Goal: Contribute content

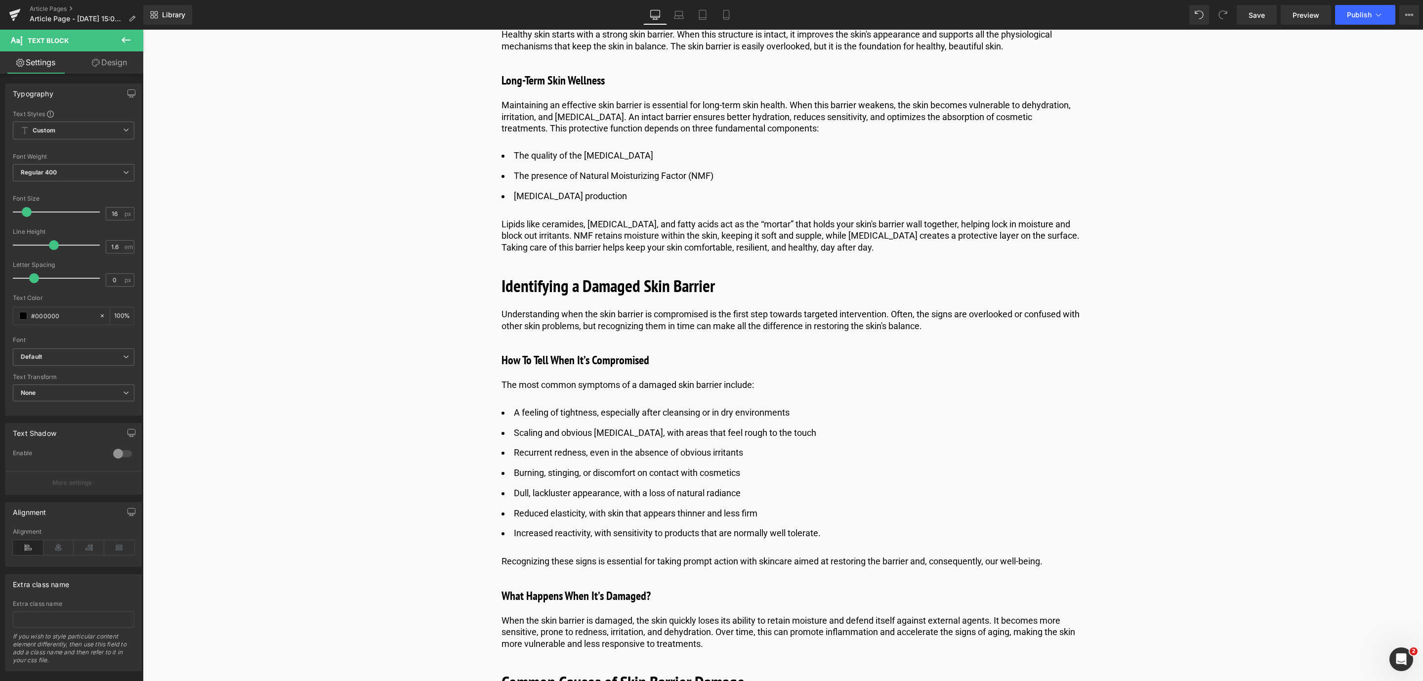
scroll to position [1112, 0]
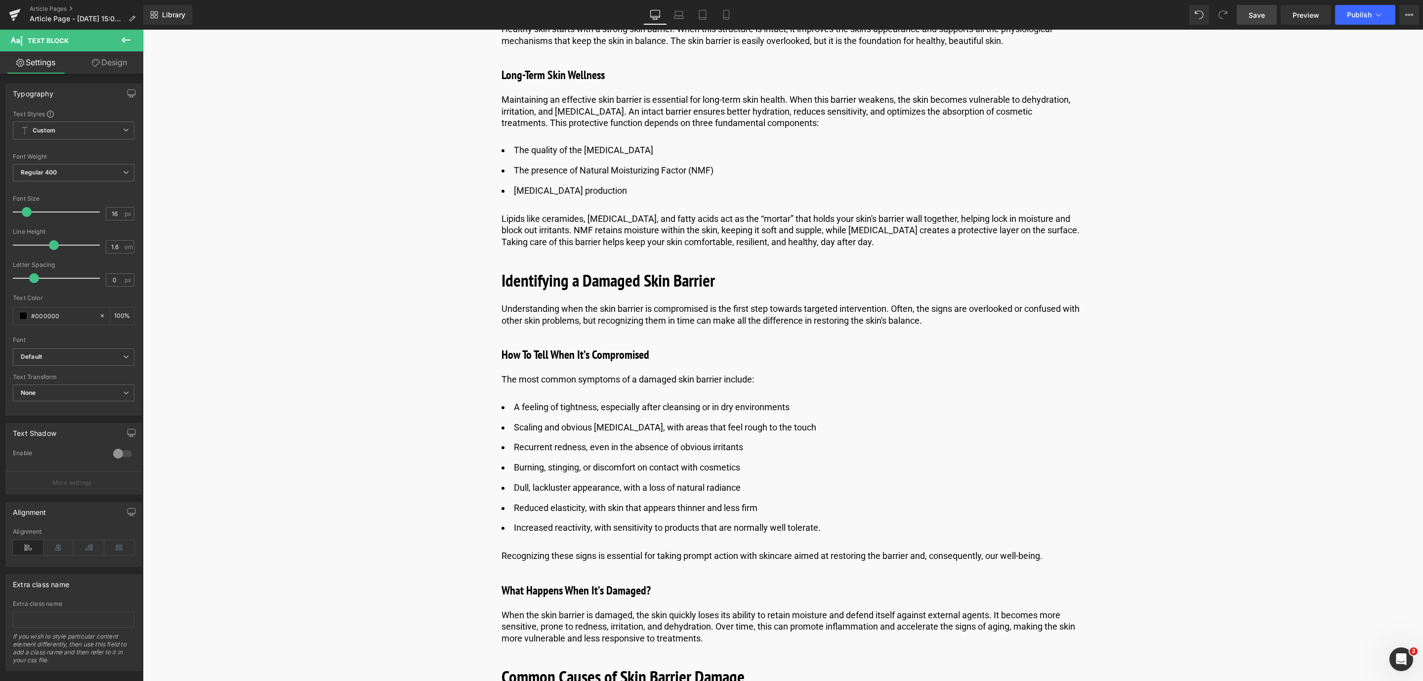
click at [1248, 9] on link "Save" at bounding box center [1257, 15] width 40 height 20
click at [1267, 15] on link "Save" at bounding box center [1257, 15] width 40 height 20
click at [168, 18] on span "Library" at bounding box center [173, 14] width 23 height 9
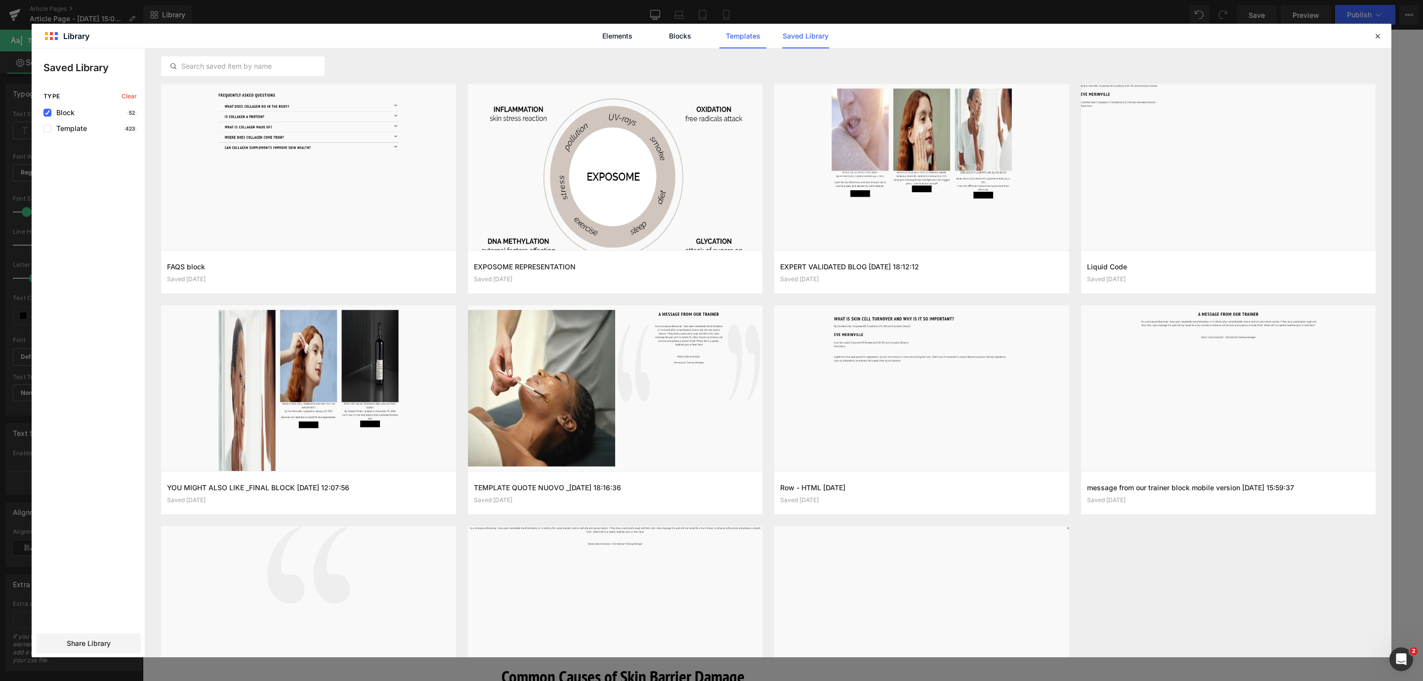
click at [755, 33] on link "Templates" at bounding box center [742, 36] width 47 height 25
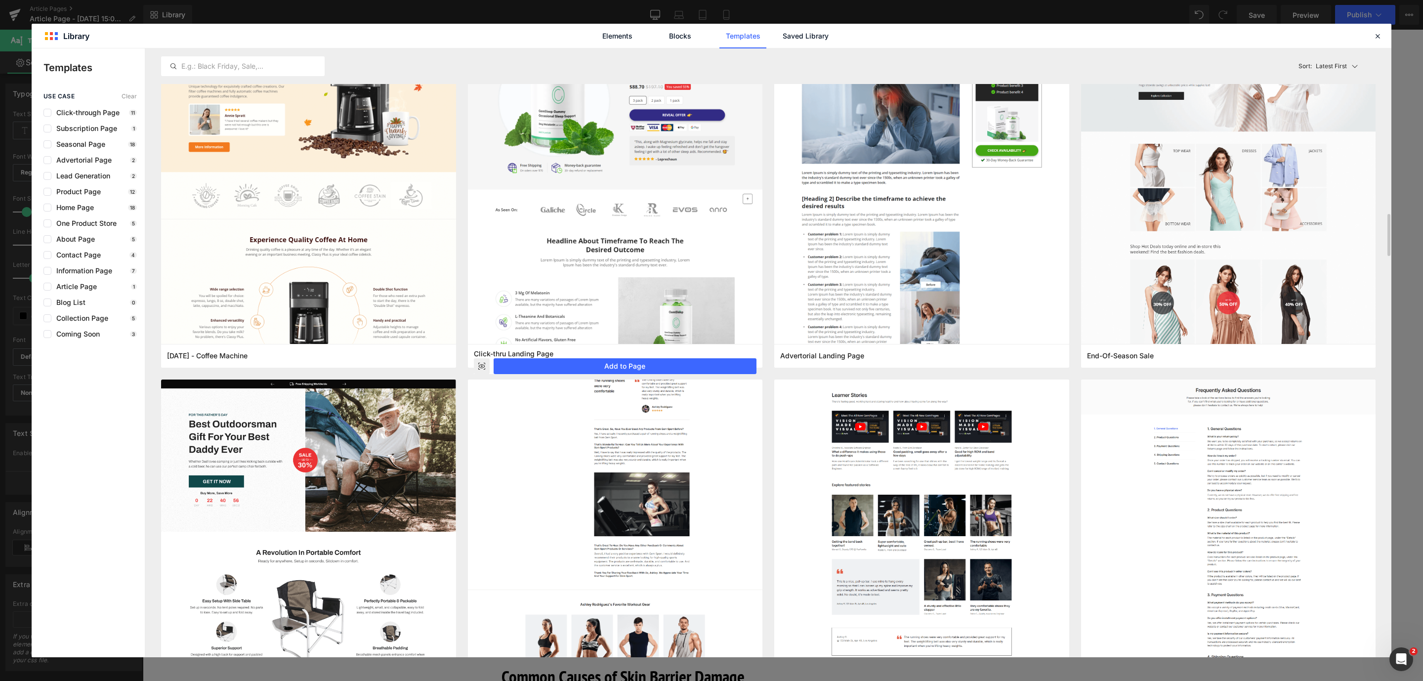
scroll to position [0, 0]
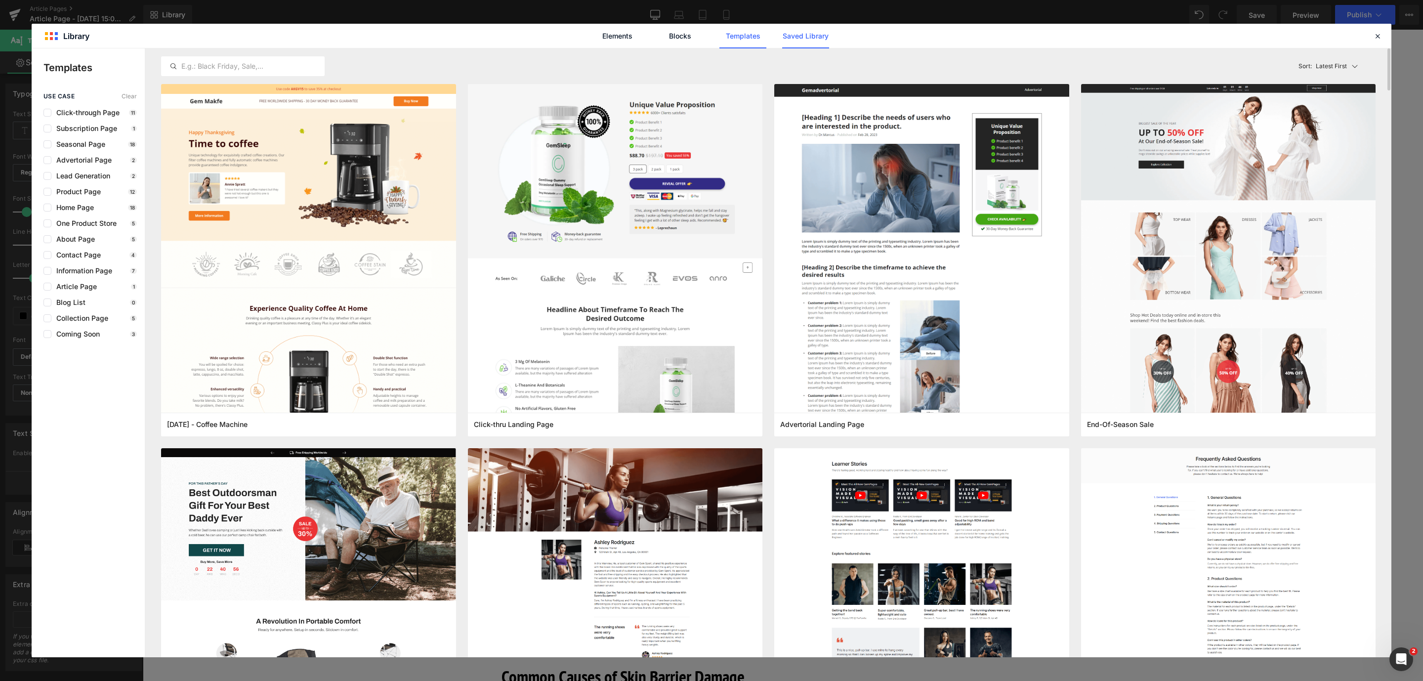
click at [0, 0] on link "Saved Library" at bounding box center [0, 0] width 0 height 0
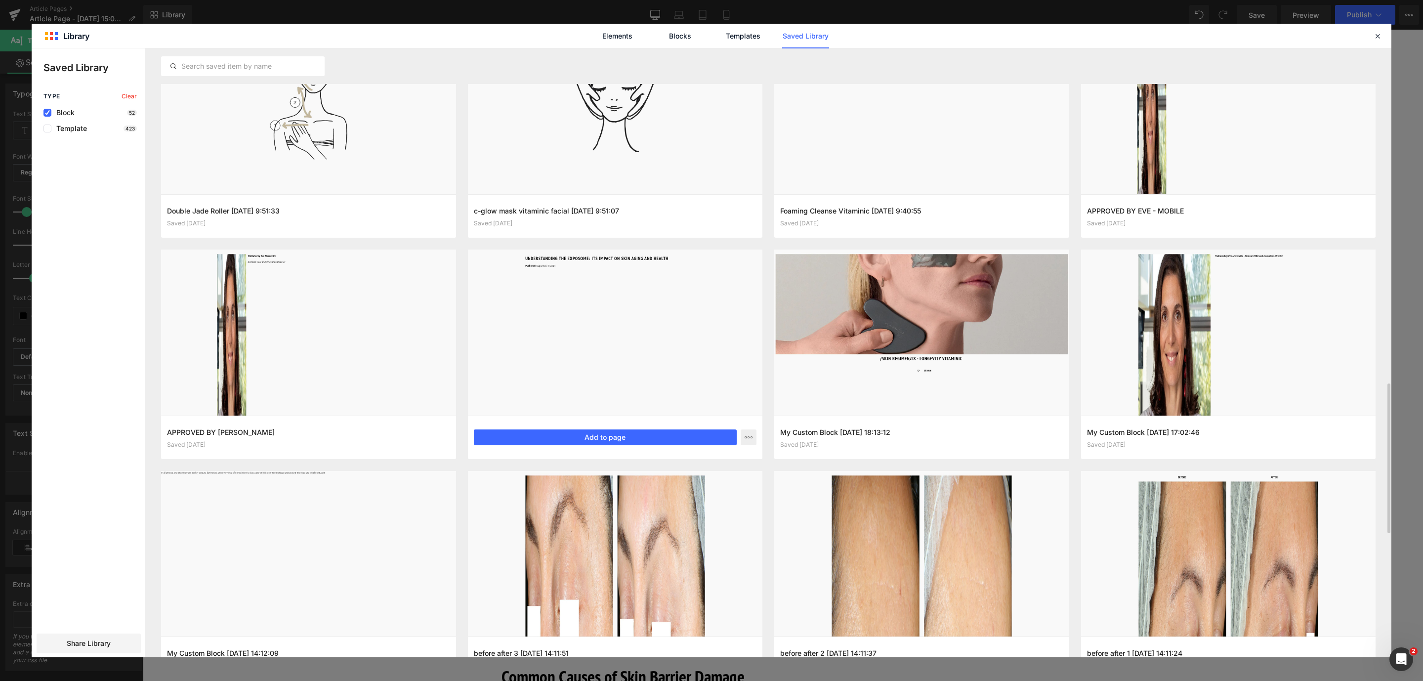
scroll to position [1143, 0]
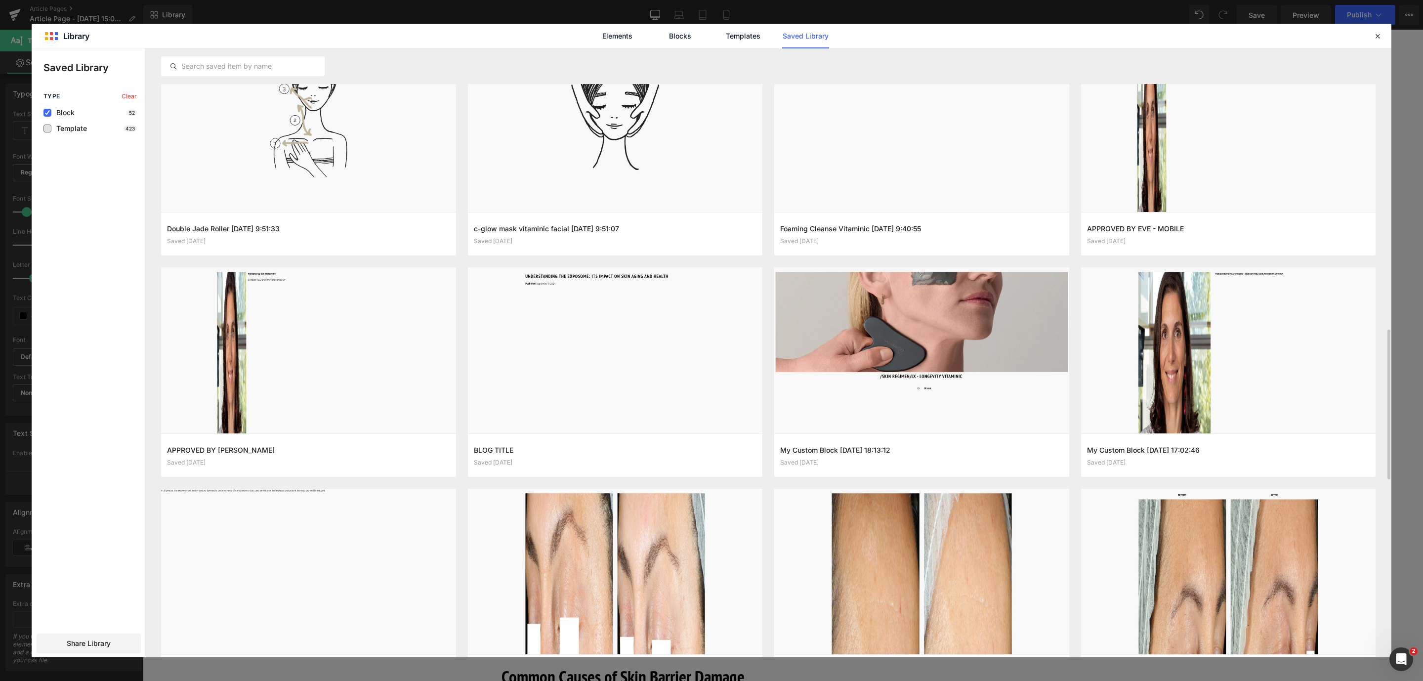
click at [71, 132] on span "Template" at bounding box center [69, 129] width 36 height 8
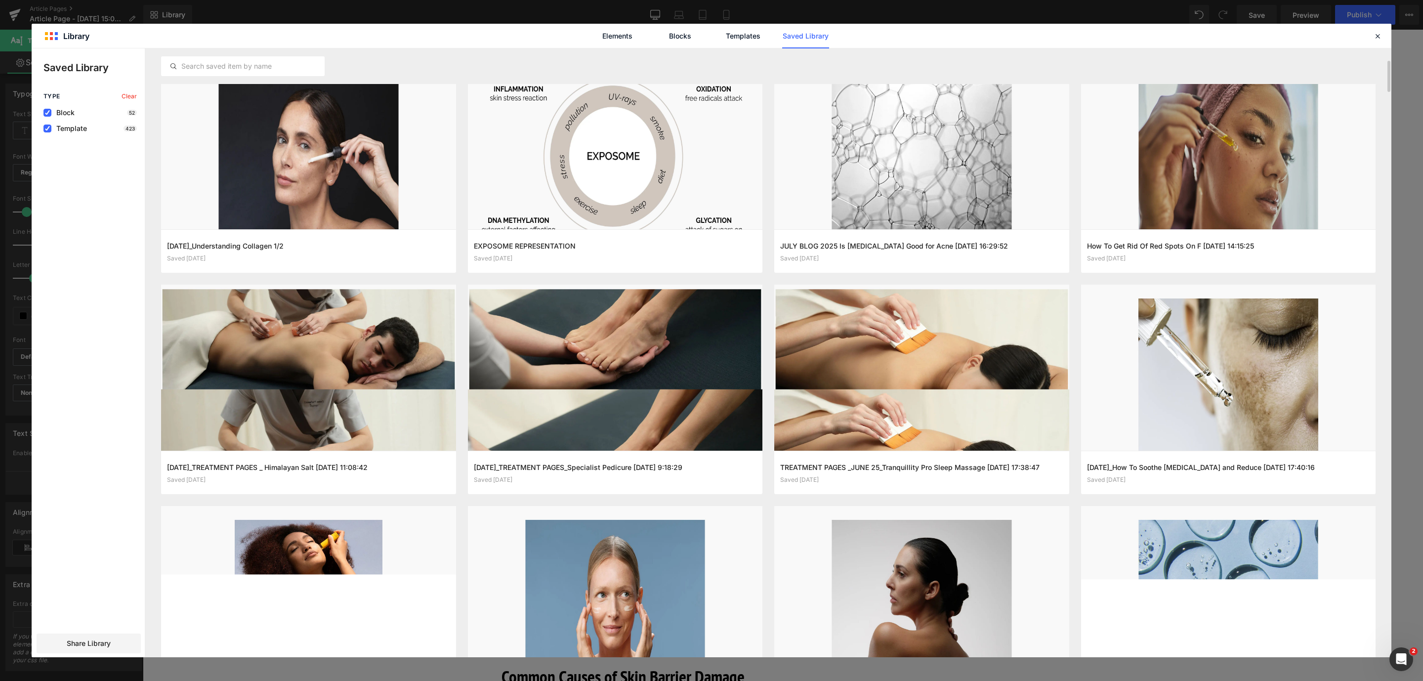
scroll to position [0, 0]
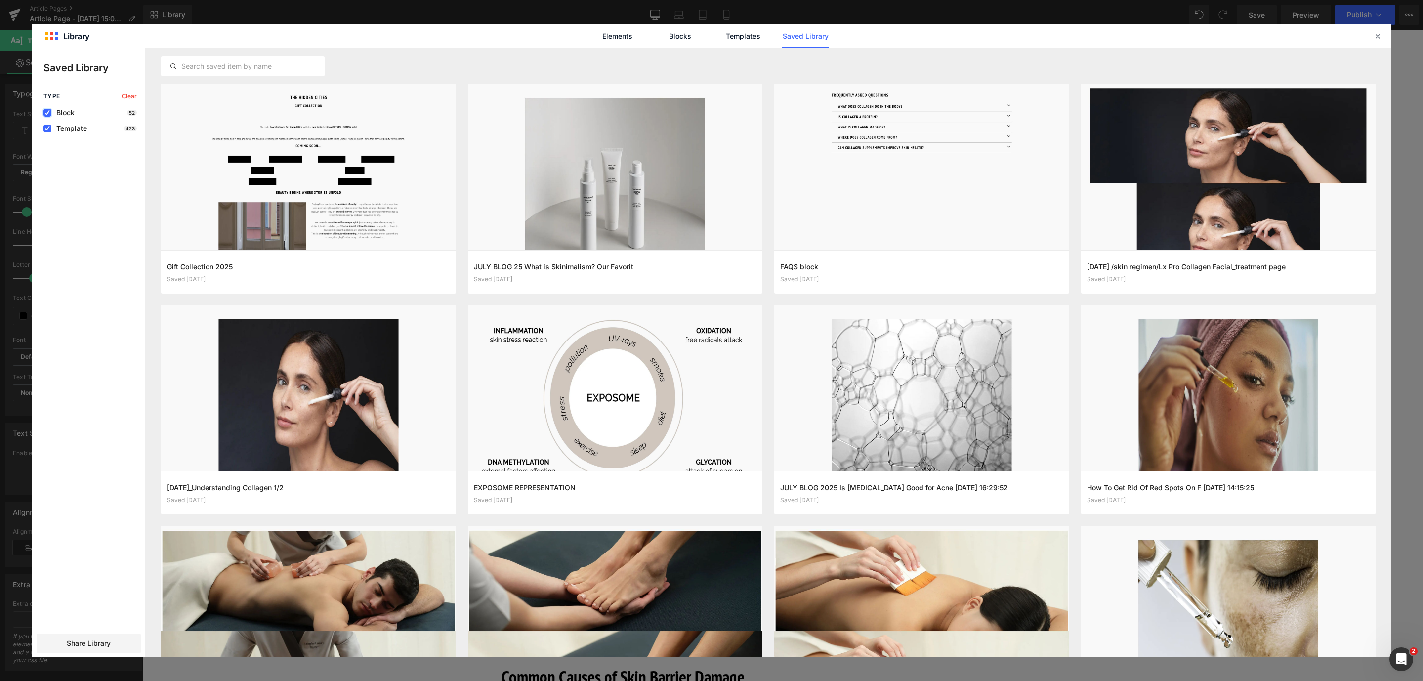
click at [46, 113] on icon at bounding box center [47, 113] width 5 height 0
click at [47, 113] on input "checkbox" at bounding box center [47, 113] width 0 height 0
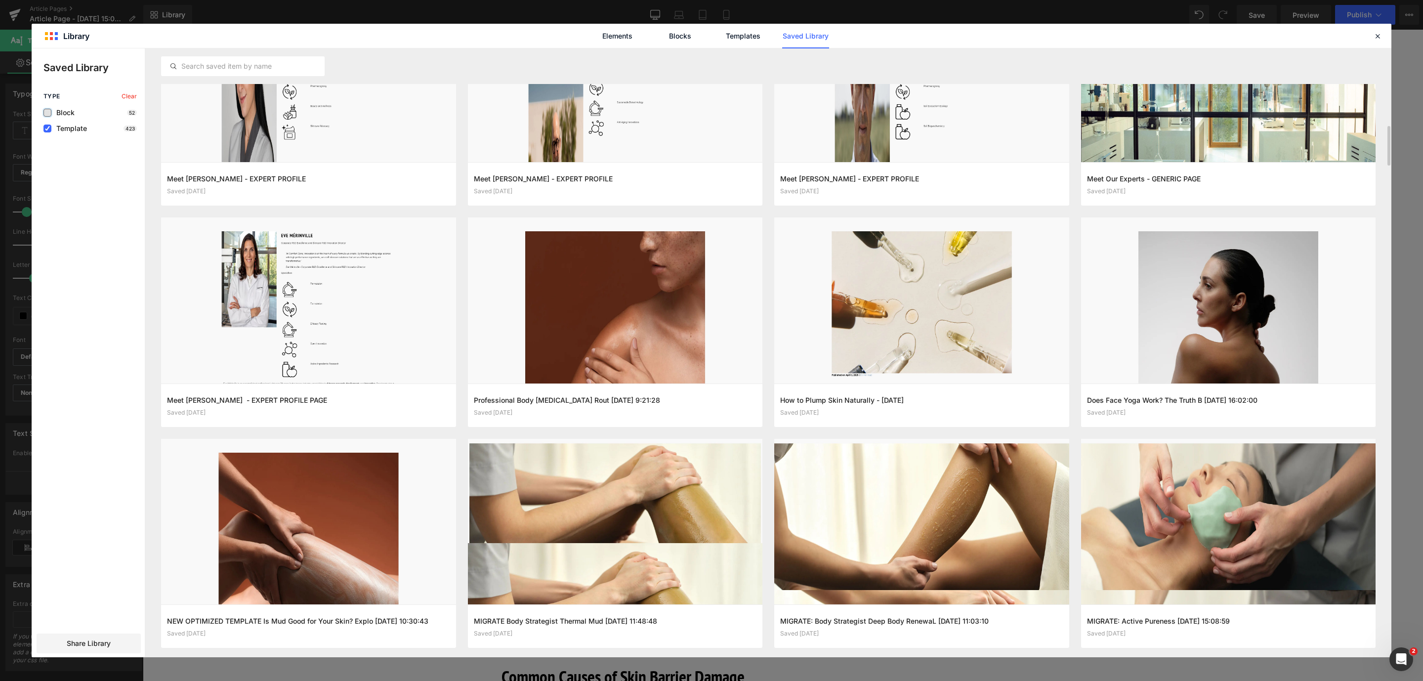
scroll to position [1194, 0]
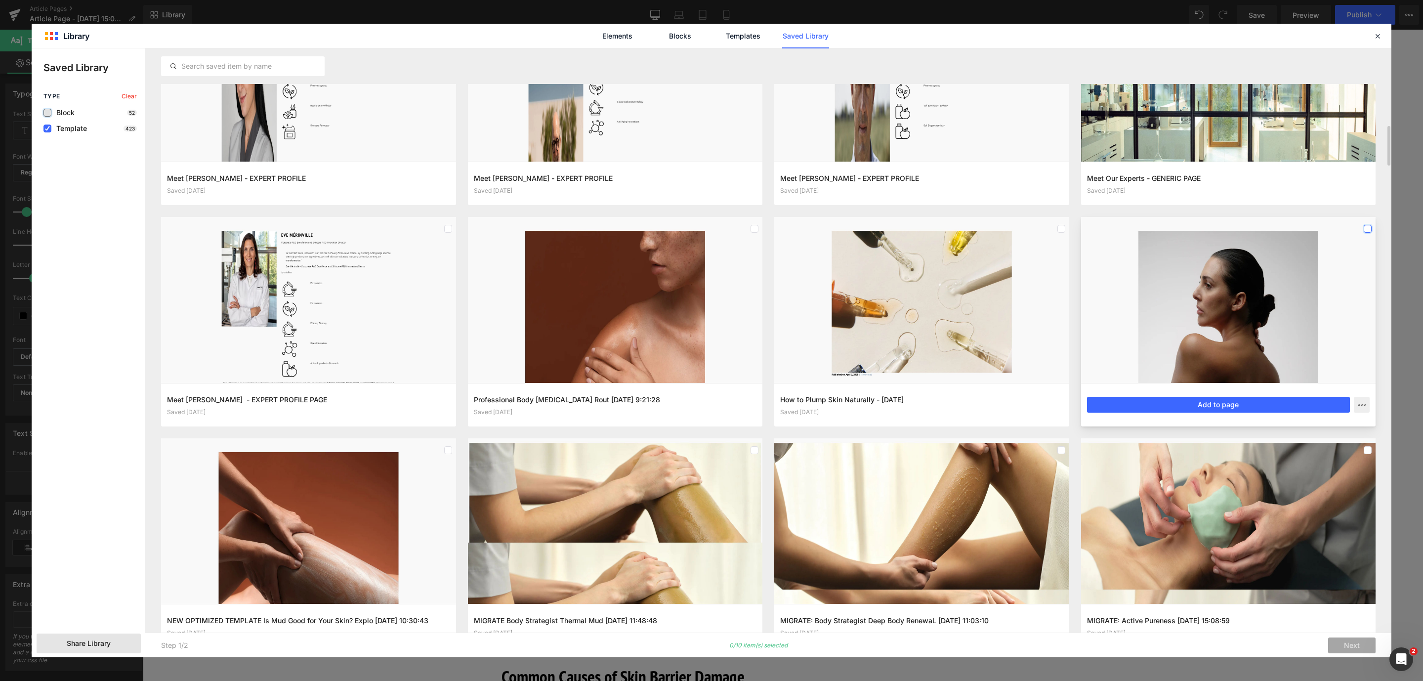
click at [1364, 228] on label at bounding box center [1368, 229] width 8 height 8
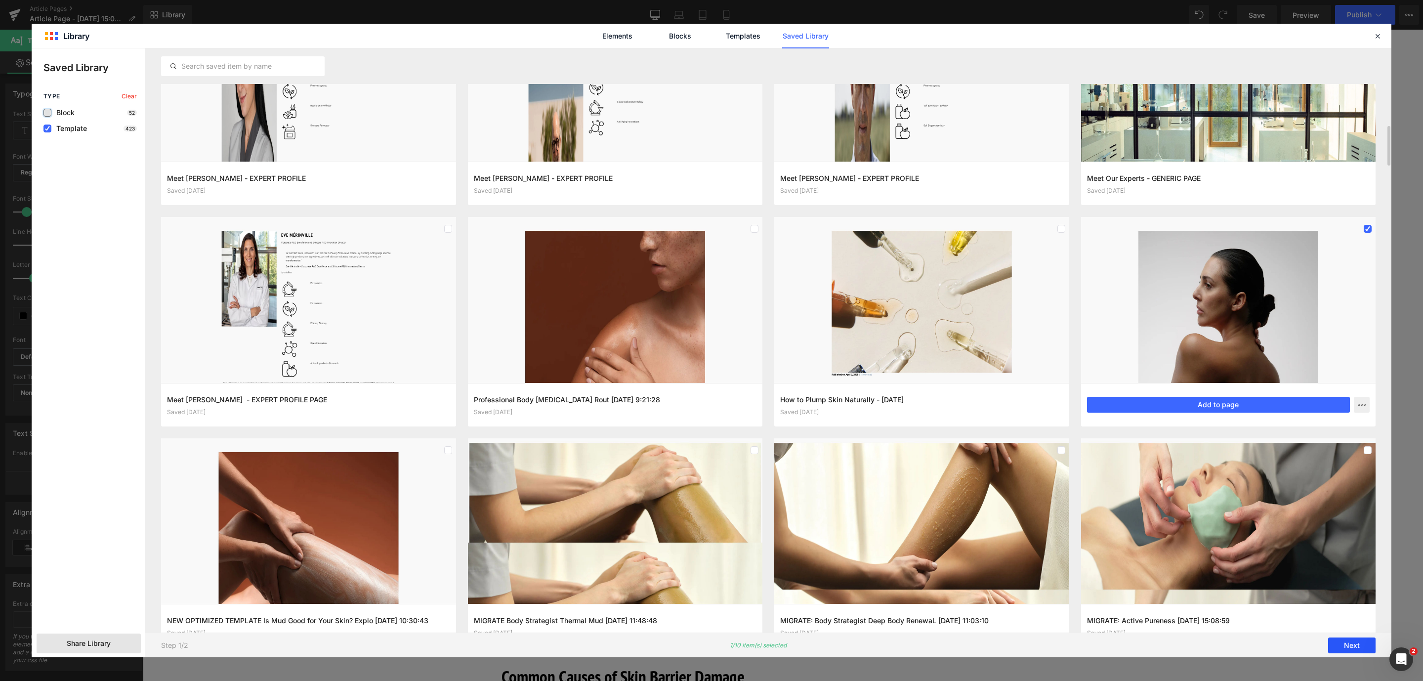
click at [1339, 646] on button "Next" at bounding box center [1351, 645] width 47 height 16
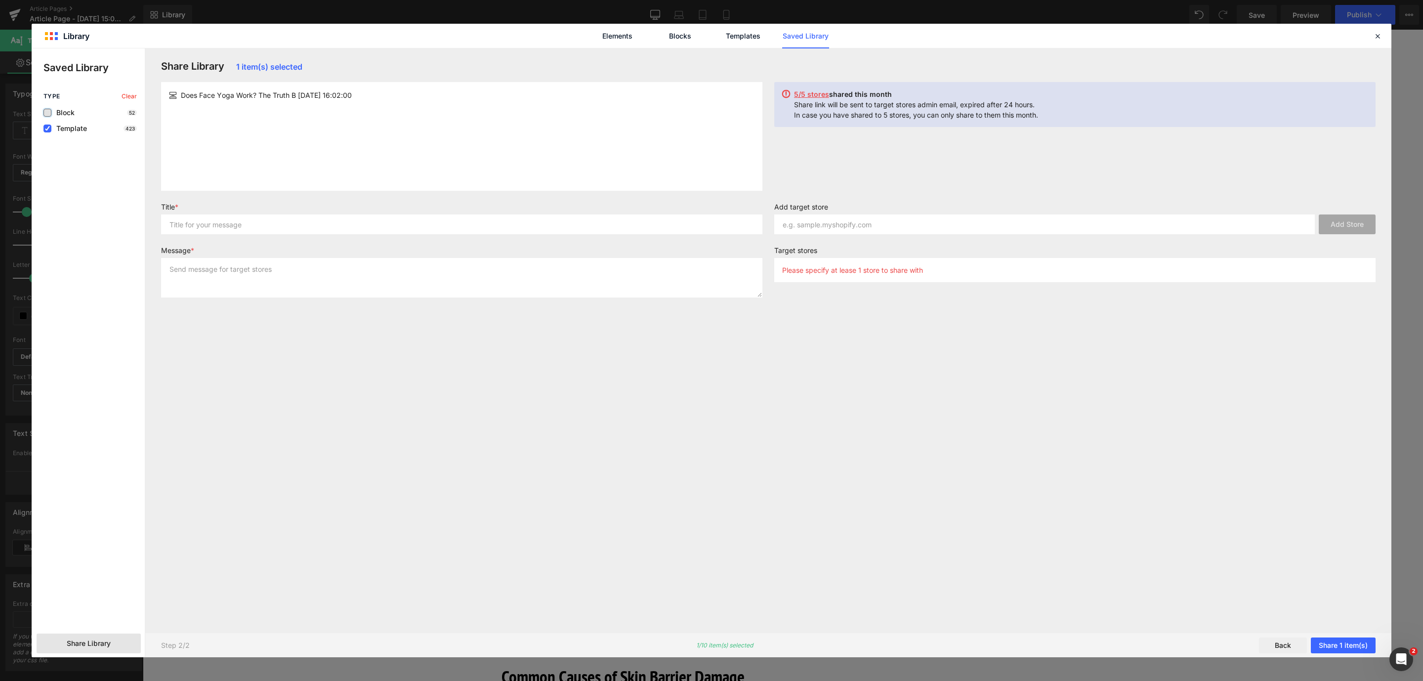
scroll to position [0, 0]
click at [815, 219] on input "text" at bounding box center [1044, 224] width 541 height 20
click at [778, 219] on input "text" at bounding box center [1044, 224] width 541 height 20
paste input "[DOMAIN_NAME]"
type input "[DOMAIN_NAME]"
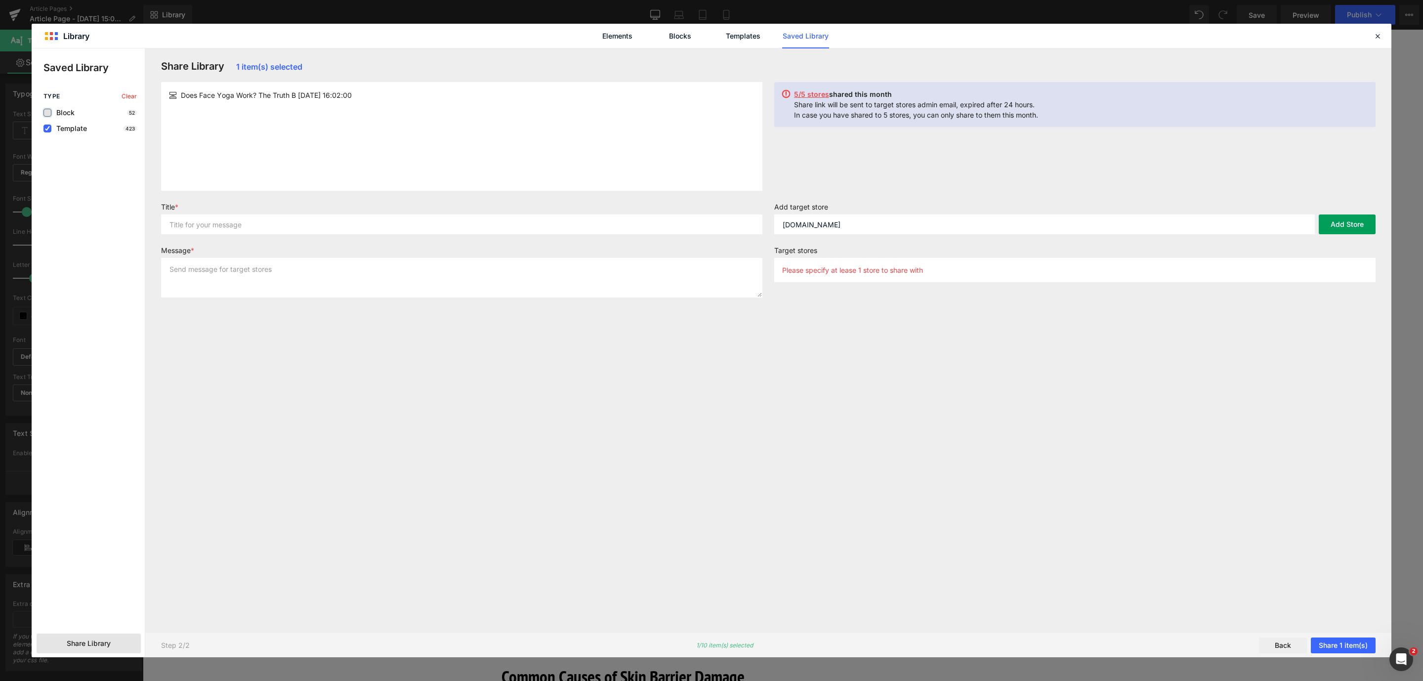
click at [1327, 221] on button "Add Store" at bounding box center [1347, 224] width 57 height 20
click at [806, 239] on div "Add target store Add Store" at bounding box center [1074, 223] width 613 height 40
click at [785, 228] on input "text" at bounding box center [1044, 224] width 541 height 20
paste input "[DOMAIN_NAME]"
type input "[DOMAIN_NAME]"
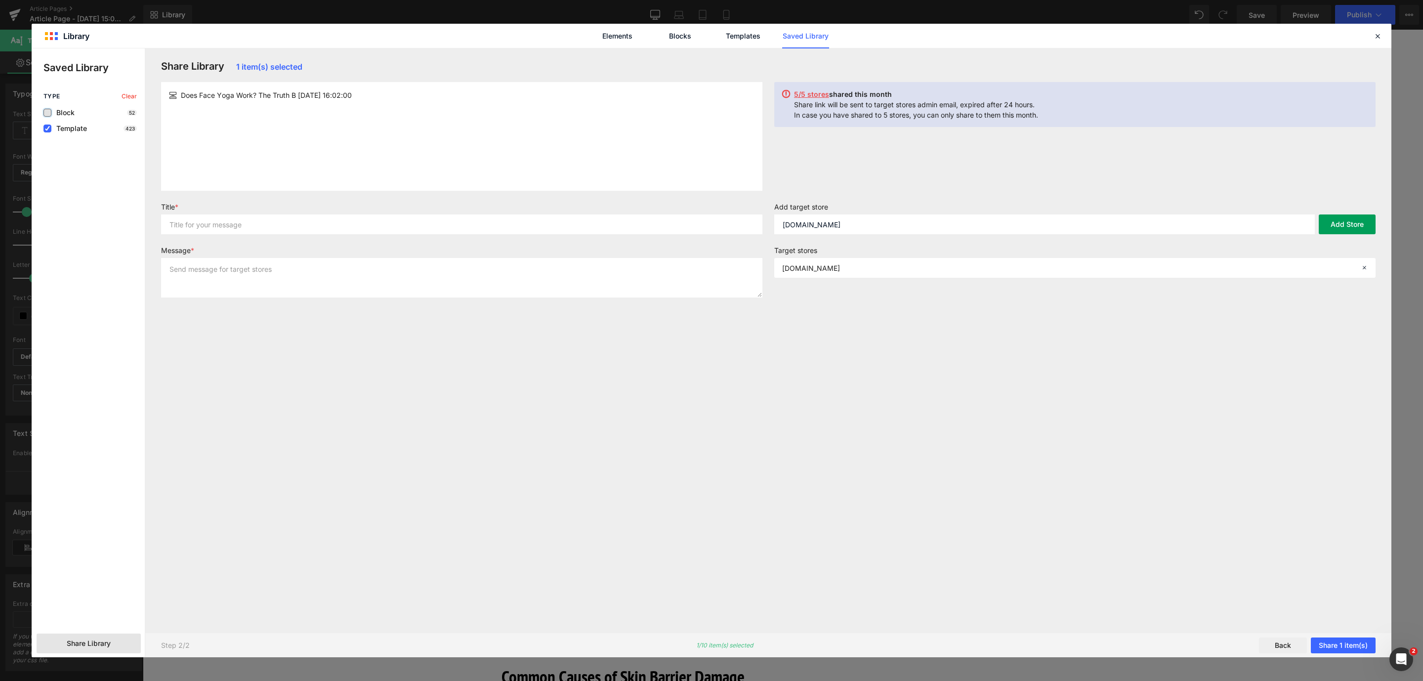
click at [1336, 227] on button "Add Store" at bounding box center [1347, 224] width 57 height 20
click at [1342, 648] on button "Share 1 item(s)" at bounding box center [1343, 645] width 65 height 16
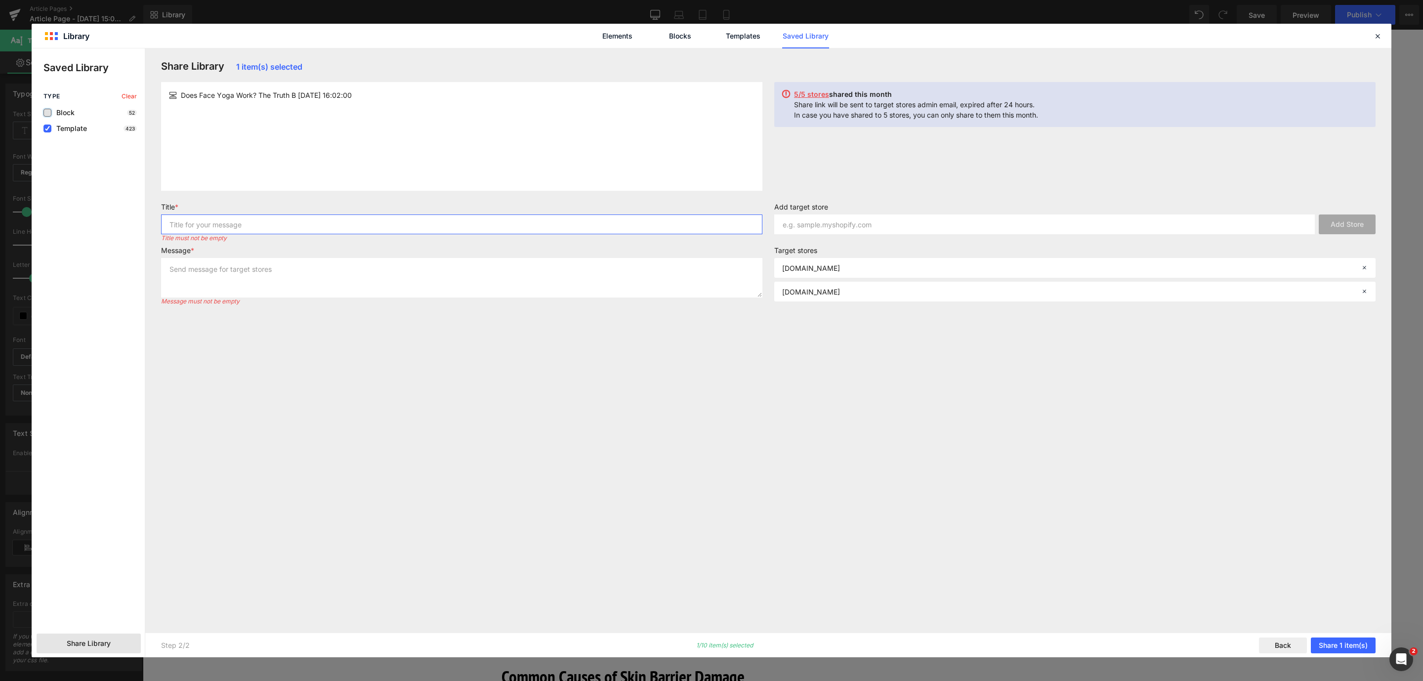
click at [190, 227] on input "text" at bounding box center [461, 224] width 601 height 20
click at [190, 227] on input "FA" at bounding box center [461, 224] width 601 height 20
drag, startPoint x: 172, startPoint y: 232, endPoint x: 109, endPoint y: 228, distance: 63.8
click at [109, 228] on div "Saved Library Type Clear Block 52 Template 423 Share Library Share Library 1 it…" at bounding box center [712, 352] width 1360 height 609
type input "FACE YOGA"
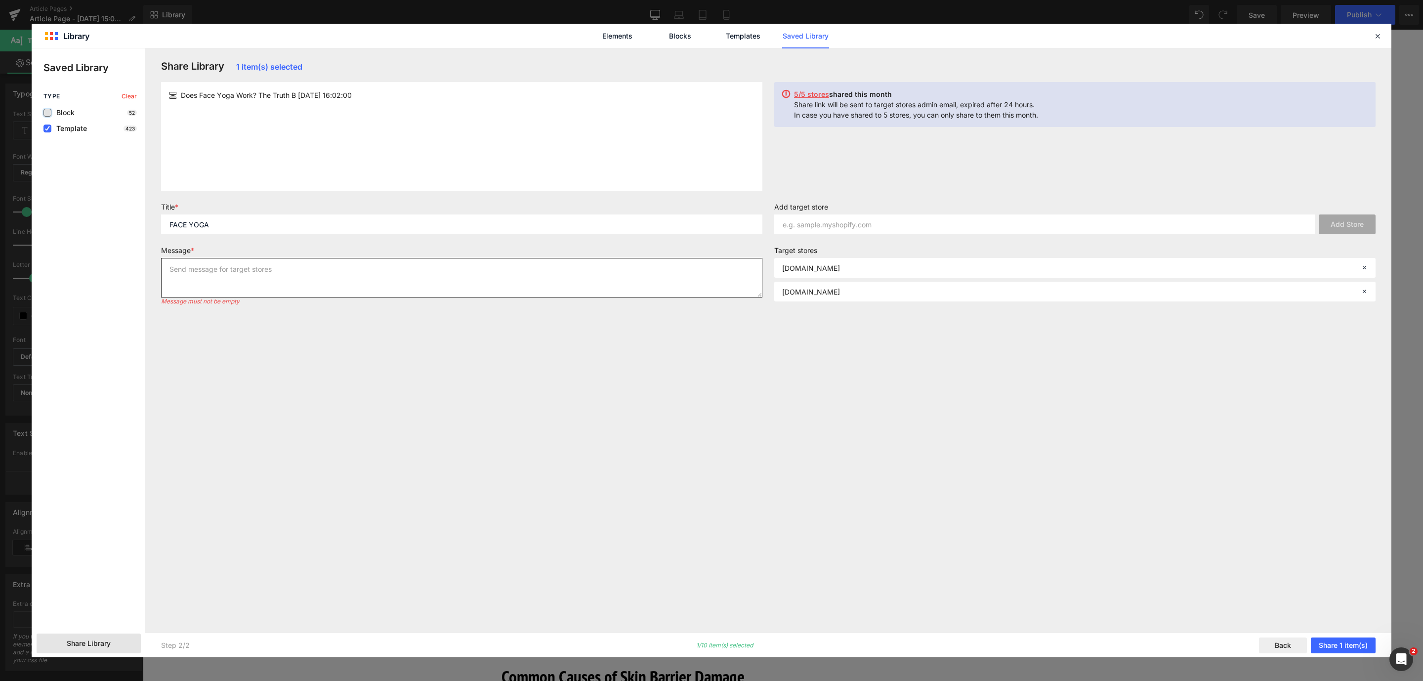
click at [206, 269] on textarea at bounding box center [461, 278] width 601 height 40
paste textarea "FACE YOGA"
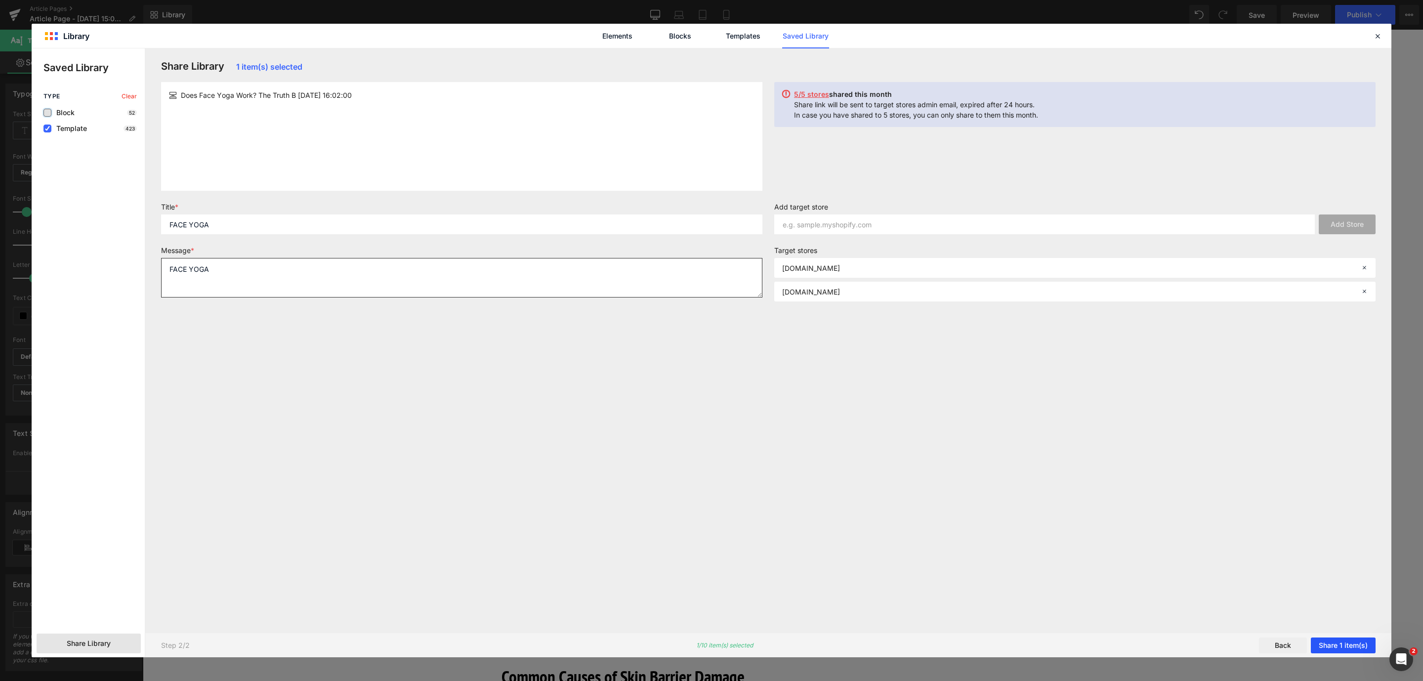
type textarea "FACE YOGA"
click at [1329, 652] on button "Share 1 item(s)" at bounding box center [1343, 645] width 65 height 16
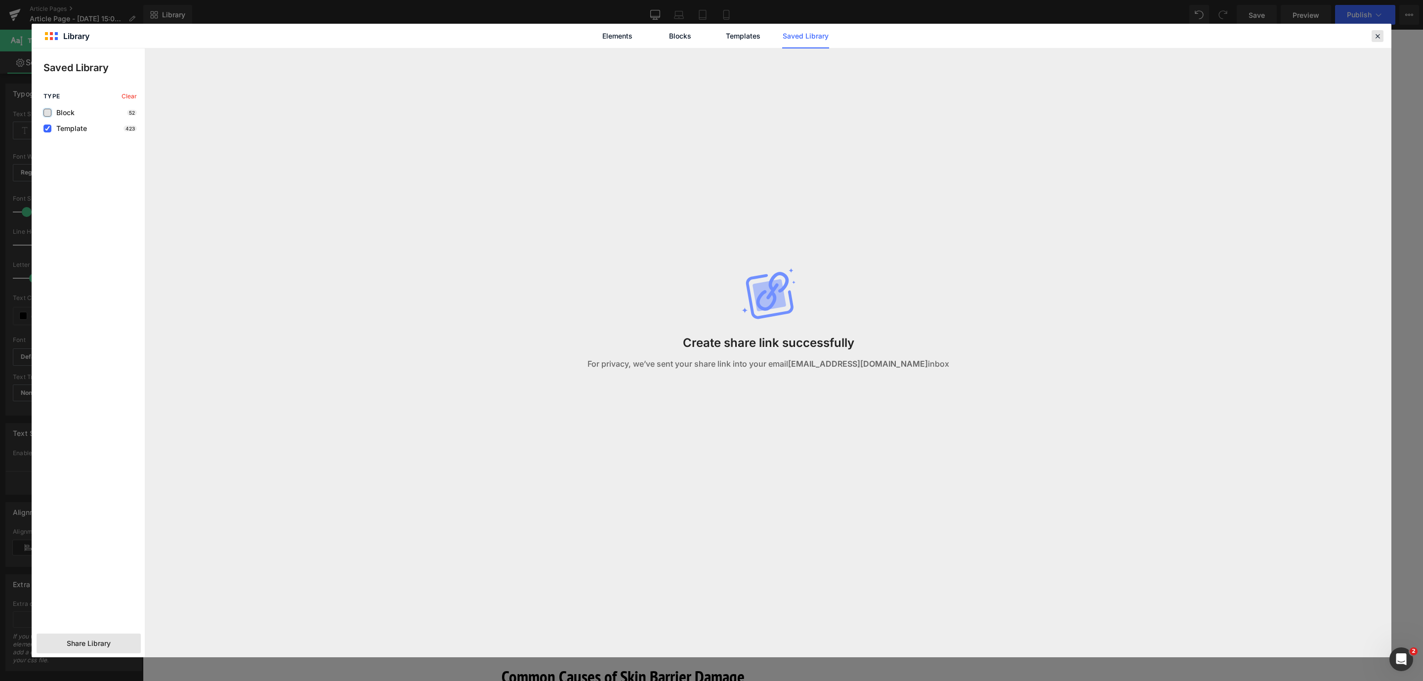
click at [1378, 40] on icon at bounding box center [1377, 36] width 9 height 9
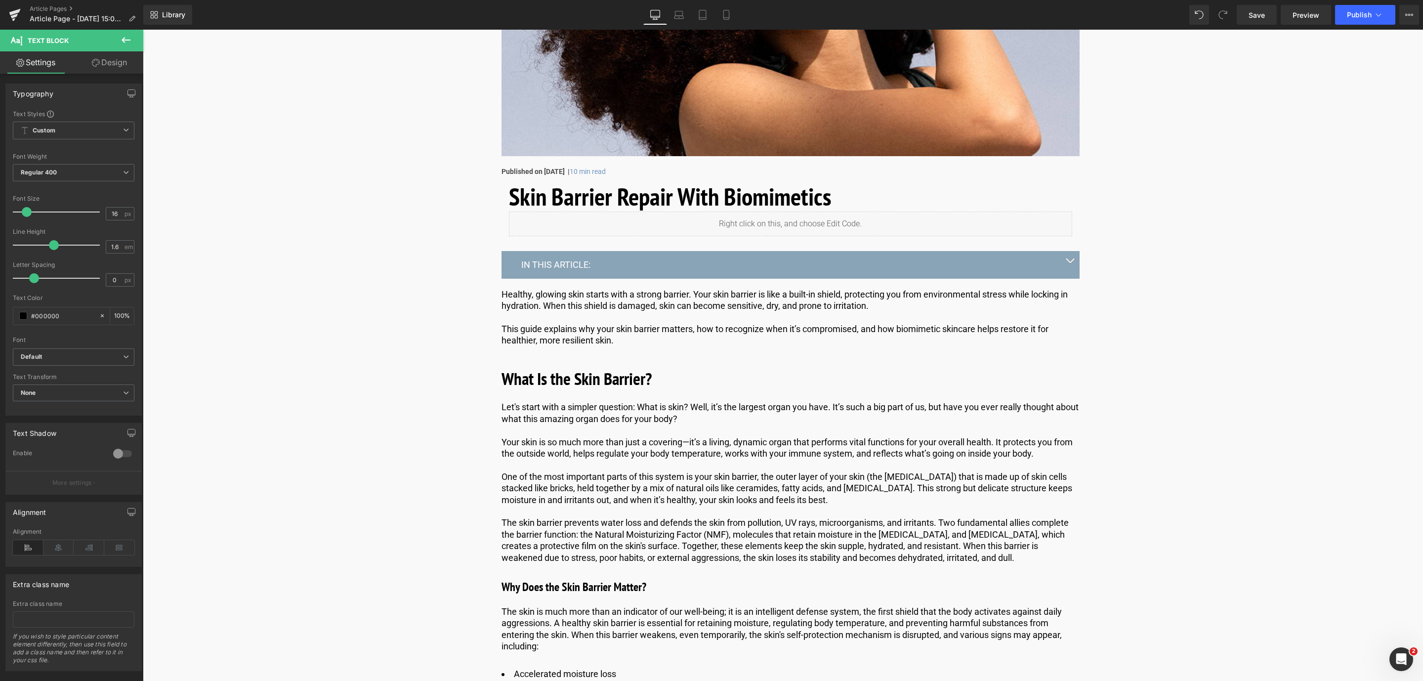
scroll to position [296, 0]
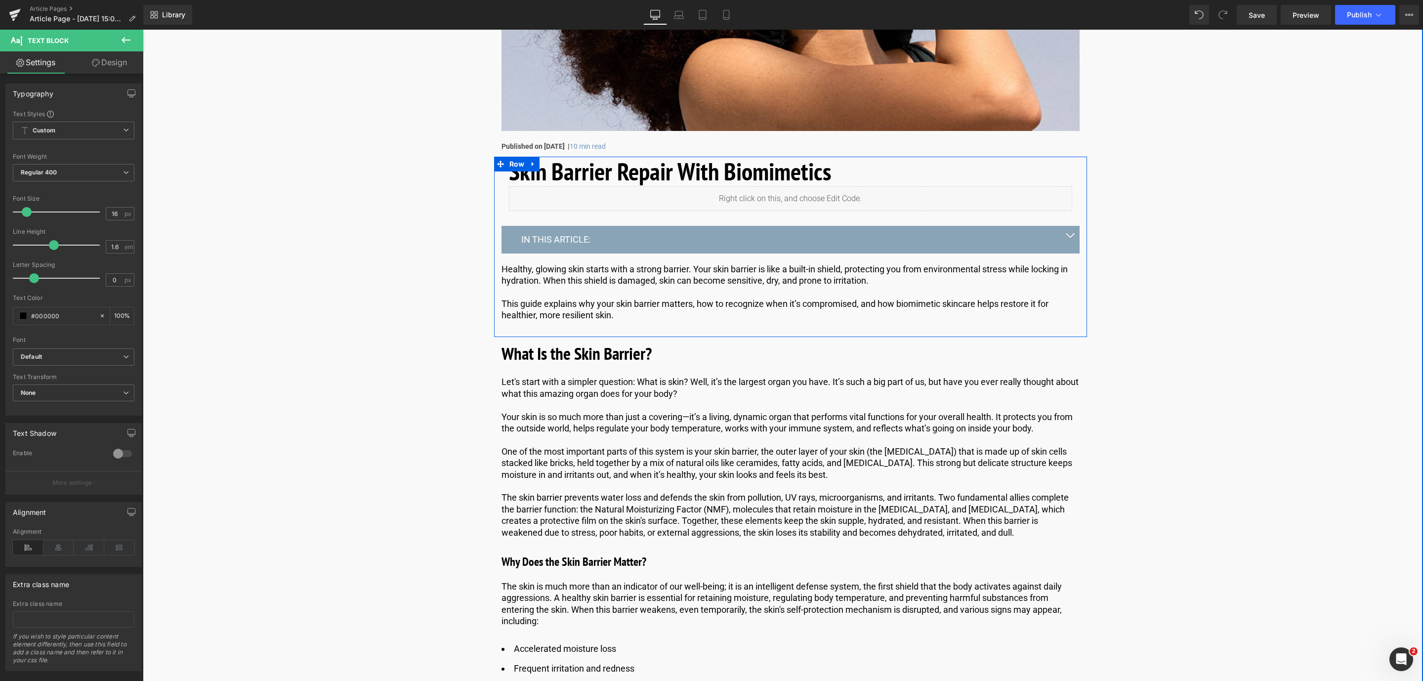
click at [972, 274] on p "Healthy, glowing skin starts with a strong barrier. Your skin barrier is like a…" at bounding box center [791, 274] width 578 height 23
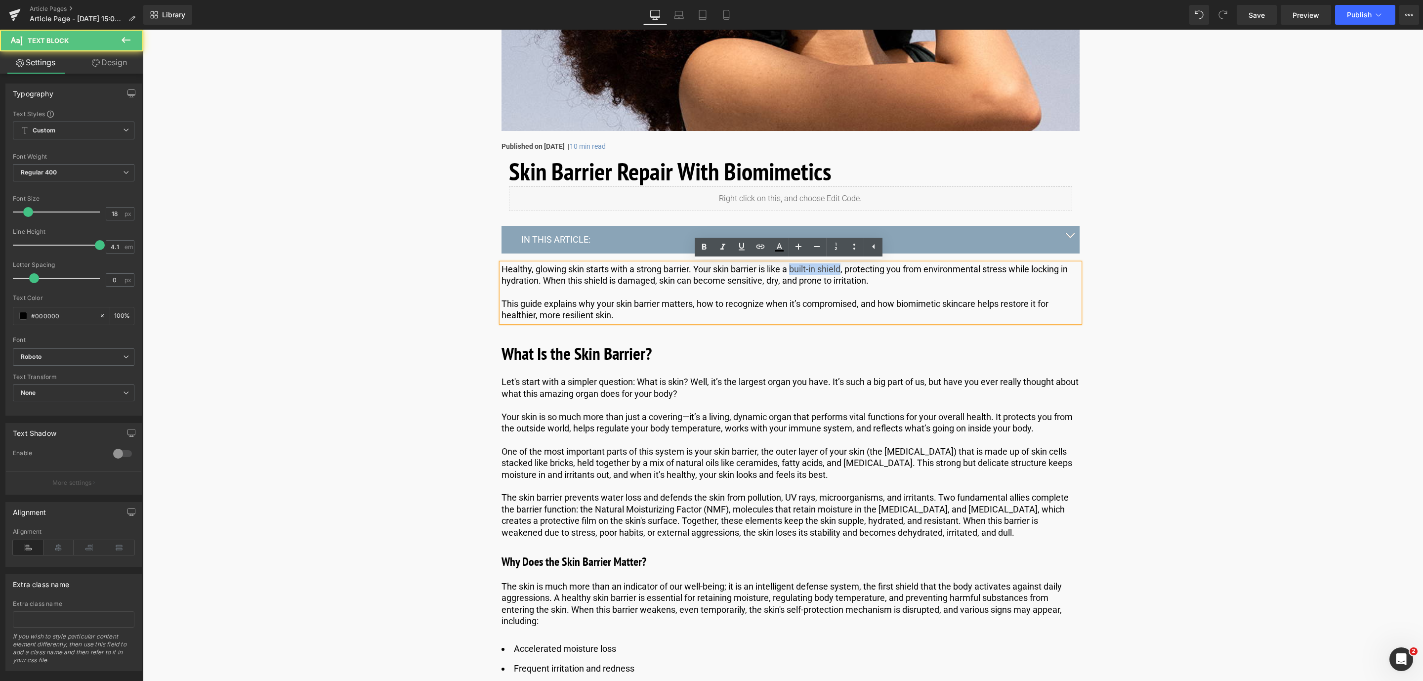
drag, startPoint x: 792, startPoint y: 268, endPoint x: 843, endPoint y: 266, distance: 50.5
click at [843, 266] on p "Healthy, glowing skin starts with a strong barrier. Your skin barrier is like a…" at bounding box center [791, 274] width 578 height 23
click at [707, 255] on link at bounding box center [704, 247] width 19 height 19
drag, startPoint x: 726, startPoint y: 281, endPoint x: 763, endPoint y: 284, distance: 37.2
click at [763, 284] on p "Healthy, glowing skin starts with a strong barrier. Your skin barrier is like a…" at bounding box center [791, 274] width 578 height 23
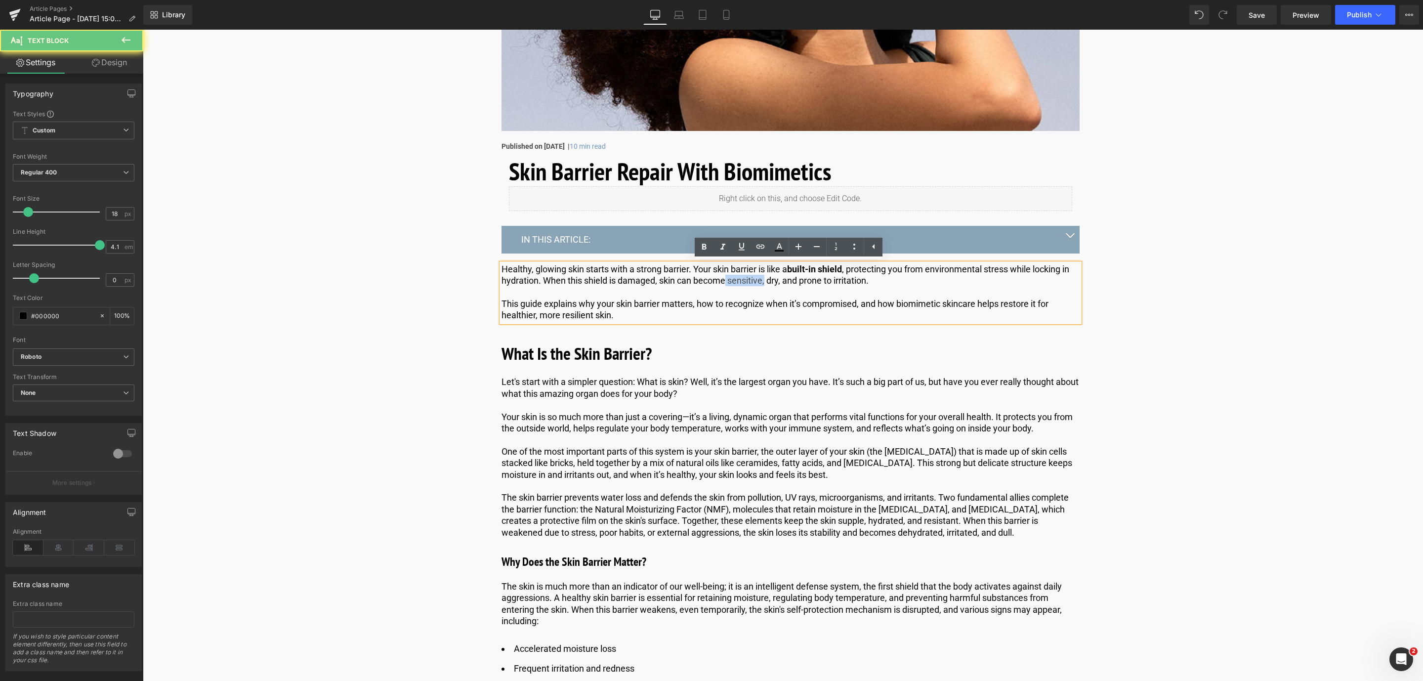
drag, startPoint x: 763, startPoint y: 284, endPoint x: 750, endPoint y: 284, distance: 13.3
click at [764, 284] on p "Healthy, glowing skin starts with a strong barrier. Your skin barrier is like a…" at bounding box center [791, 274] width 578 height 23
click at [734, 278] on p "Healthy, glowing skin starts with a strong barrier. Your skin barrier is like a…" at bounding box center [791, 274] width 578 height 23
drag, startPoint x: 730, startPoint y: 281, endPoint x: 773, endPoint y: 282, distance: 43.5
click at [773, 282] on p "Healthy, glowing skin starts with a strong barrier. Your skin barrier is like a…" at bounding box center [791, 274] width 578 height 23
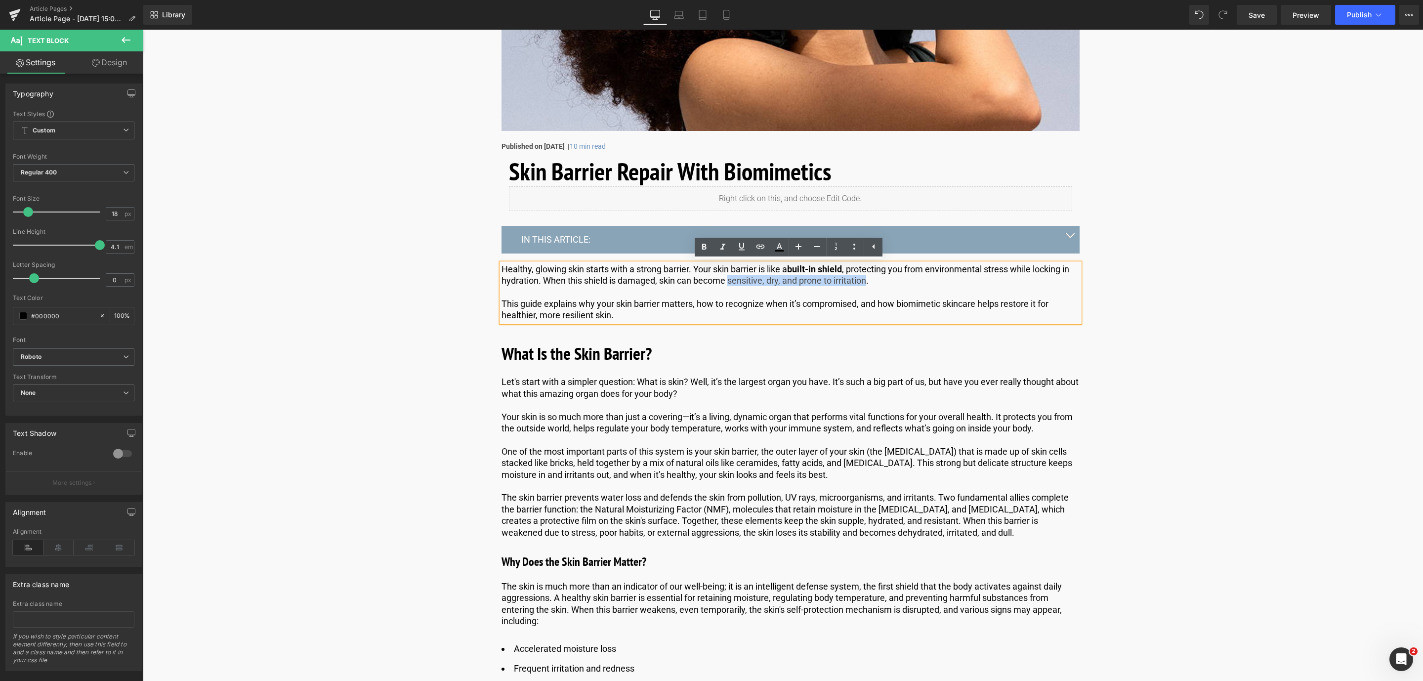
drag, startPoint x: 727, startPoint y: 280, endPoint x: 865, endPoint y: 285, distance: 137.9
click at [865, 285] on p "Healthy, glowing skin starts with a strong barrier. Your skin barrier is like a…" at bounding box center [791, 274] width 578 height 23
click at [702, 245] on icon at bounding box center [704, 247] width 12 height 12
drag, startPoint x: 899, startPoint y: 301, endPoint x: 954, endPoint y: 304, distance: 54.4
click at [954, 304] on p "This guide explains why your skin barrier matters, how to recognize when it’s c…" at bounding box center [791, 309] width 578 height 23
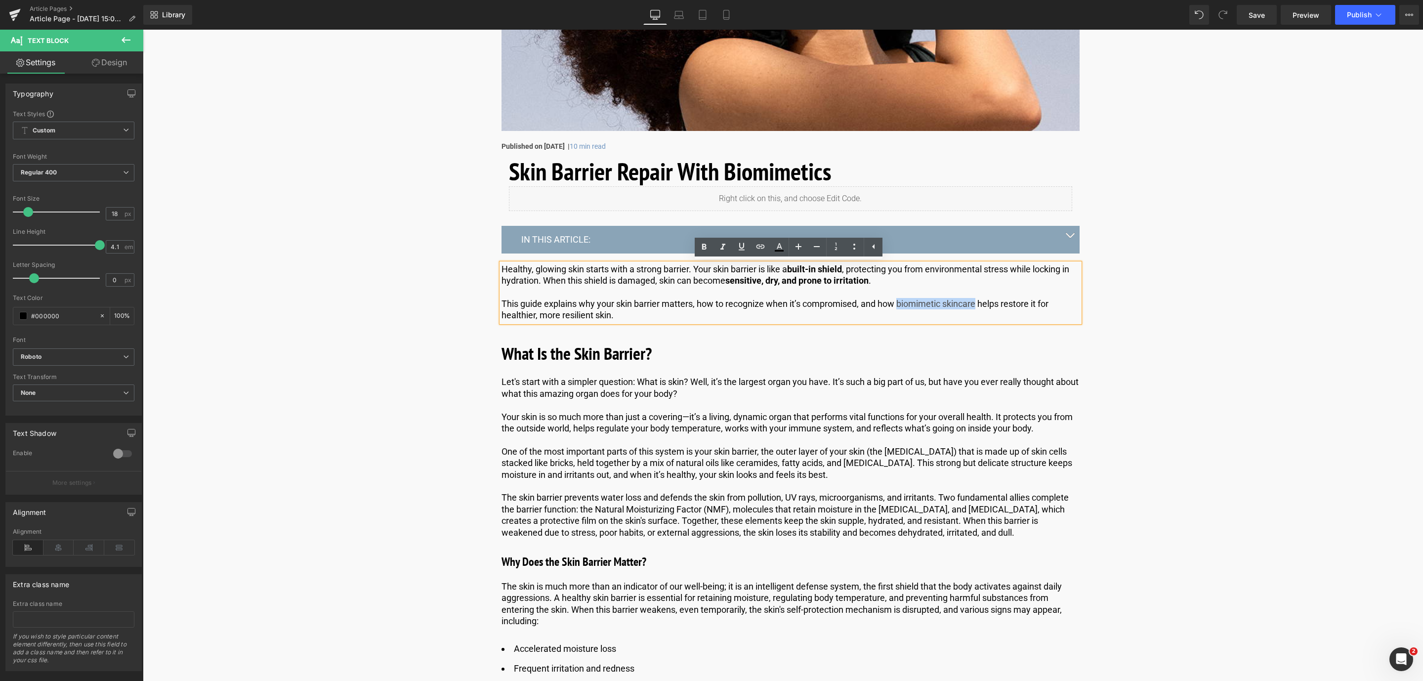
drag, startPoint x: 896, startPoint y: 304, endPoint x: 974, endPoint y: 304, distance: 78.1
click at [976, 303] on p "This guide explains why your skin barrier matters, how to recognize when it’s c…" at bounding box center [791, 309] width 578 height 23
click at [701, 251] on icon at bounding box center [704, 247] width 12 height 12
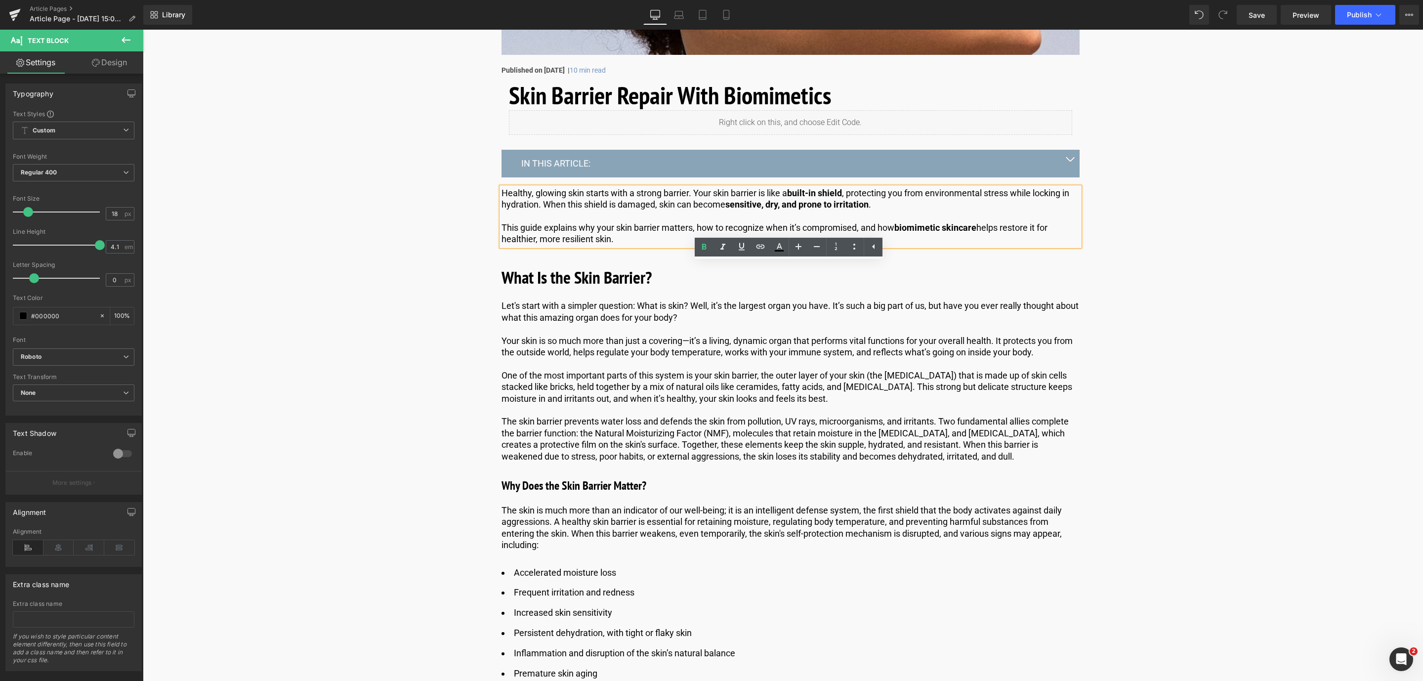
scroll to position [445, 0]
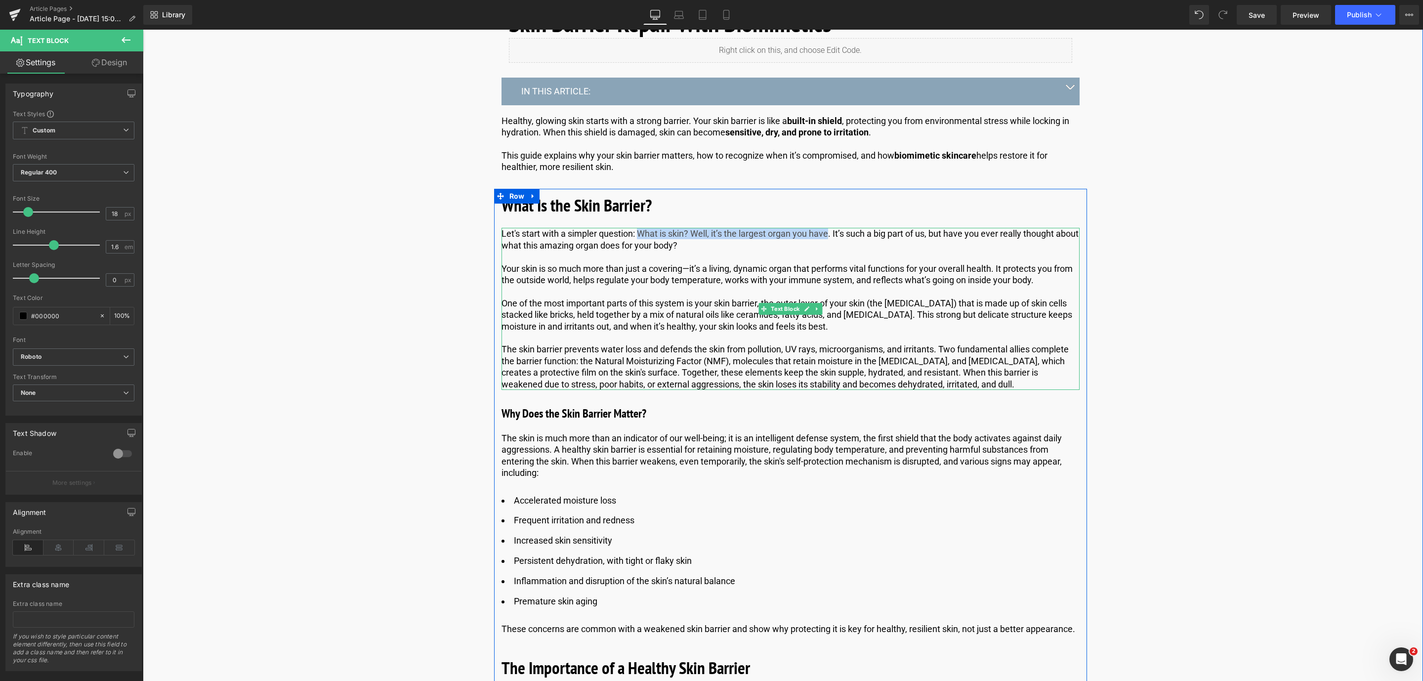
drag, startPoint x: 830, startPoint y: 236, endPoint x: 638, endPoint y: 233, distance: 191.7
click at [638, 233] on p "Let's start with a simpler question: What is skin? Well, it’s the largest organ…" at bounding box center [791, 239] width 578 height 23
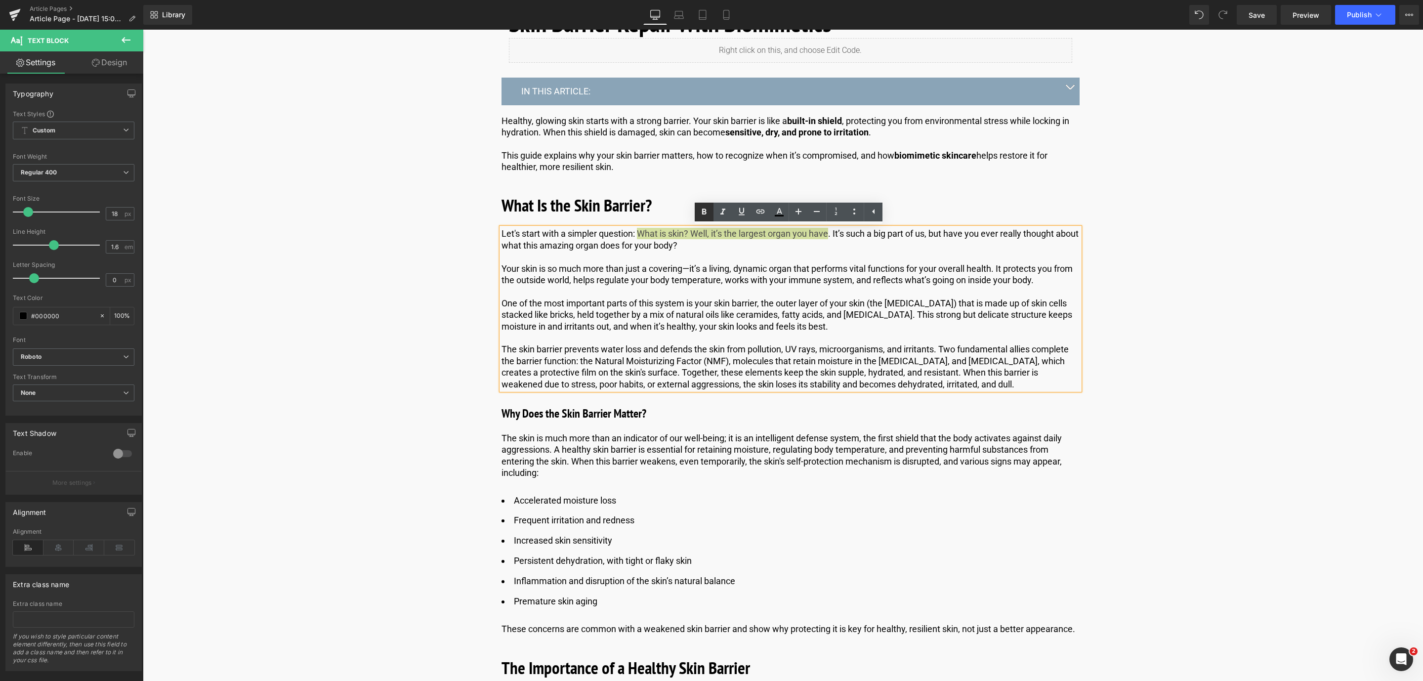
click at [708, 209] on icon at bounding box center [704, 212] width 12 height 12
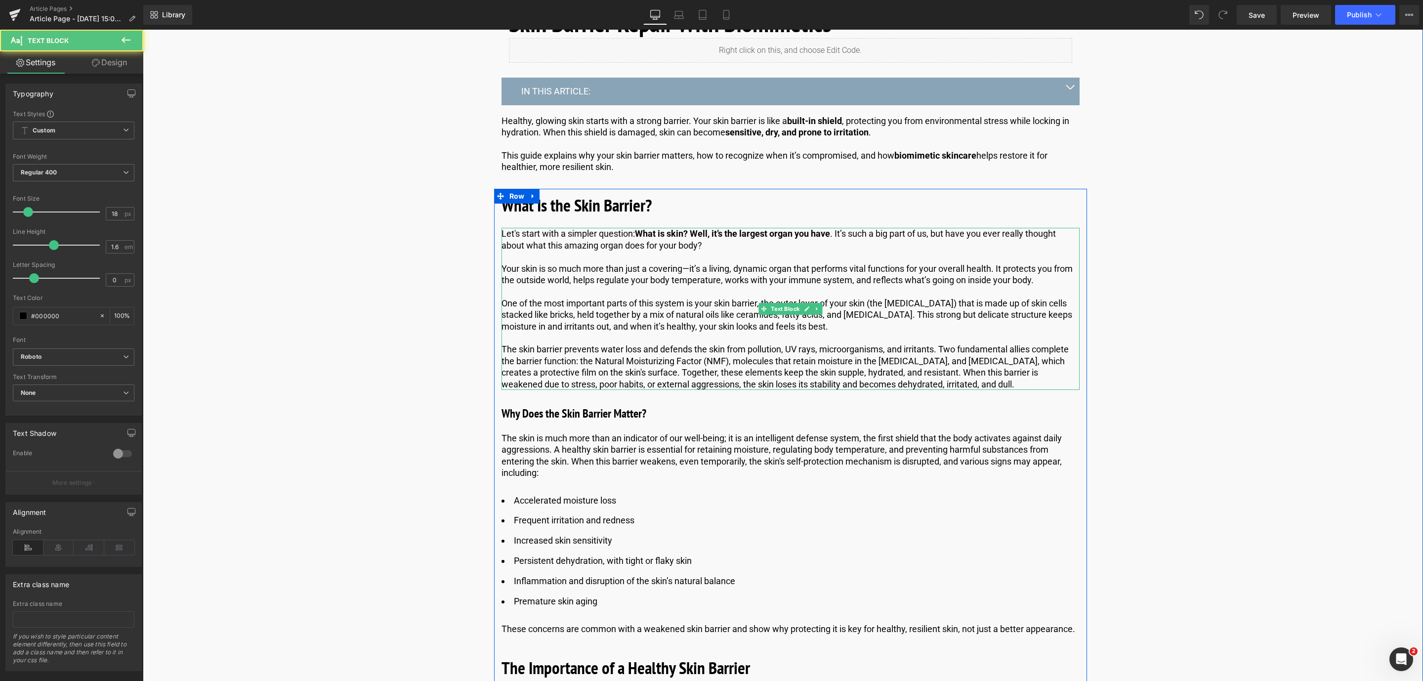
click at [868, 286] on p at bounding box center [791, 291] width 578 height 11
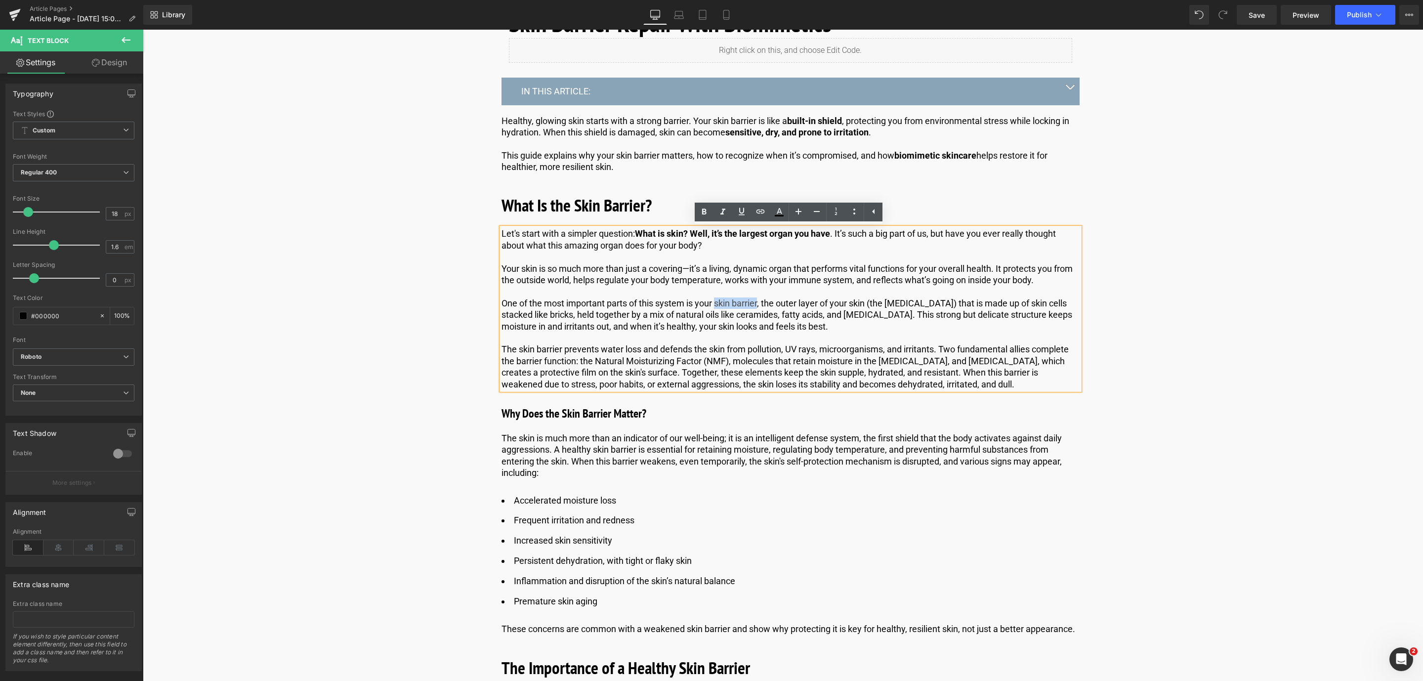
drag, startPoint x: 716, startPoint y: 304, endPoint x: 760, endPoint y: 303, distance: 44.0
click at [760, 303] on p "One of the most important parts of this system is your skin barrier, the outer …" at bounding box center [791, 314] width 578 height 35
click at [703, 211] on icon at bounding box center [704, 212] width 4 height 6
drag, startPoint x: 528, startPoint y: 301, endPoint x: 760, endPoint y: 304, distance: 231.3
click at [760, 304] on p "One of the most important parts of this system is your skin barrier , the outer…" at bounding box center [791, 314] width 578 height 35
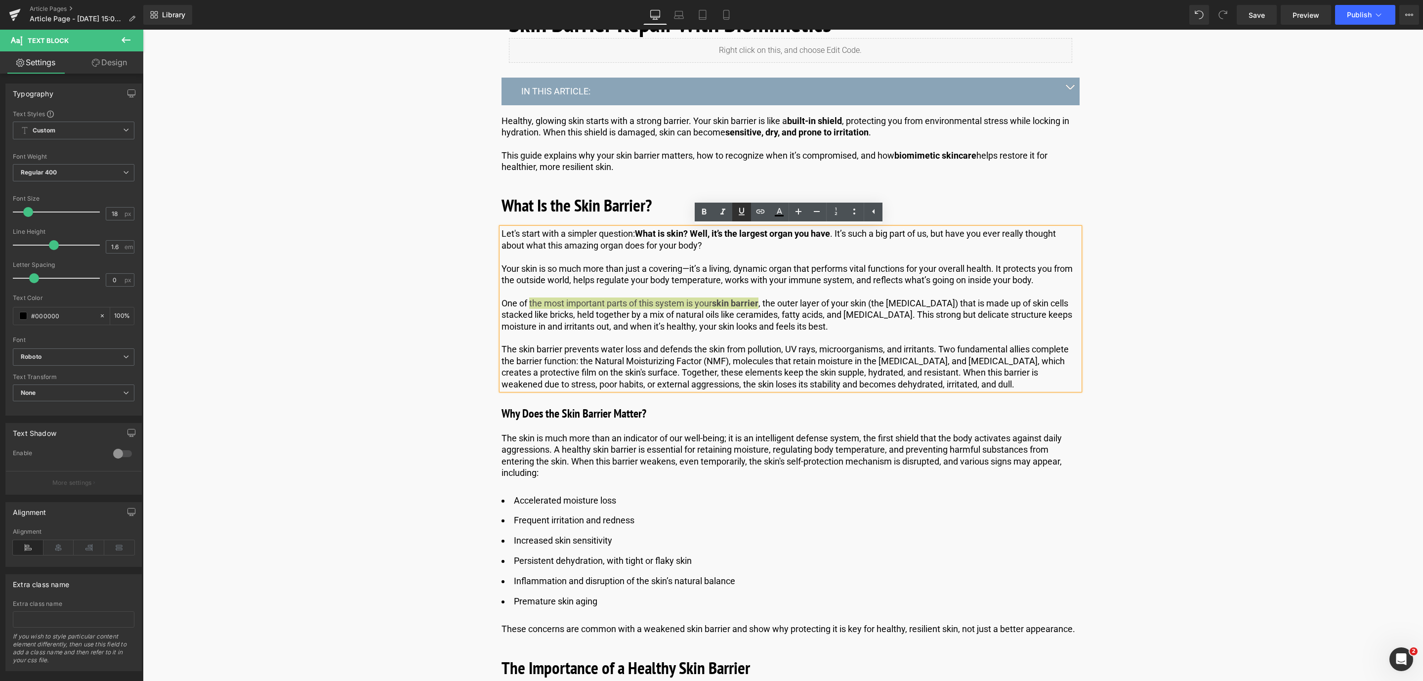
click at [746, 209] on icon at bounding box center [742, 212] width 12 height 12
click at [760, 211] on icon at bounding box center [761, 211] width 8 height 4
click at [619, 331] on input "text" at bounding box center [671, 324] width 152 height 25
paste input "[URL][DOMAIN_NAME]"
type input "[URL][DOMAIN_NAME]"
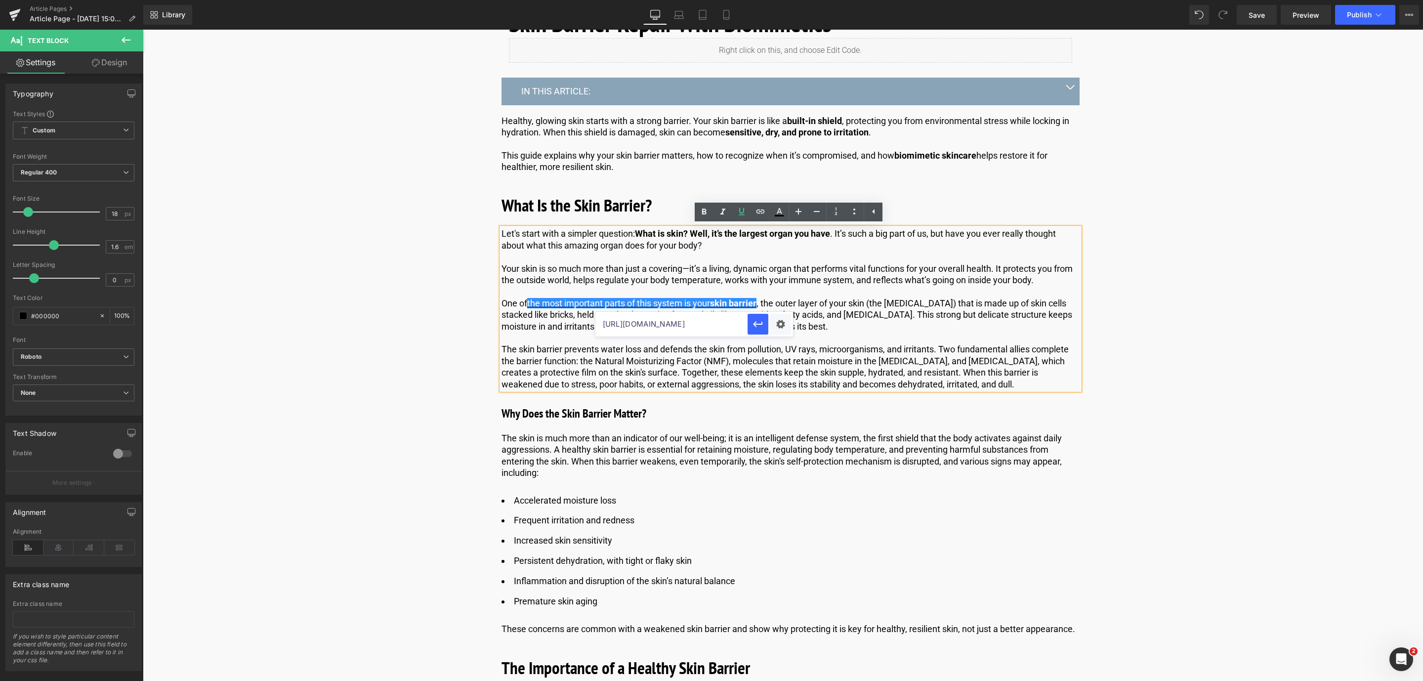
scroll to position [0, 179]
click at [760, 324] on icon "button" at bounding box center [757, 324] width 9 height 6
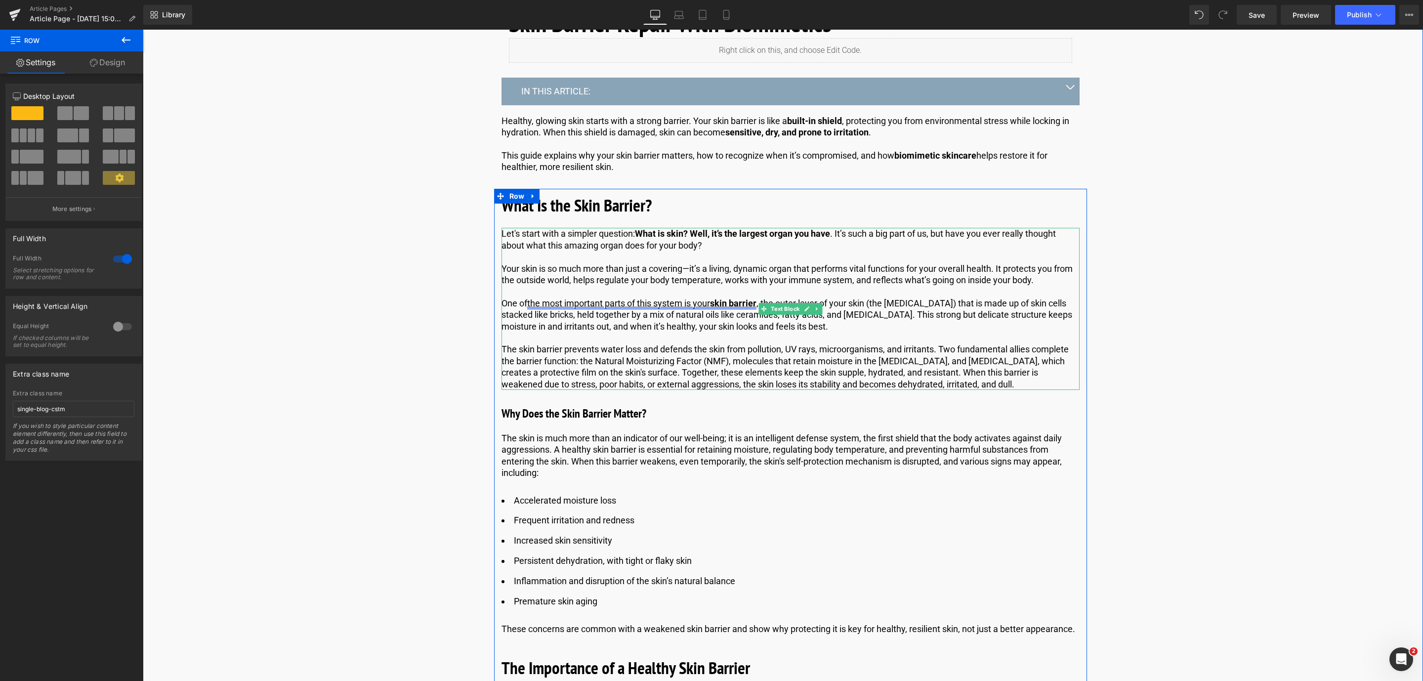
click at [729, 302] on strong "skin barrier" at bounding box center [733, 303] width 46 height 10
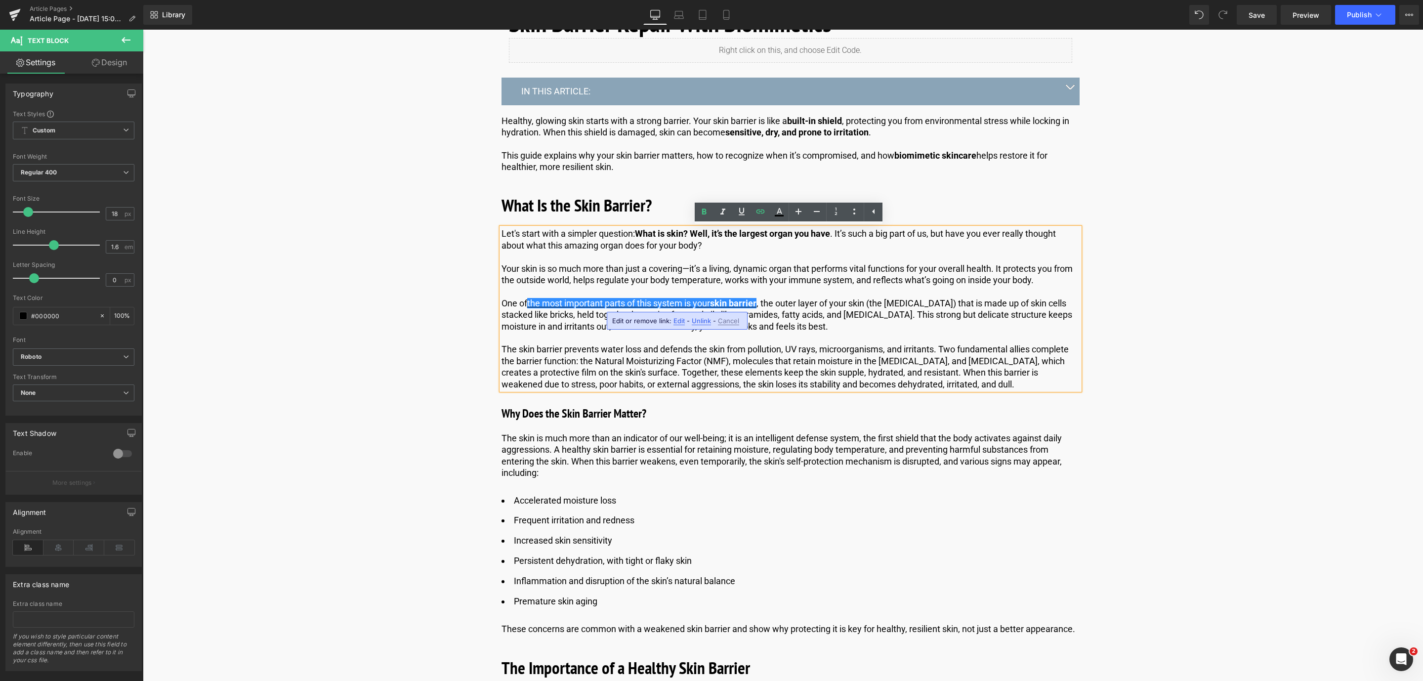
click at [694, 317] on span "Unlink" at bounding box center [701, 321] width 19 height 8
drag, startPoint x: 760, startPoint y: 301, endPoint x: 529, endPoint y: 301, distance: 231.3
click at [529, 301] on p "One of the most important parts of this system is your skin barrier , the outer…" at bounding box center [791, 314] width 578 height 35
click at [743, 211] on icon at bounding box center [742, 212] width 12 height 12
click at [769, 319] on p "One of the most important parts of this system is your skin barrier , the outer…" at bounding box center [791, 314] width 578 height 35
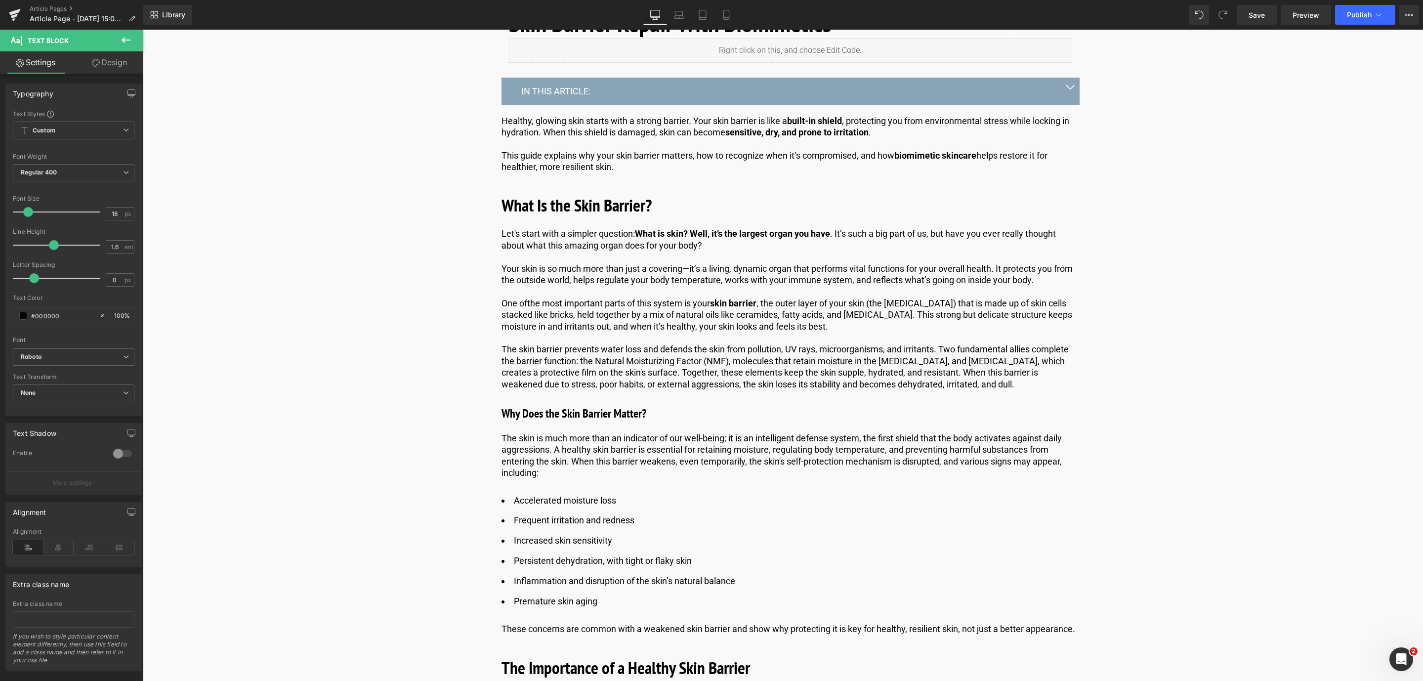
click at [120, 37] on icon at bounding box center [126, 40] width 12 height 12
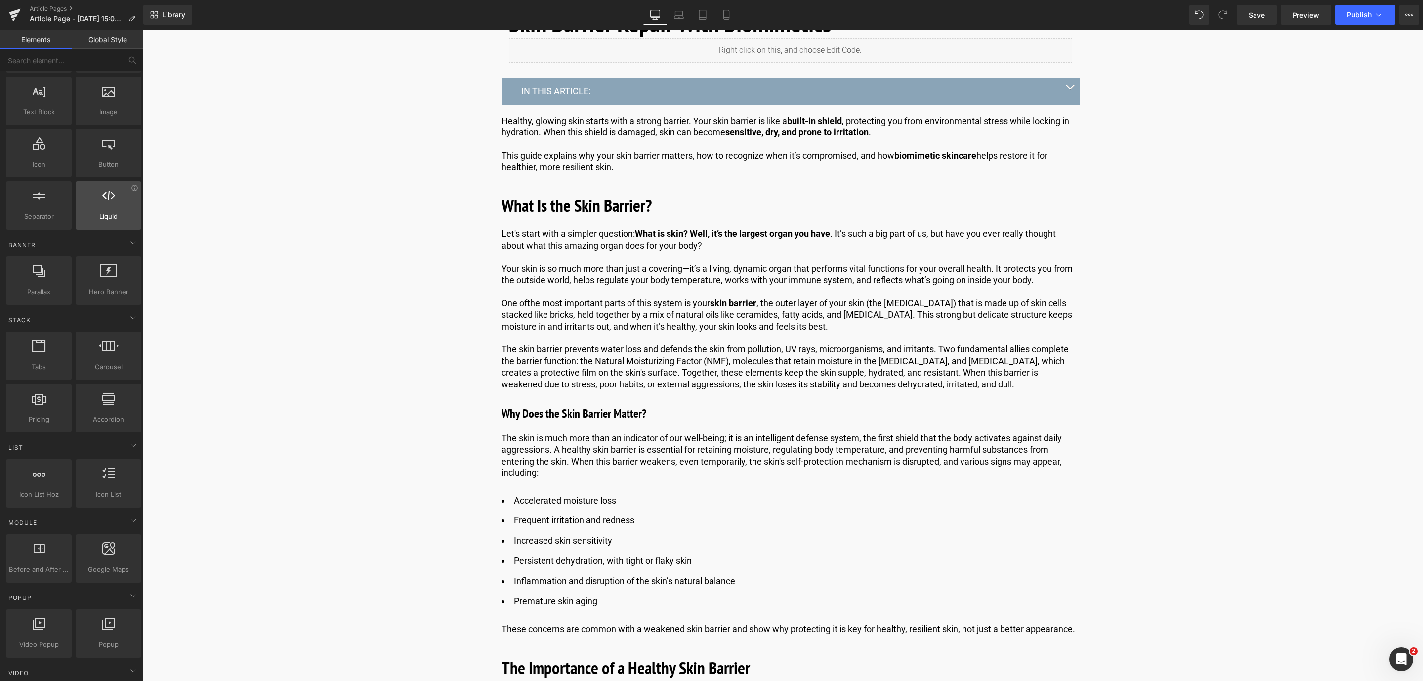
scroll to position [71, 0]
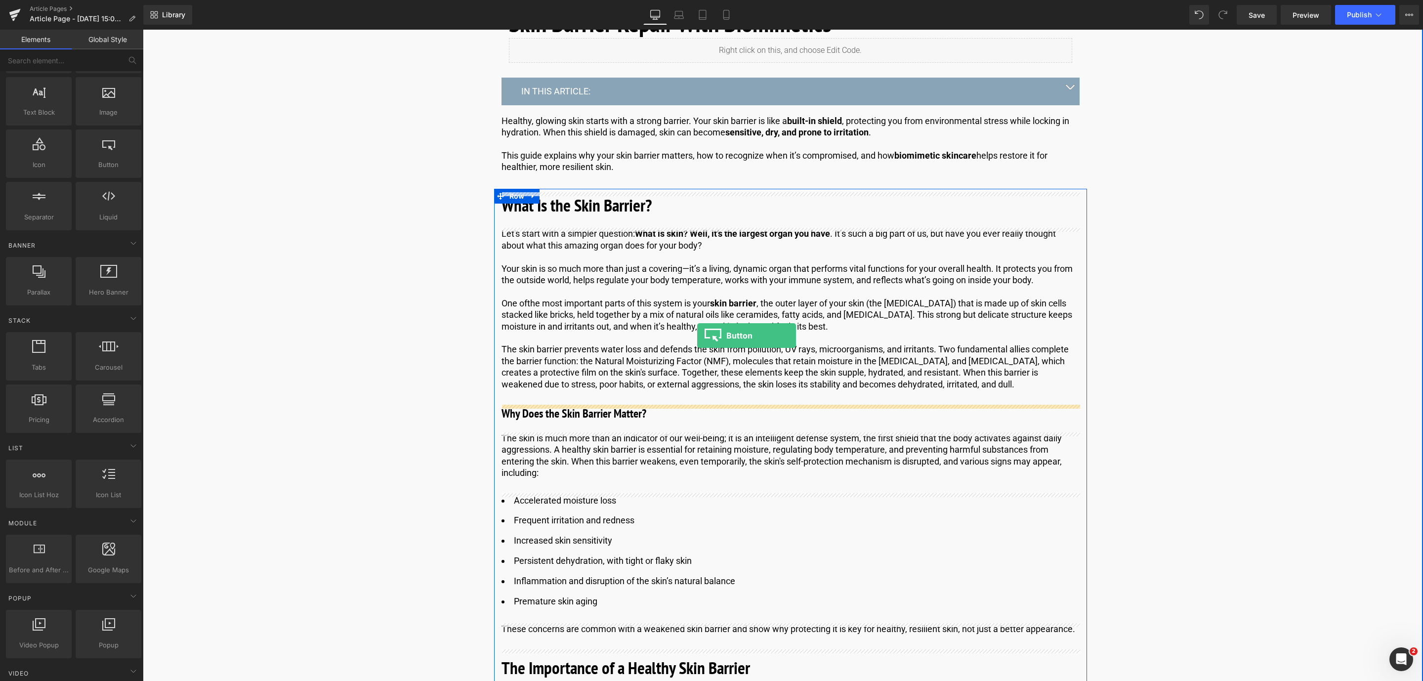
drag, startPoint x: 255, startPoint y: 196, endPoint x: 697, endPoint y: 336, distance: 463.4
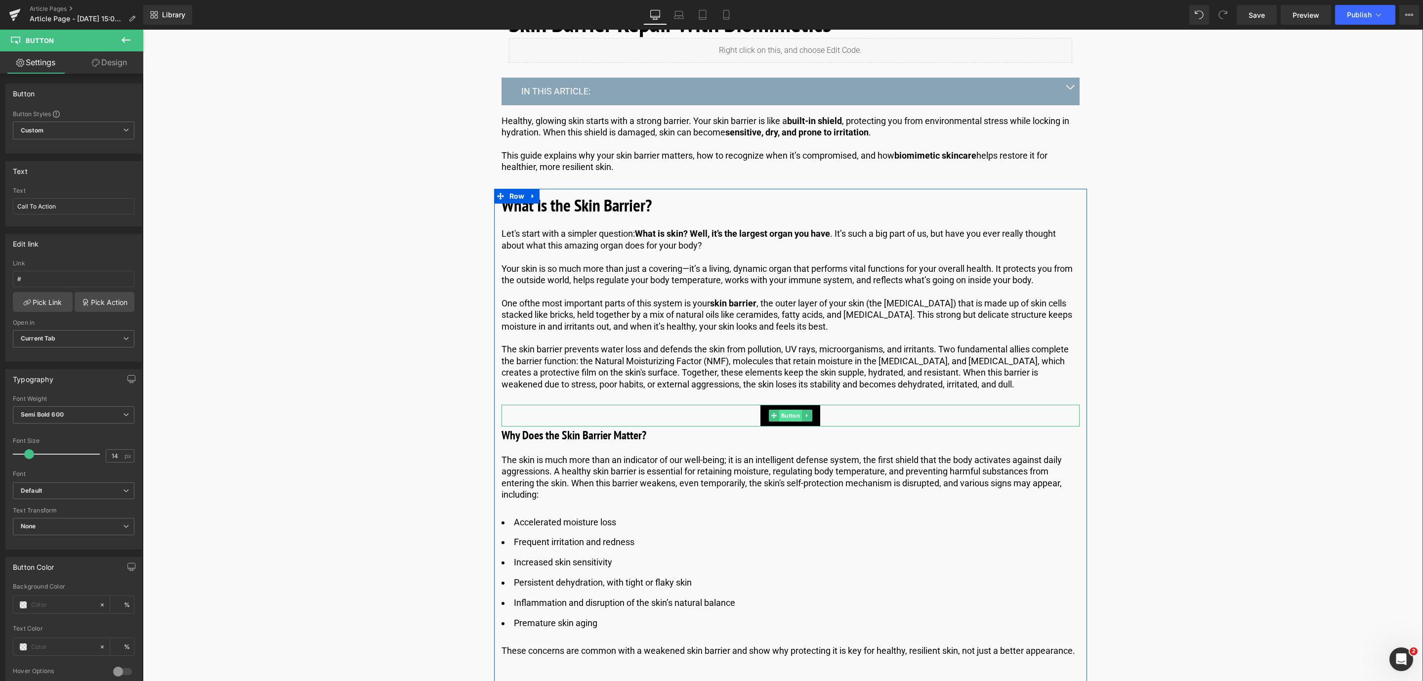
click at [787, 416] on span "Button" at bounding box center [790, 416] width 23 height 12
click at [98, 276] on input "#" at bounding box center [74, 279] width 122 height 16
paste input "[URL][DOMAIN_NAME]"
click at [98, 276] on input "[URL][DOMAIN_NAME]" at bounding box center [74, 279] width 122 height 16
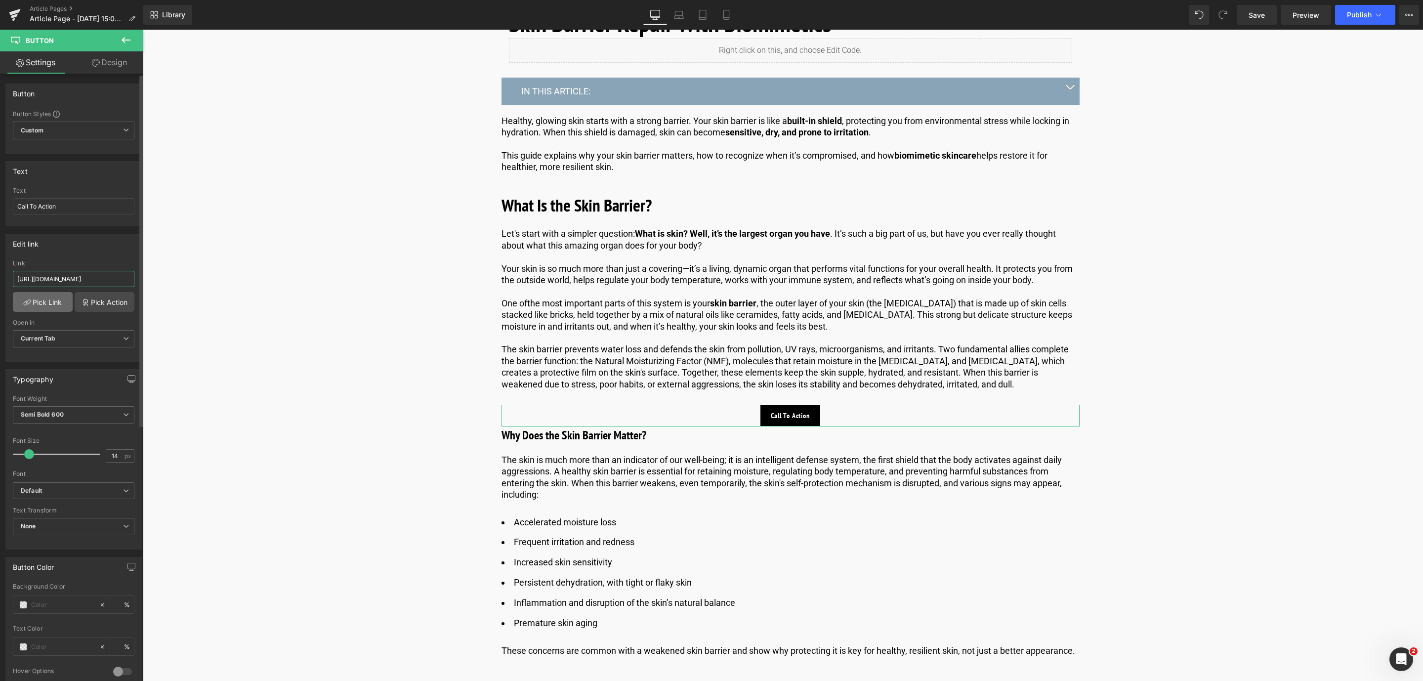
type input "[URL][DOMAIN_NAME]"
click at [42, 294] on link "Pick Link" at bounding box center [43, 302] width 60 height 20
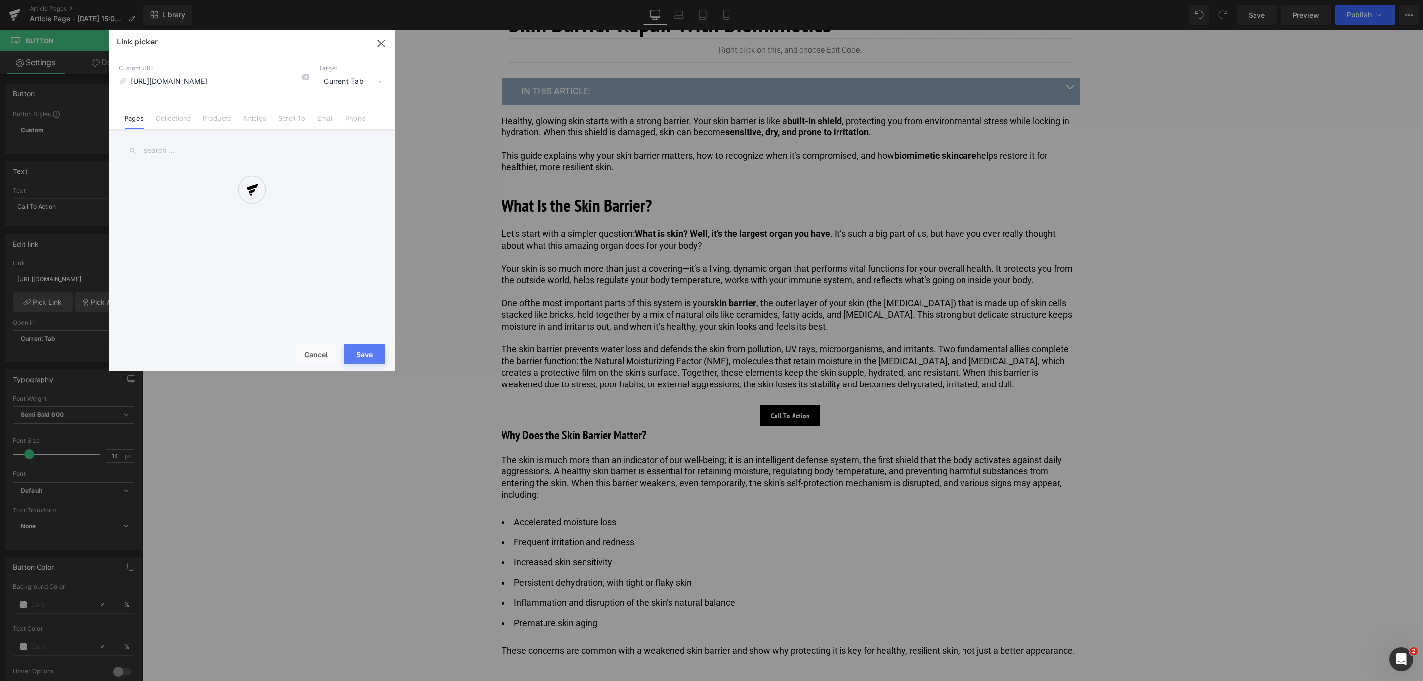
scroll to position [0, 111]
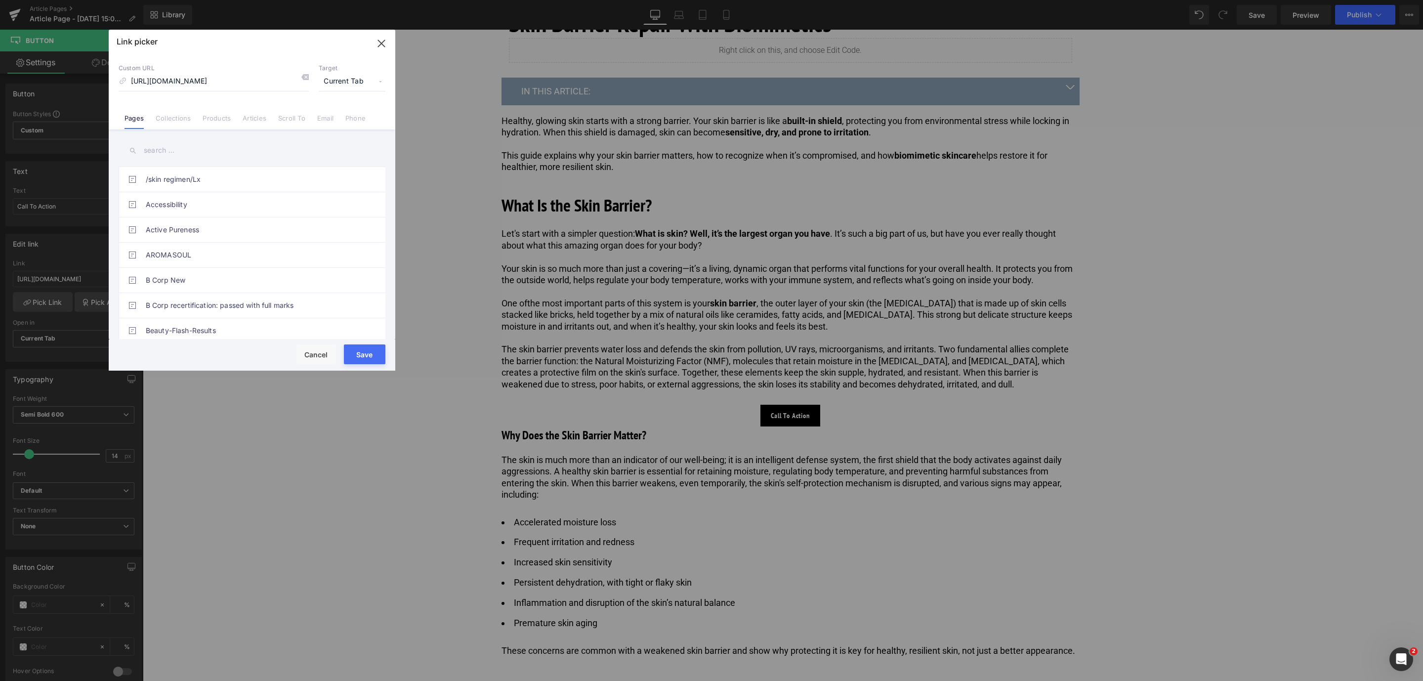
click at [365, 353] on button "Save" at bounding box center [365, 354] width 42 height 20
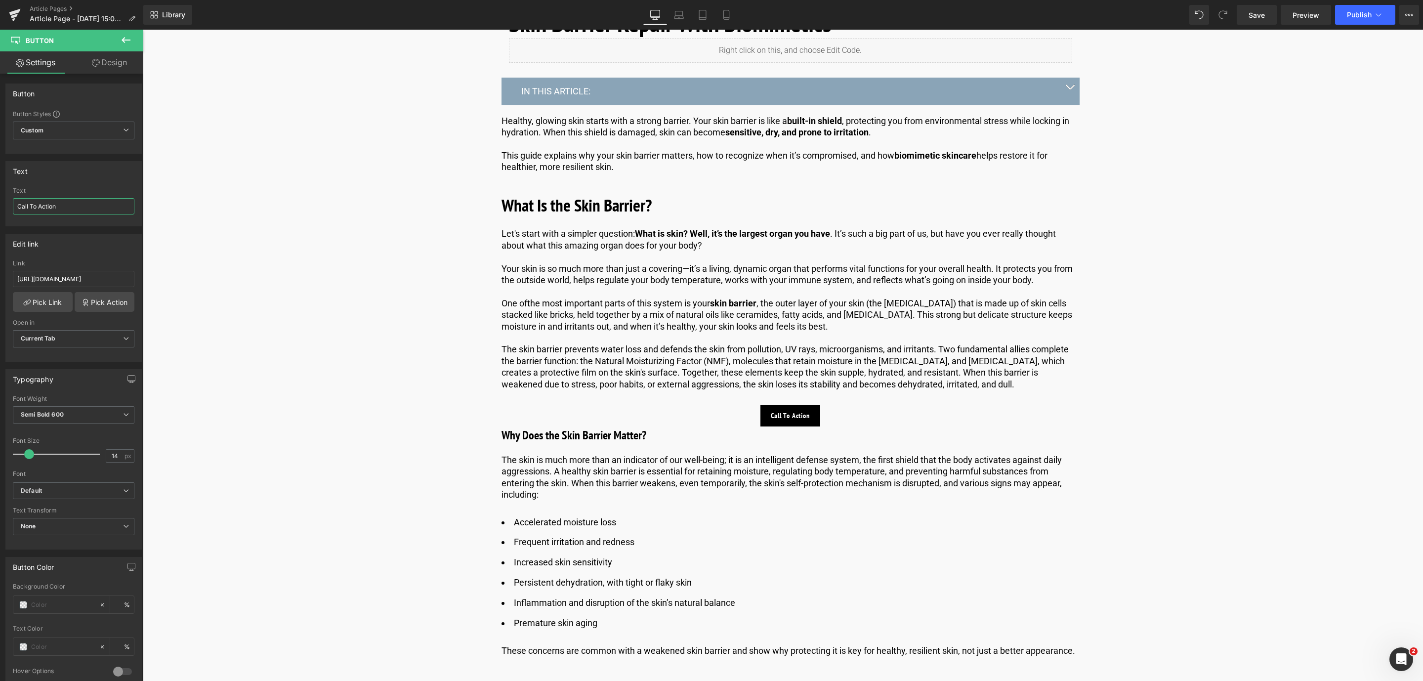
drag, startPoint x: 70, startPoint y: 206, endPoint x: -184, endPoint y: 205, distance: 253.5
click at [0, 205] on html "Button You are previewing how the will restyle your page. You can not edit Elem…" at bounding box center [711, 340] width 1423 height 681
type input "H"
type input "R"
click at [1244, 9] on link "Save" at bounding box center [1257, 15] width 40 height 20
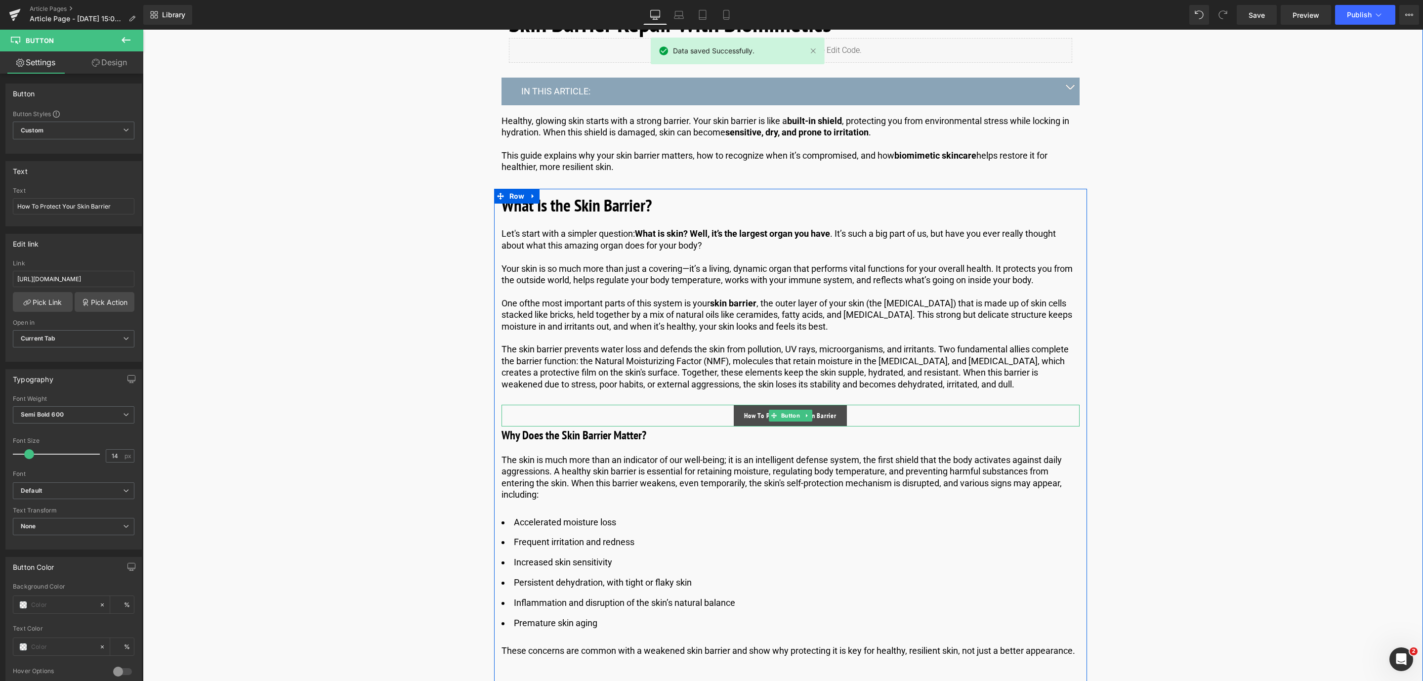
click at [787, 422] on link "How To Protect Your Skin Barrier" at bounding box center [790, 416] width 113 height 22
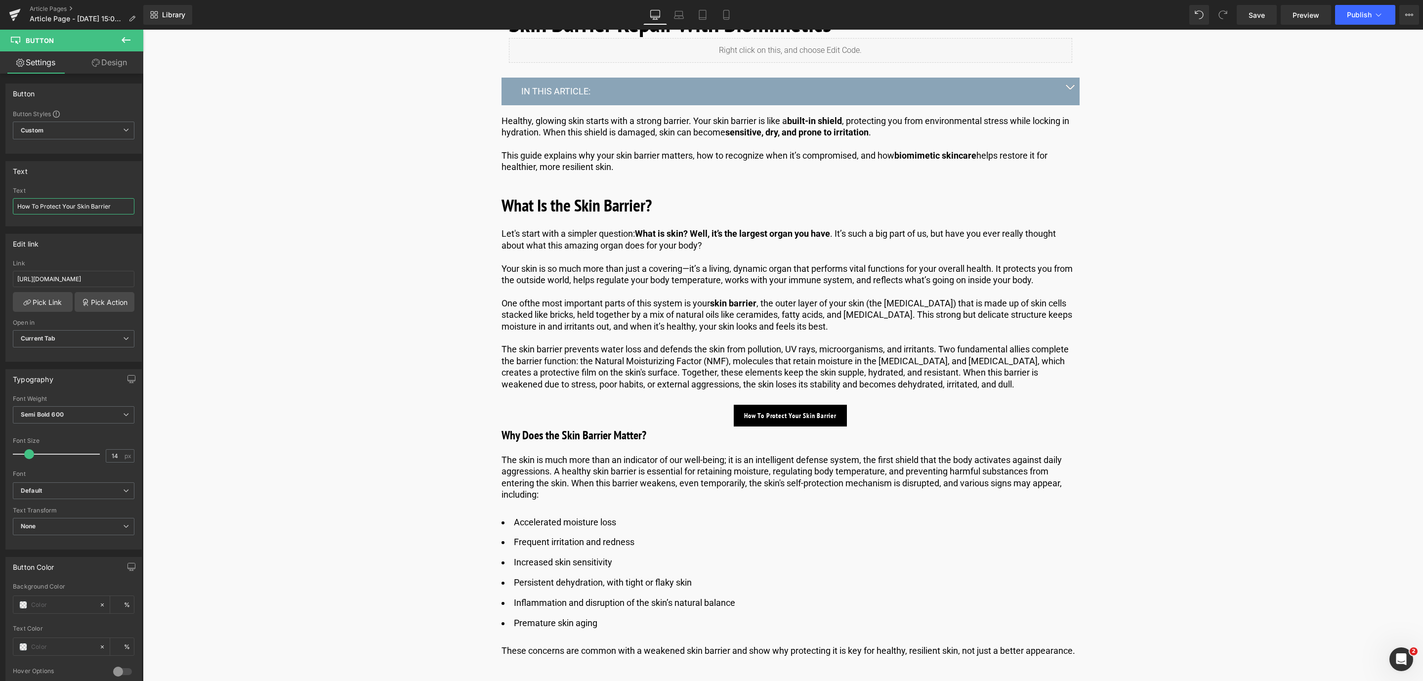
drag, startPoint x: 119, startPoint y: 209, endPoint x: -295, endPoint y: 224, distance: 413.4
click at [0, 224] on html "Button You are previewing how the will restyle your page. You can not edit Elem…" at bounding box center [711, 340] width 1423 height 681
click at [24, 205] on input "Dicover more" at bounding box center [74, 206] width 122 height 16
type input "Discover more"
click at [521, 298] on p "One of the most important parts of this system is your skin barrier , the outer…" at bounding box center [791, 314] width 578 height 35
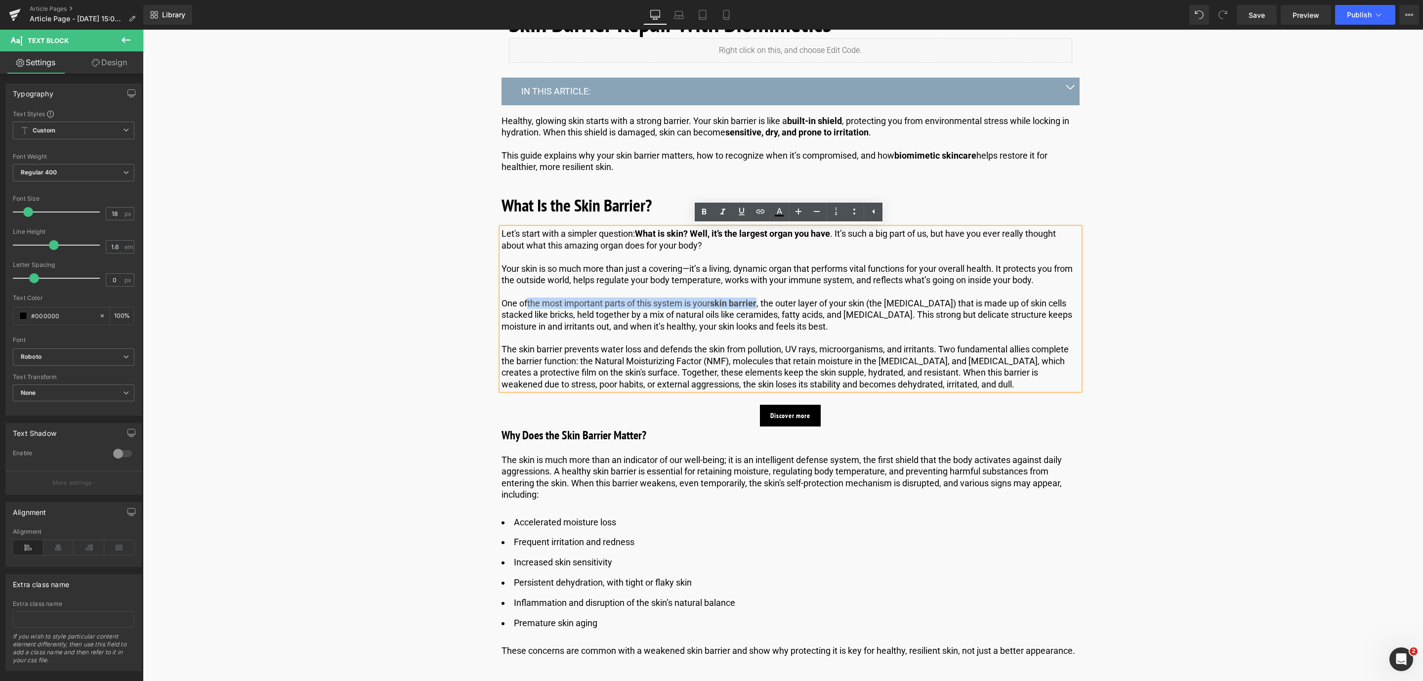
drag, startPoint x: 761, startPoint y: 299, endPoint x: 527, endPoint y: 303, distance: 234.3
click at [527, 303] on p "One of the most important parts of this system is your skin barrier , the outer…" at bounding box center [791, 314] width 578 height 35
click at [742, 213] on icon at bounding box center [742, 212] width 12 height 12
click at [760, 214] on icon at bounding box center [761, 212] width 12 height 12
click at [646, 323] on input "text" at bounding box center [671, 324] width 152 height 25
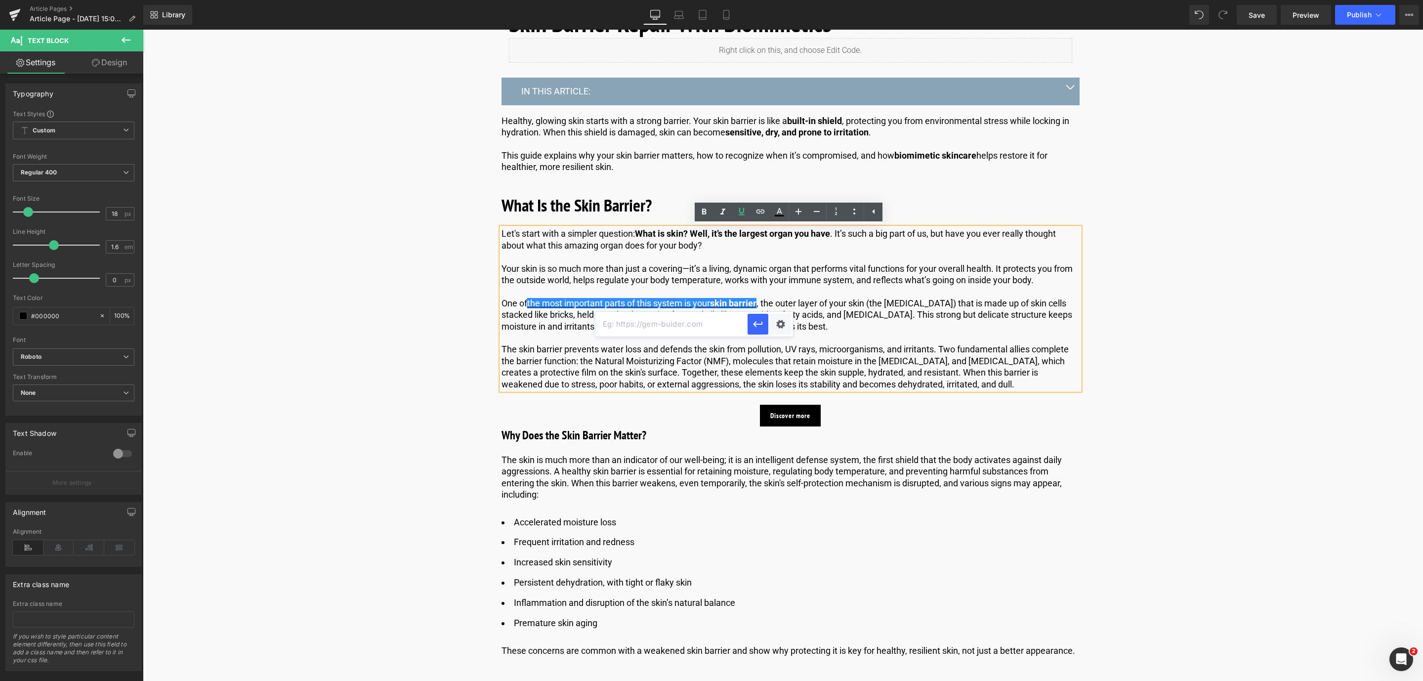
paste input "[URL][DOMAIN_NAME]"
type input "[URL][DOMAIN_NAME]"
click at [762, 322] on icon "button" at bounding box center [758, 324] width 12 height 12
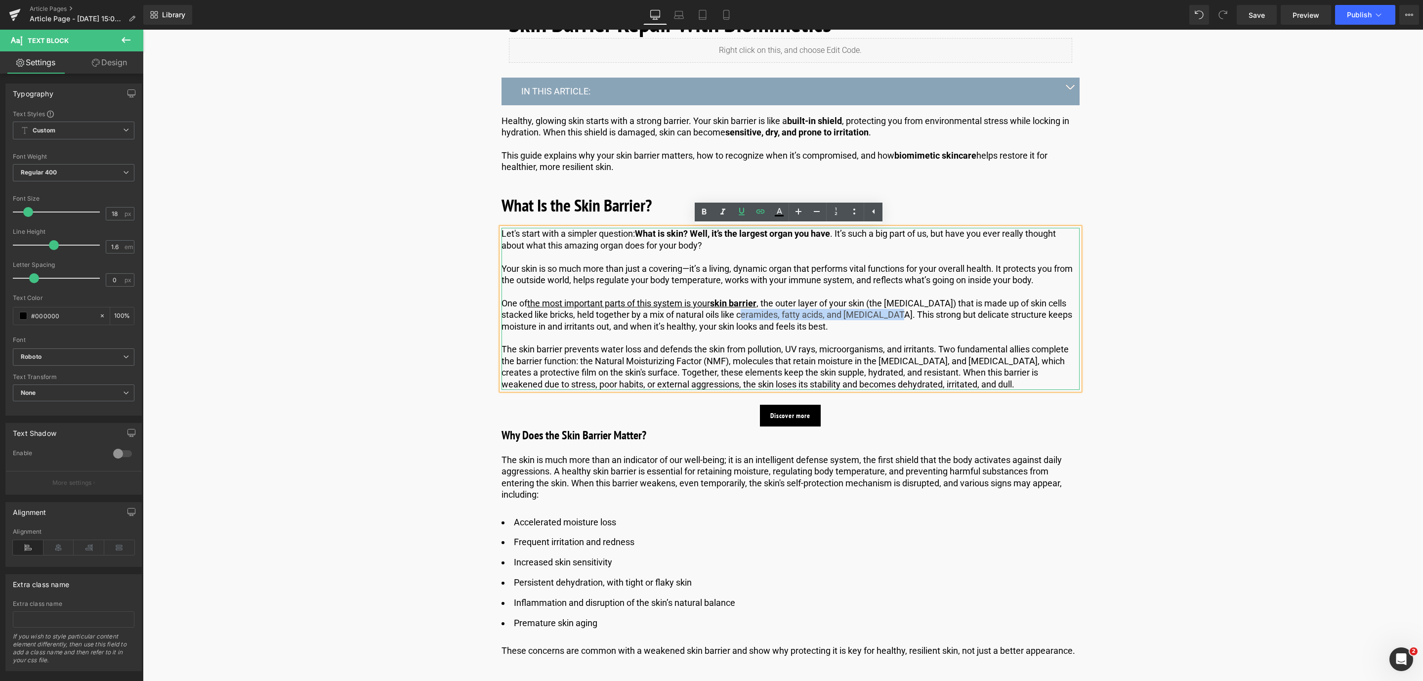
drag, startPoint x: 739, startPoint y: 314, endPoint x: 890, endPoint y: 315, distance: 151.2
click at [890, 315] on p "One of the most important parts of this system is your skin barrier , the outer…" at bounding box center [791, 314] width 578 height 35
click at [700, 208] on icon at bounding box center [704, 212] width 12 height 12
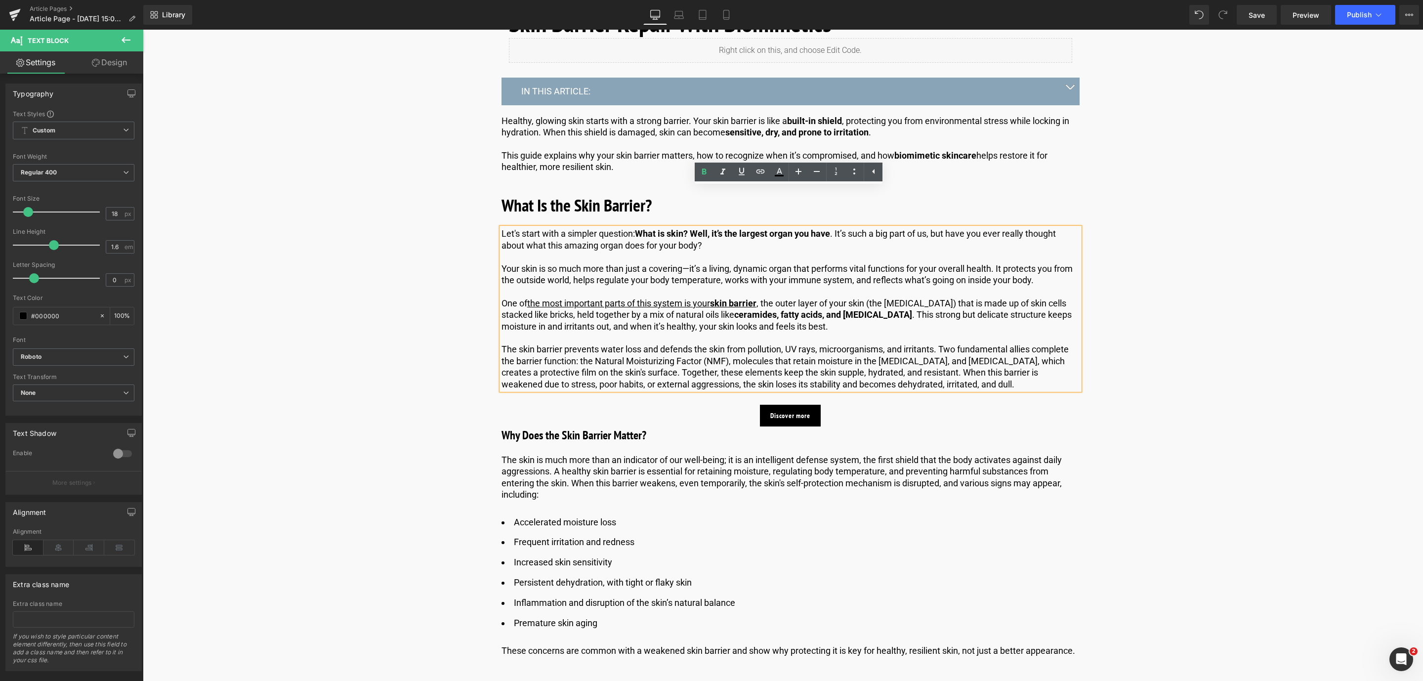
scroll to position [485, 0]
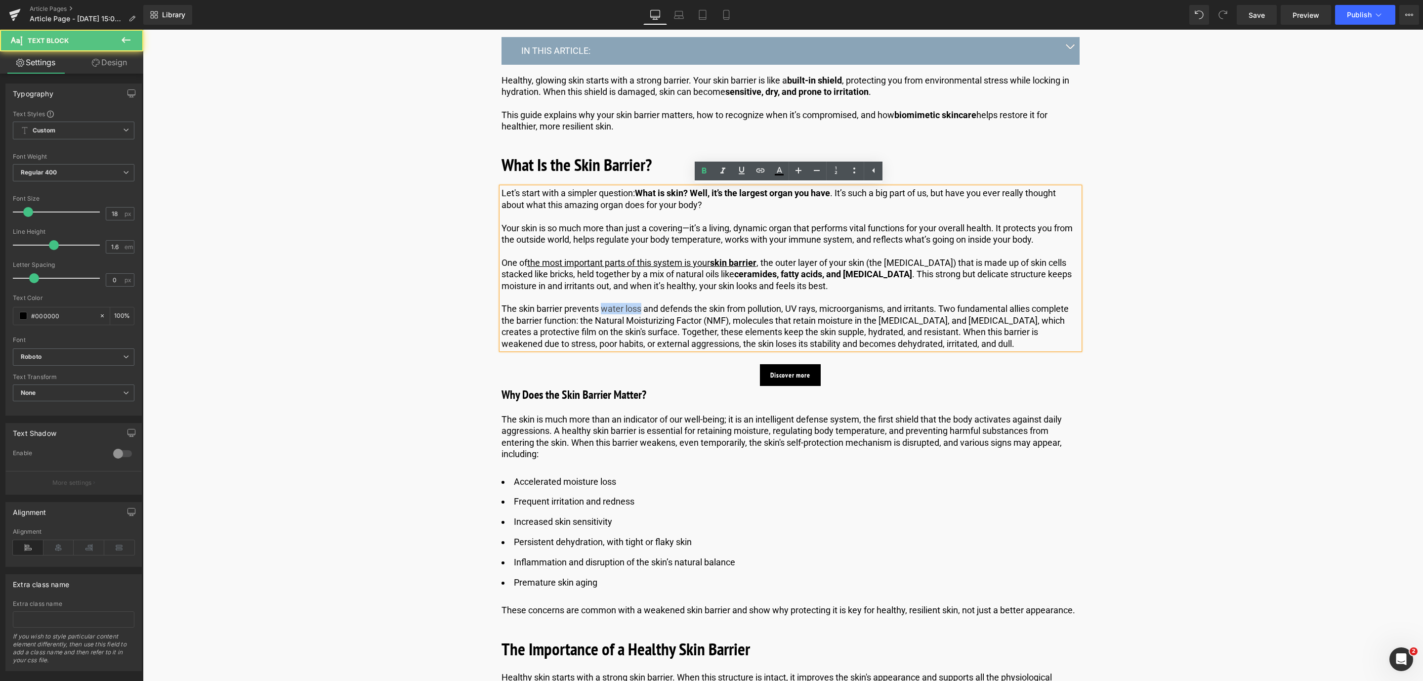
drag, startPoint x: 600, startPoint y: 309, endPoint x: 638, endPoint y: 310, distance: 38.6
click at [638, 310] on p "The skin barrier prevents water loss and defends the skin from pollution, UV ra…" at bounding box center [791, 326] width 578 height 46
click at [703, 166] on icon at bounding box center [704, 171] width 12 height 12
drag, startPoint x: 748, startPoint y: 310, endPoint x: 936, endPoint y: 310, distance: 188.3
click at [936, 310] on p "The skin barrier prevents water loss and defends the skin from pollution, UV ra…" at bounding box center [791, 326] width 578 height 46
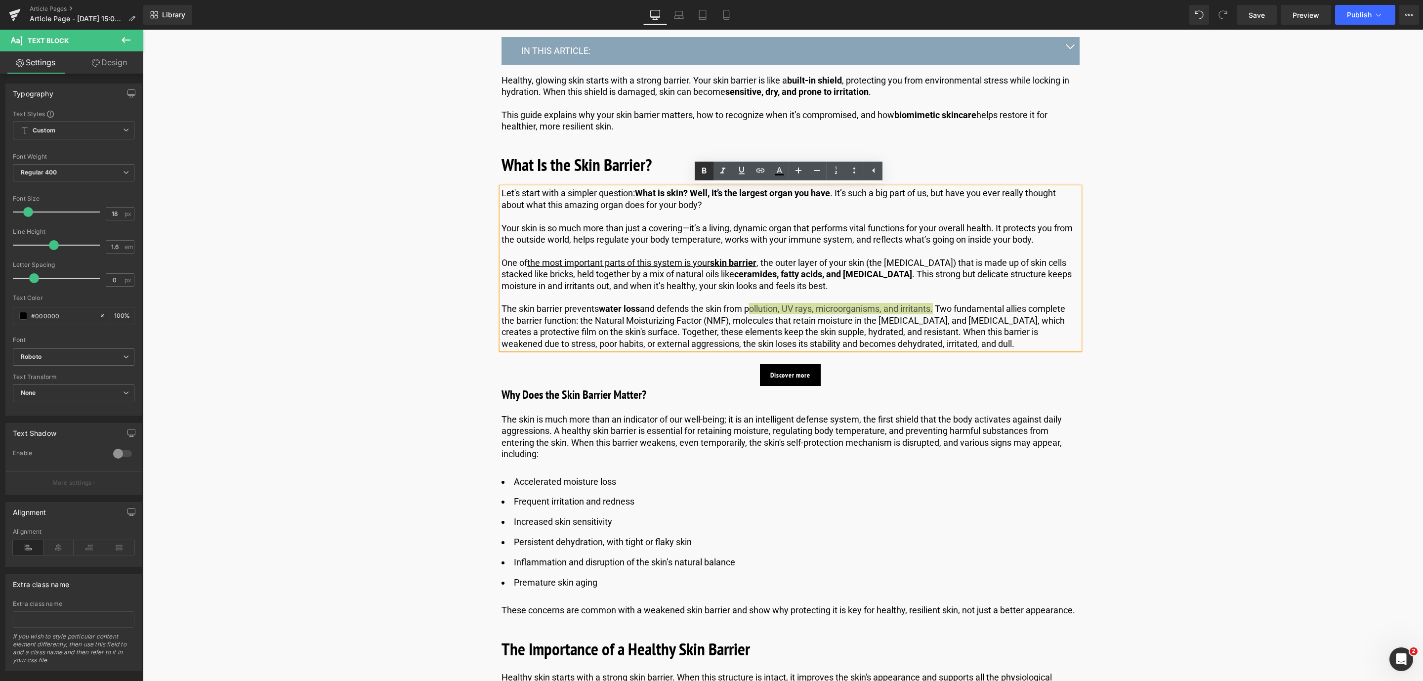
click at [707, 172] on icon at bounding box center [704, 171] width 12 height 12
drag, startPoint x: 579, startPoint y: 319, endPoint x: 729, endPoint y: 322, distance: 149.8
click at [729, 322] on p "The skin barrier prevents water loss and defends the skin from pollution, UV ra…" at bounding box center [791, 326] width 578 height 46
click at [709, 175] on icon at bounding box center [704, 171] width 12 height 12
drag, startPoint x: 971, startPoint y: 321, endPoint x: 998, endPoint y: 321, distance: 27.7
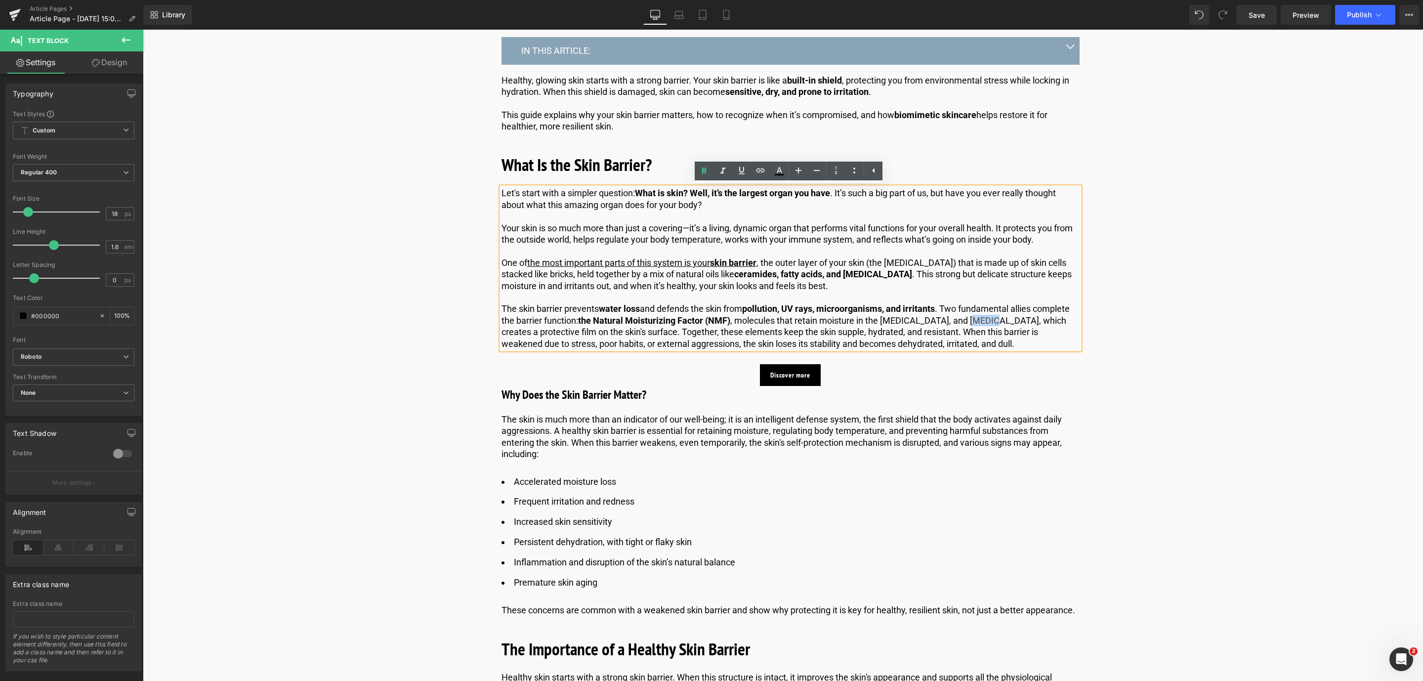
click at [998, 321] on p "The skin barrier prevents water loss and defends the skin from pollution, UV ra…" at bounding box center [791, 326] width 578 height 46
click at [699, 175] on icon at bounding box center [704, 171] width 12 height 12
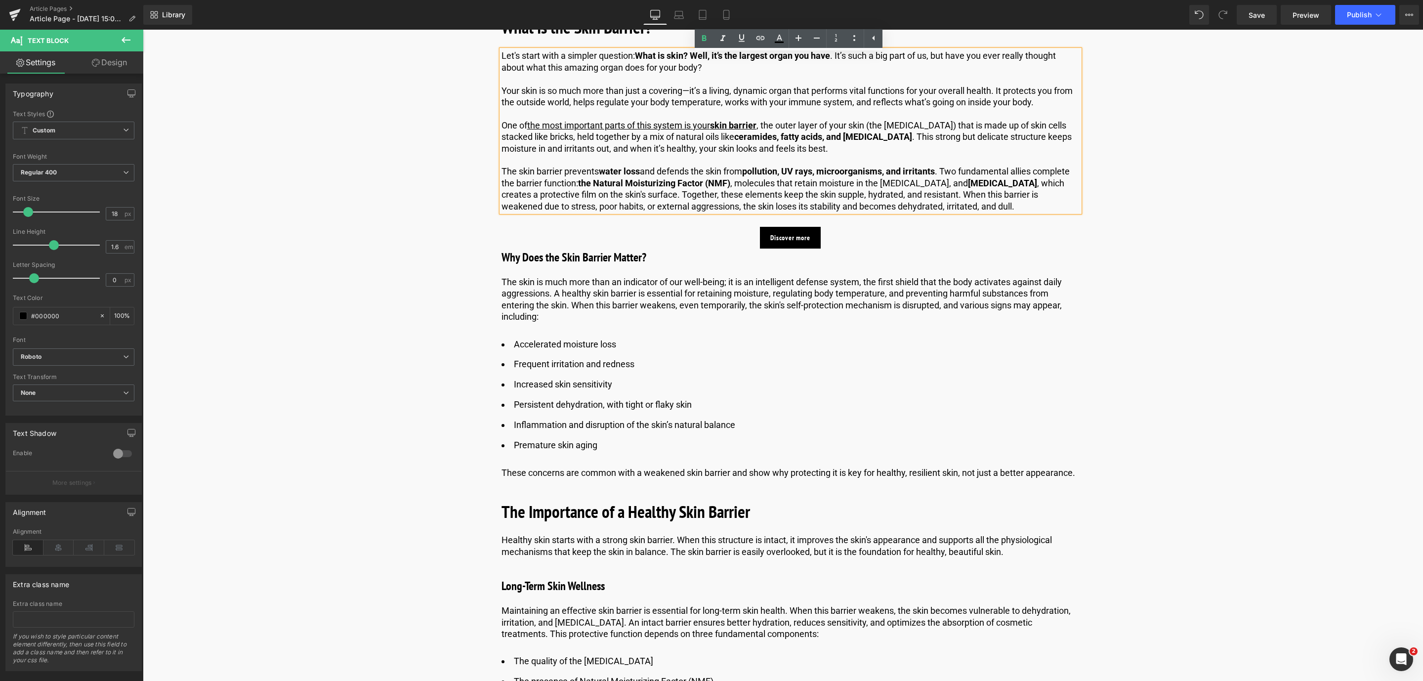
scroll to position [624, 0]
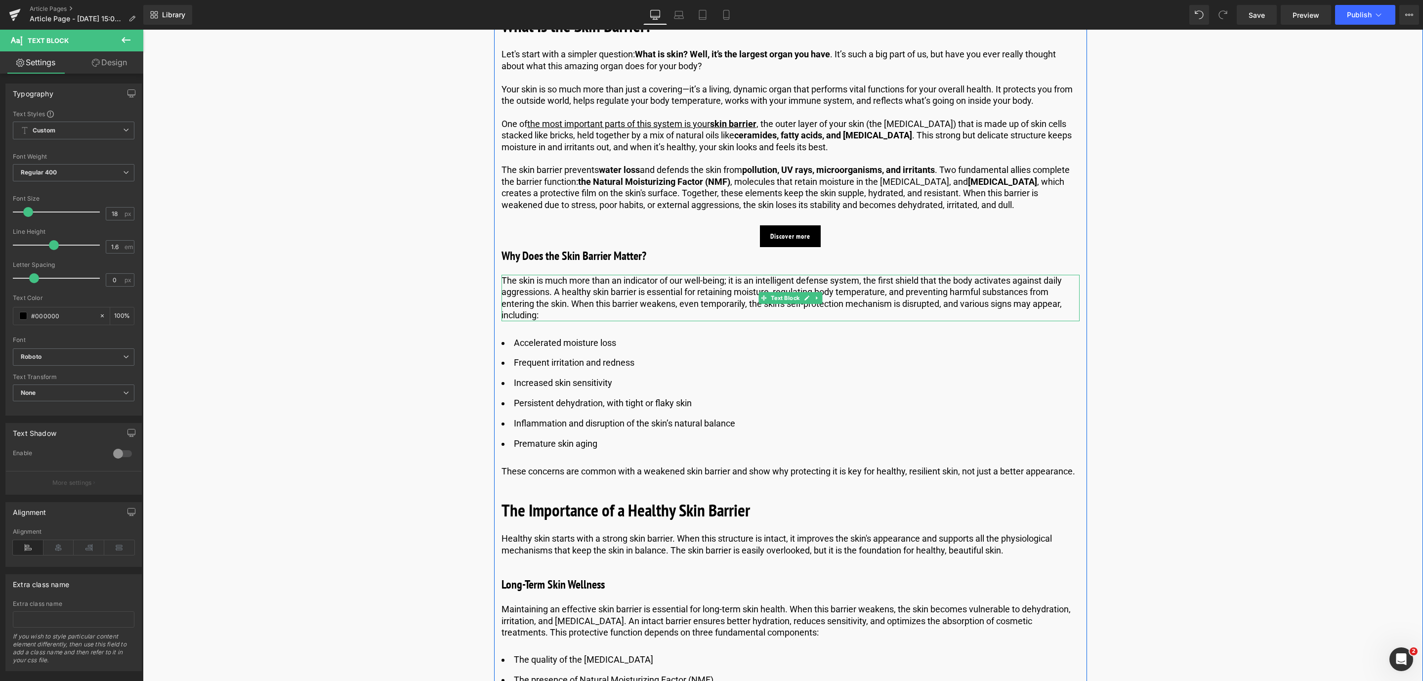
click at [655, 302] on p "The skin is much more than an indicator of our well-being; it is an intelligent…" at bounding box center [791, 298] width 578 height 46
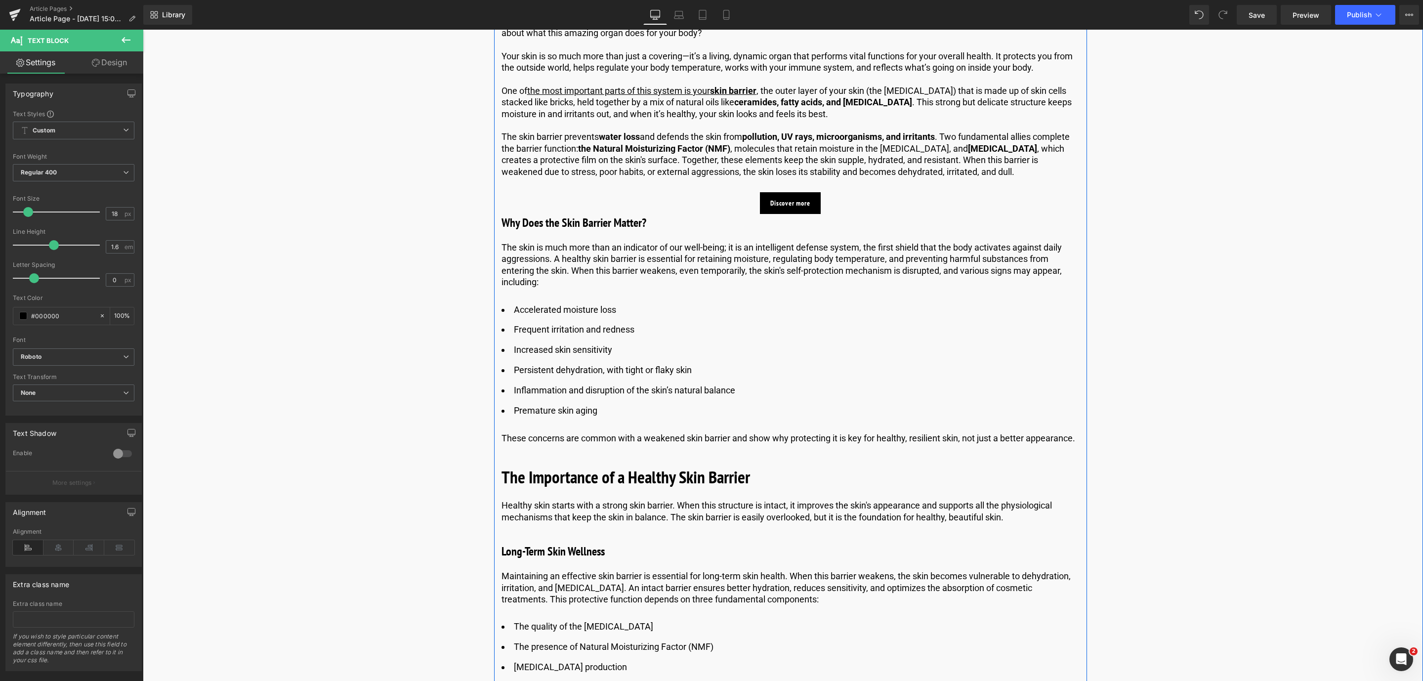
scroll to position [658, 0]
click at [560, 338] on ul "Accelerated moisture loss Frequent irritation and redness Increased skin sensit…" at bounding box center [791, 359] width 578 height 115
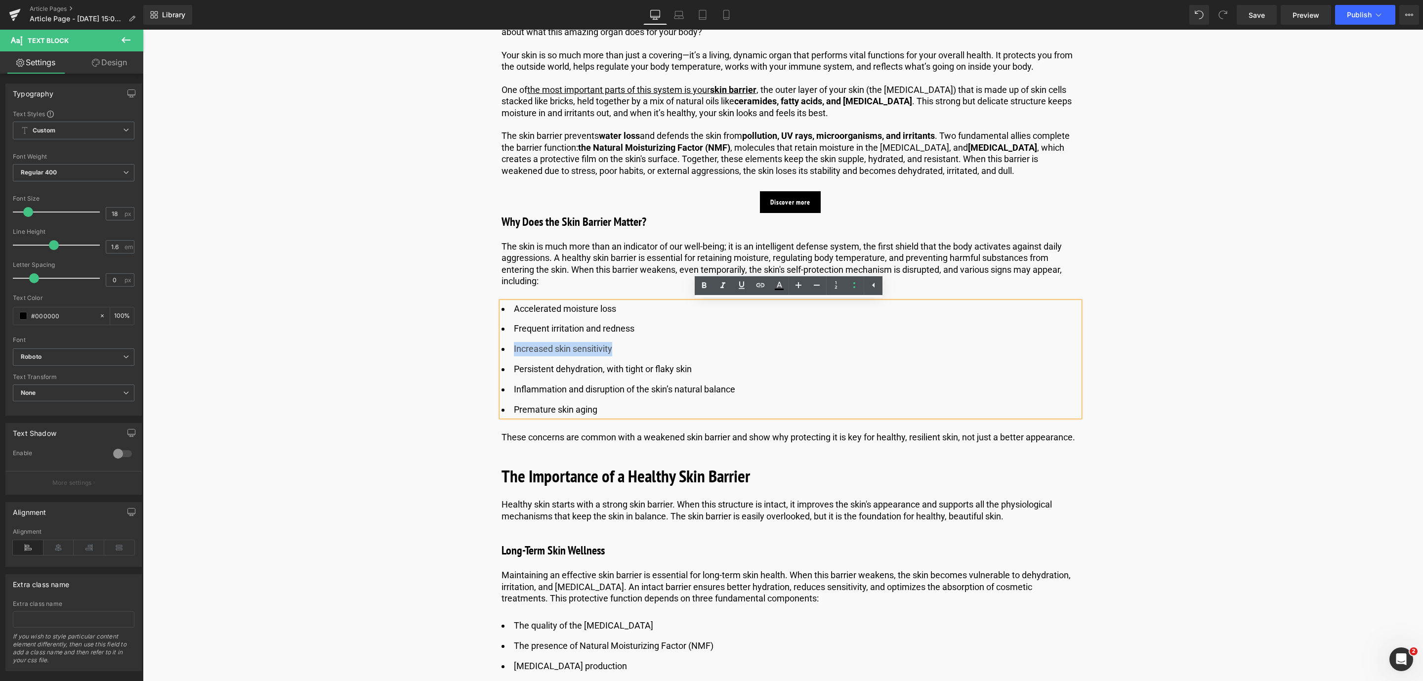
drag, startPoint x: 622, startPoint y: 349, endPoint x: 507, endPoint y: 351, distance: 115.2
click at [507, 351] on li "Increased skin sensitivity" at bounding box center [791, 349] width 578 height 14
click at [746, 288] on icon at bounding box center [742, 285] width 12 height 12
click at [758, 285] on icon at bounding box center [761, 285] width 12 height 12
click at [588, 371] on input "text" at bounding box center [588, 370] width 152 height 25
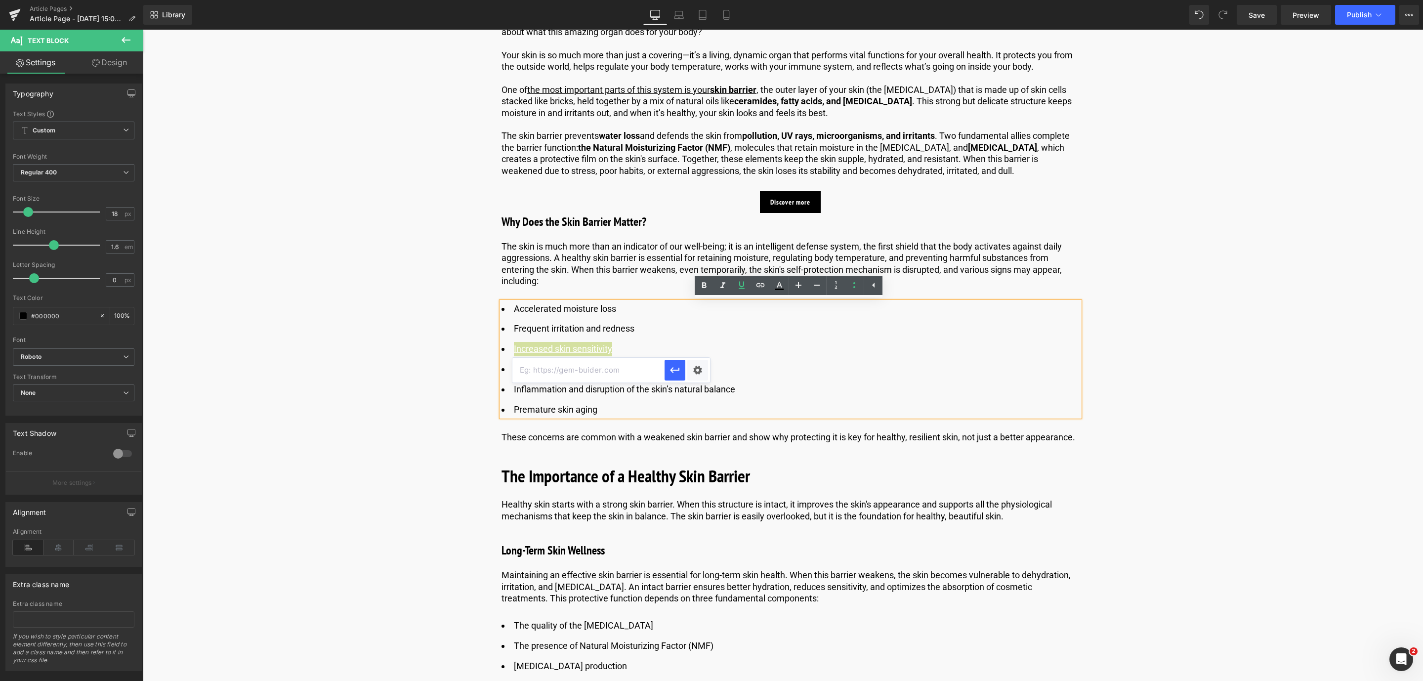
paste input "[URL][DOMAIN_NAME][MEDICAL_DATA]"
click at [677, 362] on button "button" at bounding box center [675, 370] width 21 height 21
click at [537, 369] on li "Persistent dehydration, with tight or flaky skin" at bounding box center [791, 369] width 578 height 14
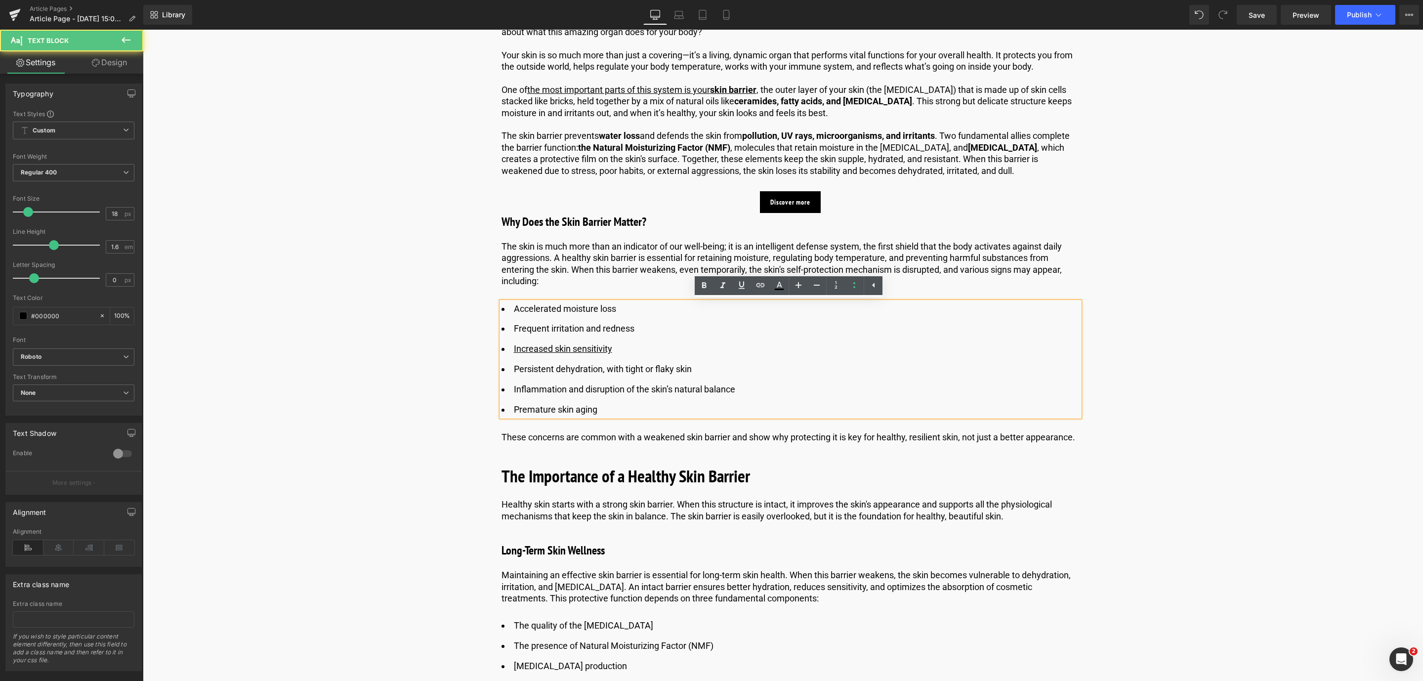
click at [567, 374] on li "Persistent dehydration, with tight or flaky skin" at bounding box center [791, 369] width 578 height 14
click at [740, 293] on link at bounding box center [741, 285] width 19 height 19
click at [762, 289] on icon at bounding box center [761, 285] width 12 height 12
click at [622, 387] on input "text" at bounding box center [604, 390] width 152 height 25
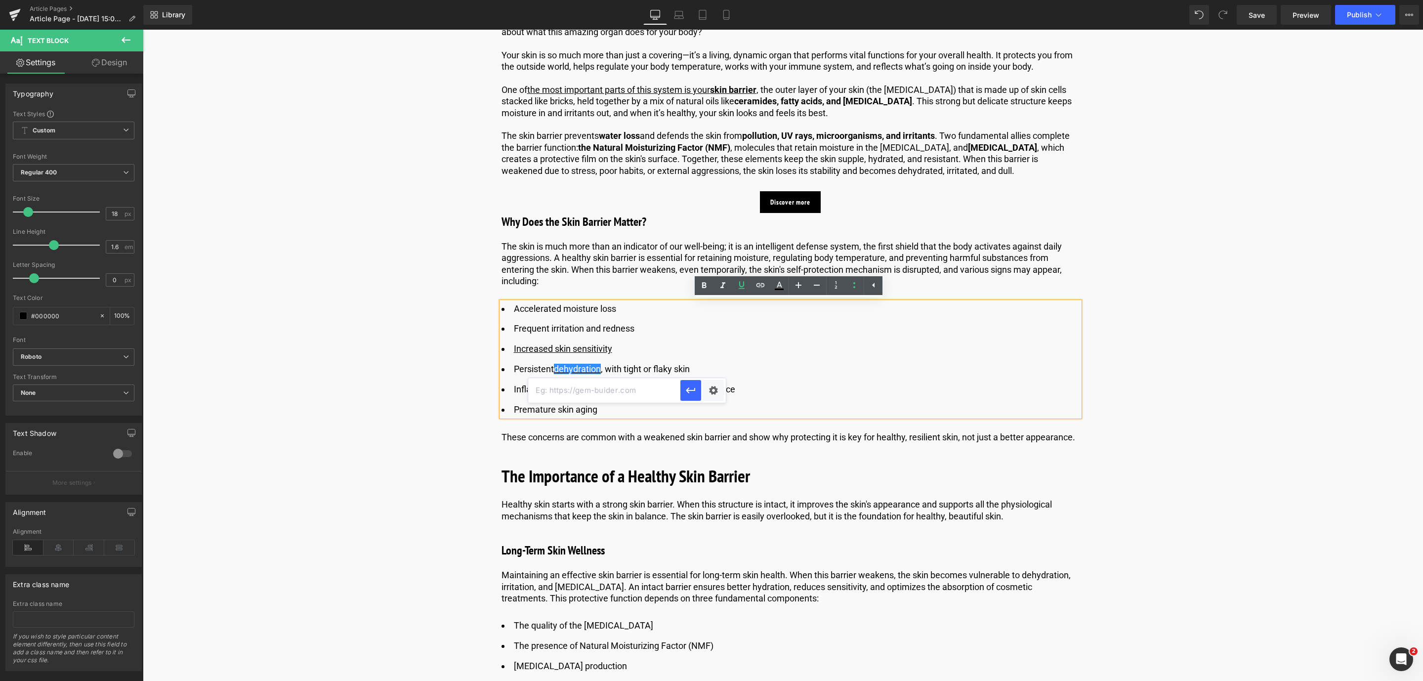
paste input "[URL][DOMAIN_NAME]"
click at [686, 390] on icon "button" at bounding box center [690, 390] width 9 height 6
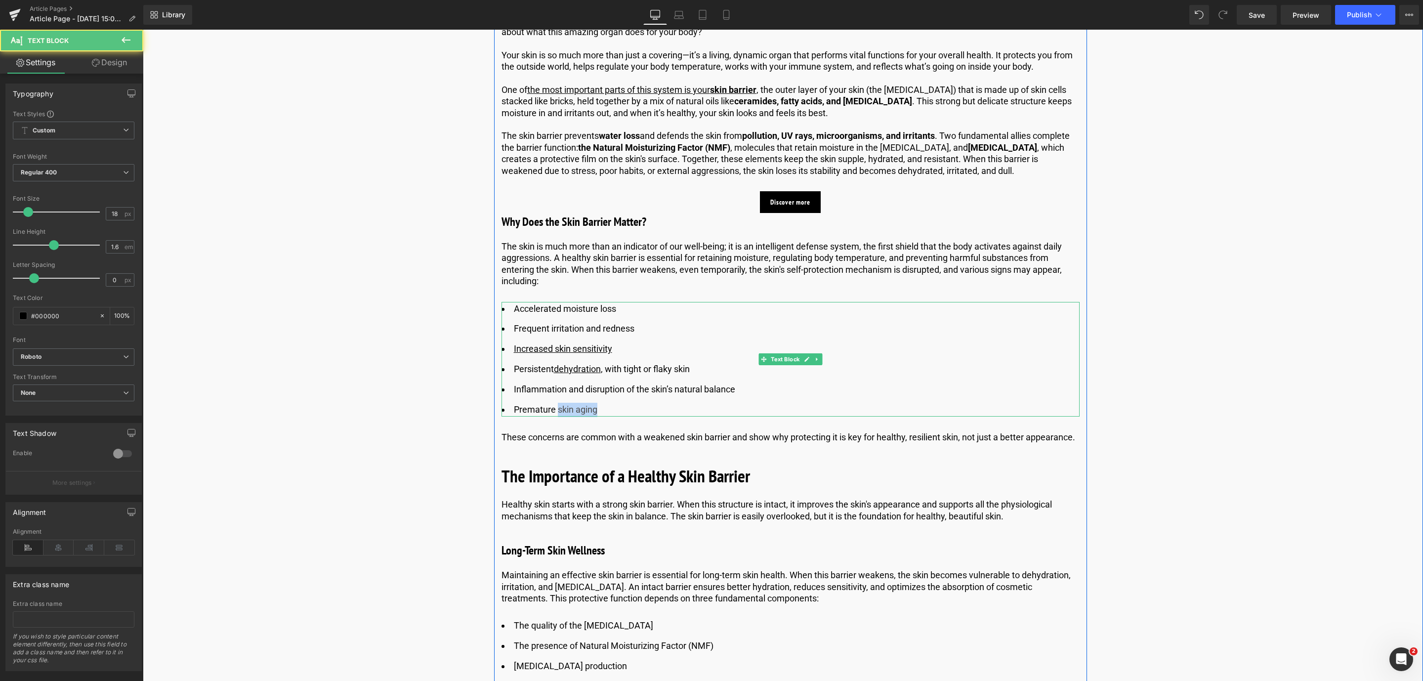
drag, startPoint x: 556, startPoint y: 410, endPoint x: 607, endPoint y: 413, distance: 51.0
click at [607, 413] on li "Premature skin aging" at bounding box center [791, 410] width 578 height 14
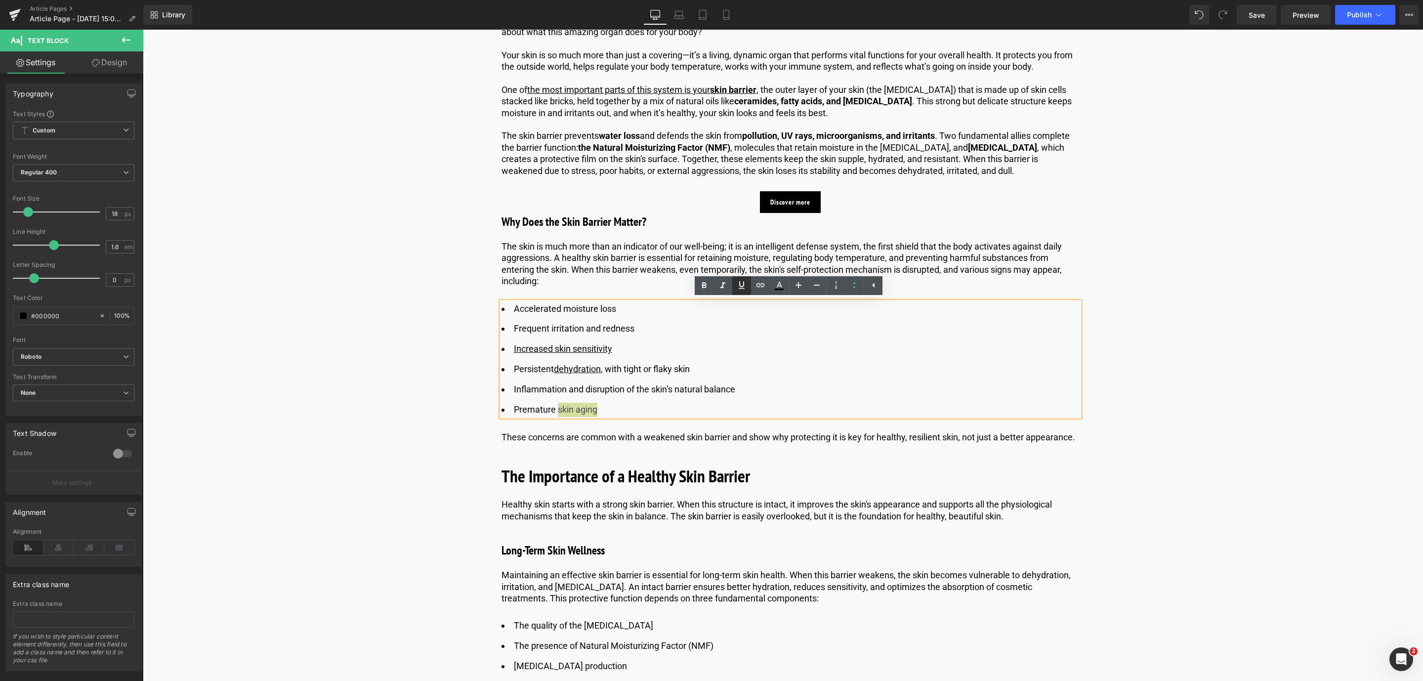
click at [742, 286] on icon at bounding box center [742, 284] width 6 height 7
click at [761, 285] on icon at bounding box center [761, 285] width 8 height 4
click at [613, 438] on input "text" at bounding box center [603, 431] width 152 height 25
paste input "[URL][DOMAIN_NAME][MEDICAL_DATA]"
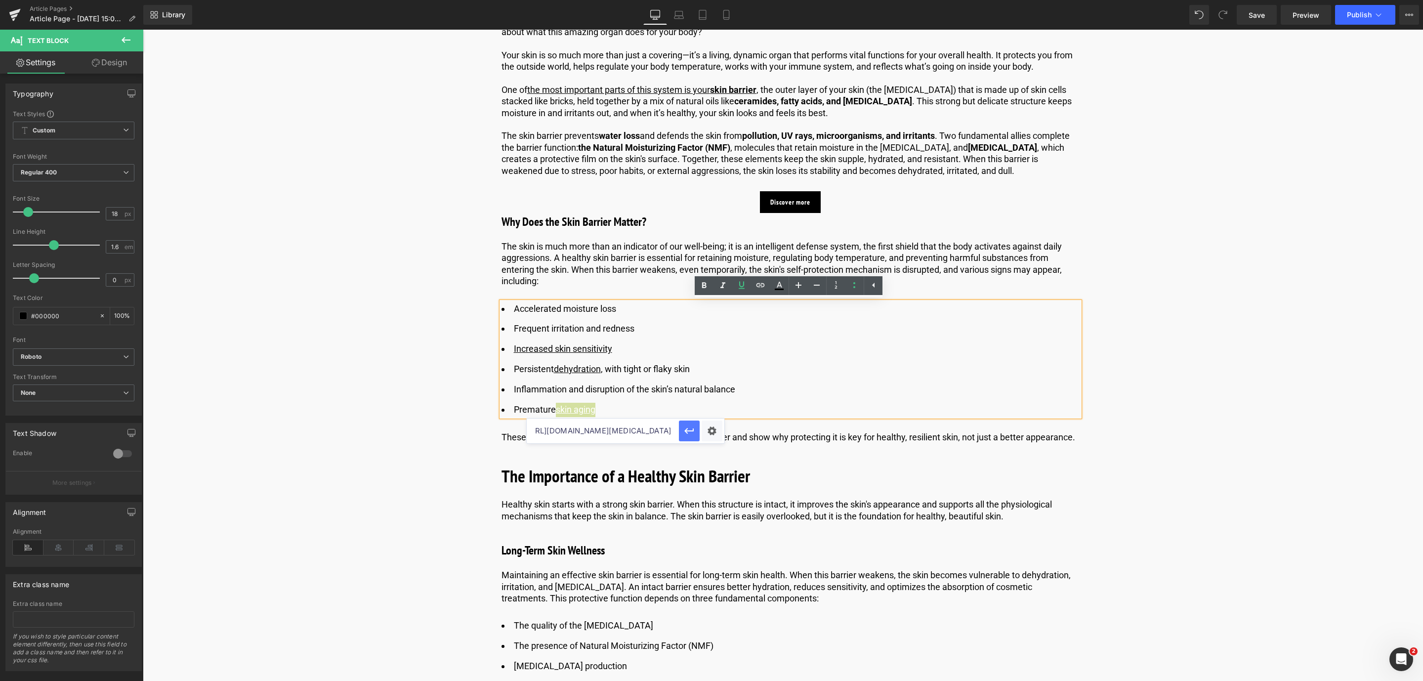
type input "[URL][DOMAIN_NAME][MEDICAL_DATA]"
click at [687, 435] on icon "button" at bounding box center [689, 431] width 12 height 12
click at [1257, 17] on span "Save" at bounding box center [1257, 15] width 16 height 10
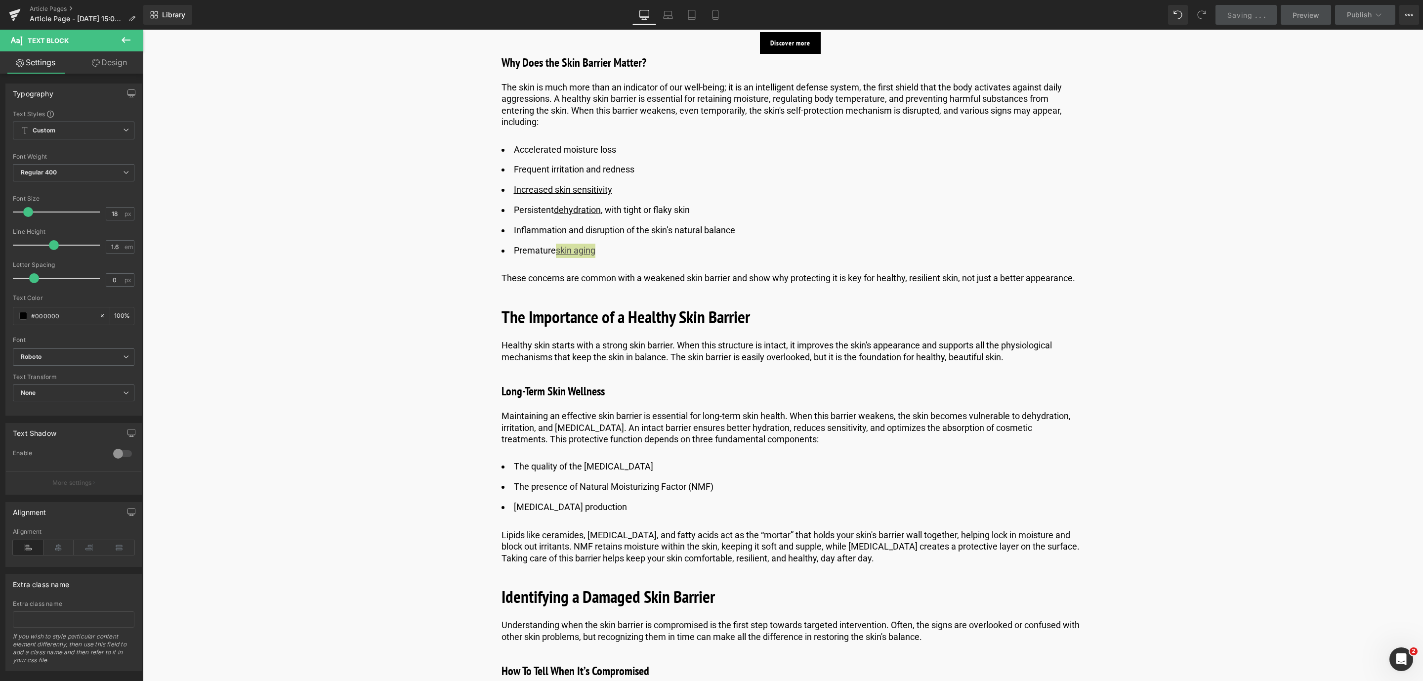
scroll to position [818, 0]
drag, startPoint x: 603, startPoint y: 344, endPoint x: 673, endPoint y: 345, distance: 69.7
click at [673, 345] on p "Healthy skin starts with a strong skin barrier. When this structure is intact, …" at bounding box center [791, 349] width 578 height 23
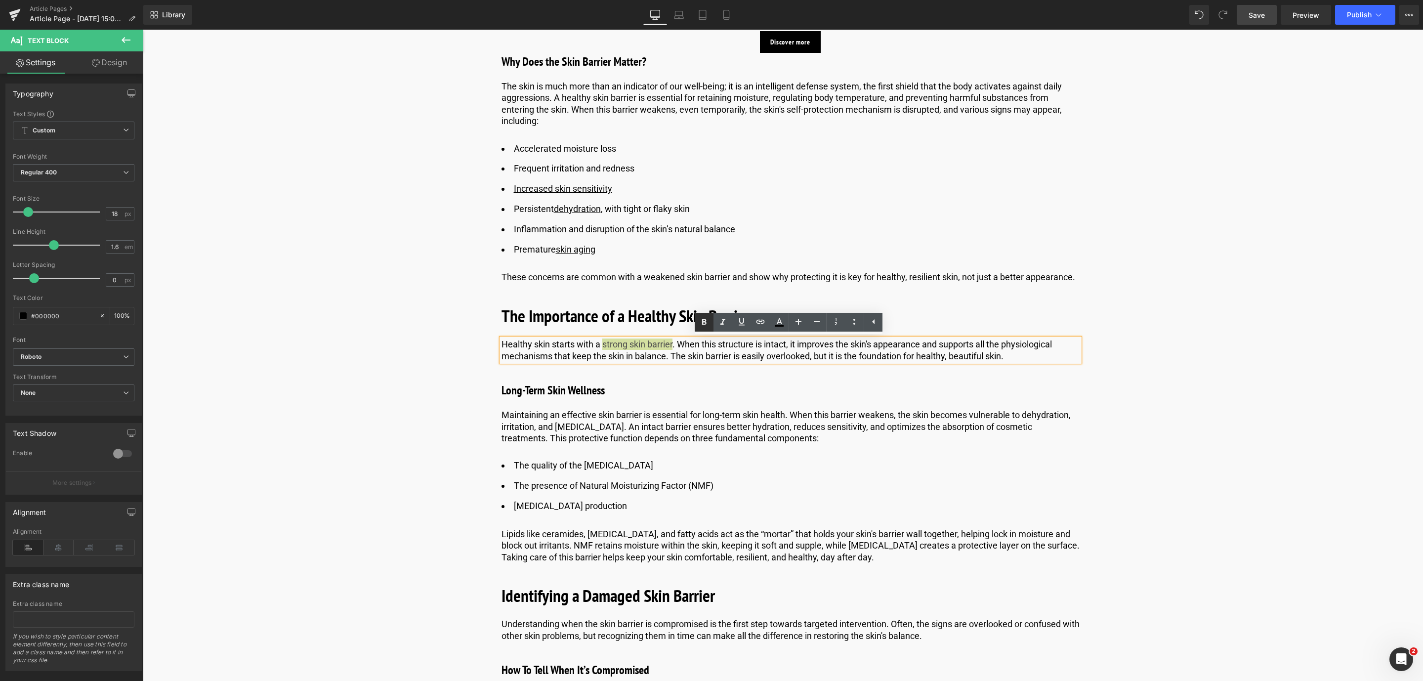
click at [704, 328] on icon at bounding box center [704, 322] width 12 height 12
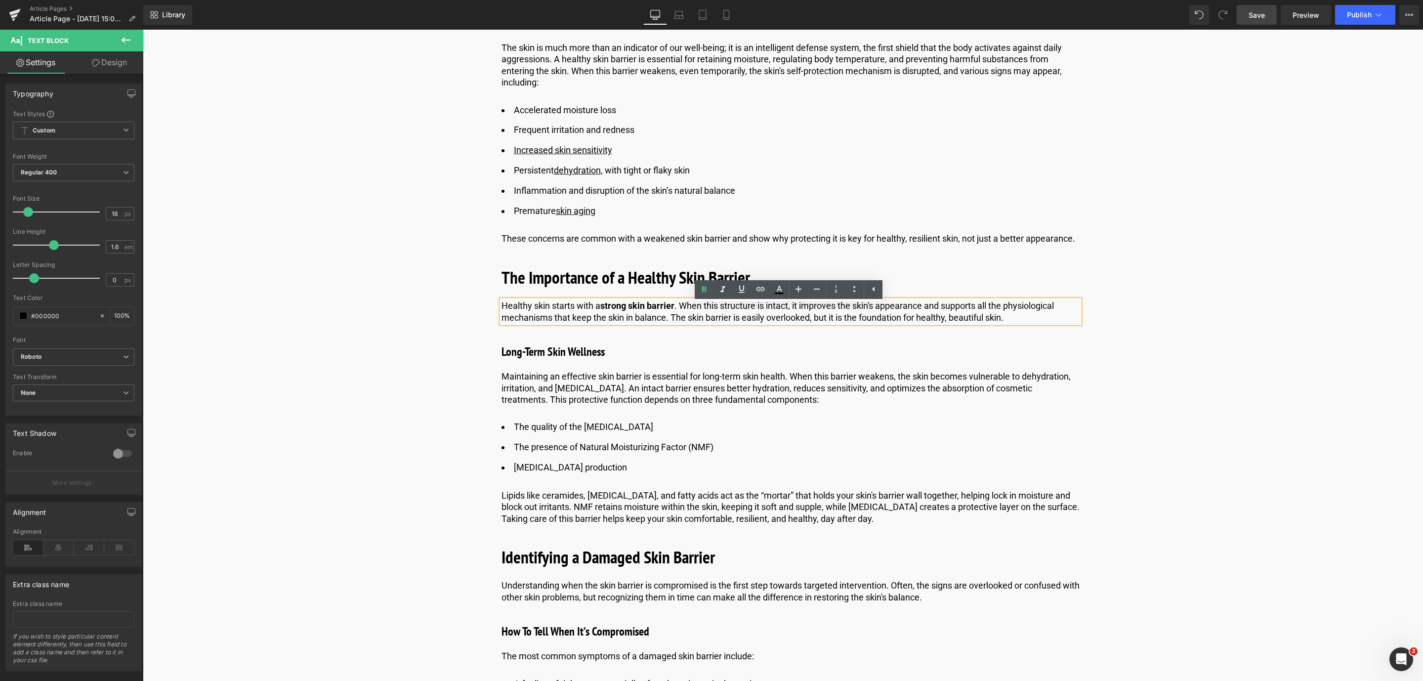
scroll to position [857, 0]
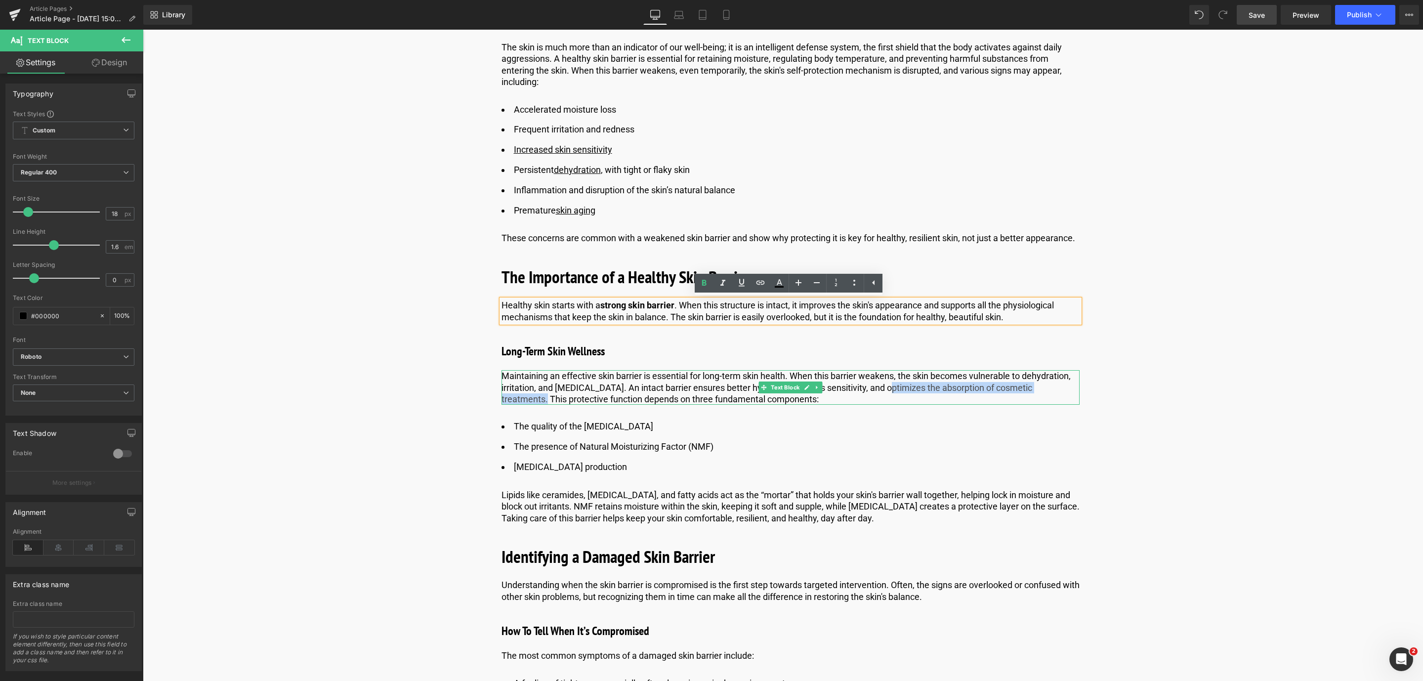
drag, startPoint x: 884, startPoint y: 384, endPoint x: 1074, endPoint y: 386, distance: 189.8
click at [1074, 386] on p "Maintaining an effective skin barrier is essential for long-term skin health. W…" at bounding box center [791, 387] width 578 height 35
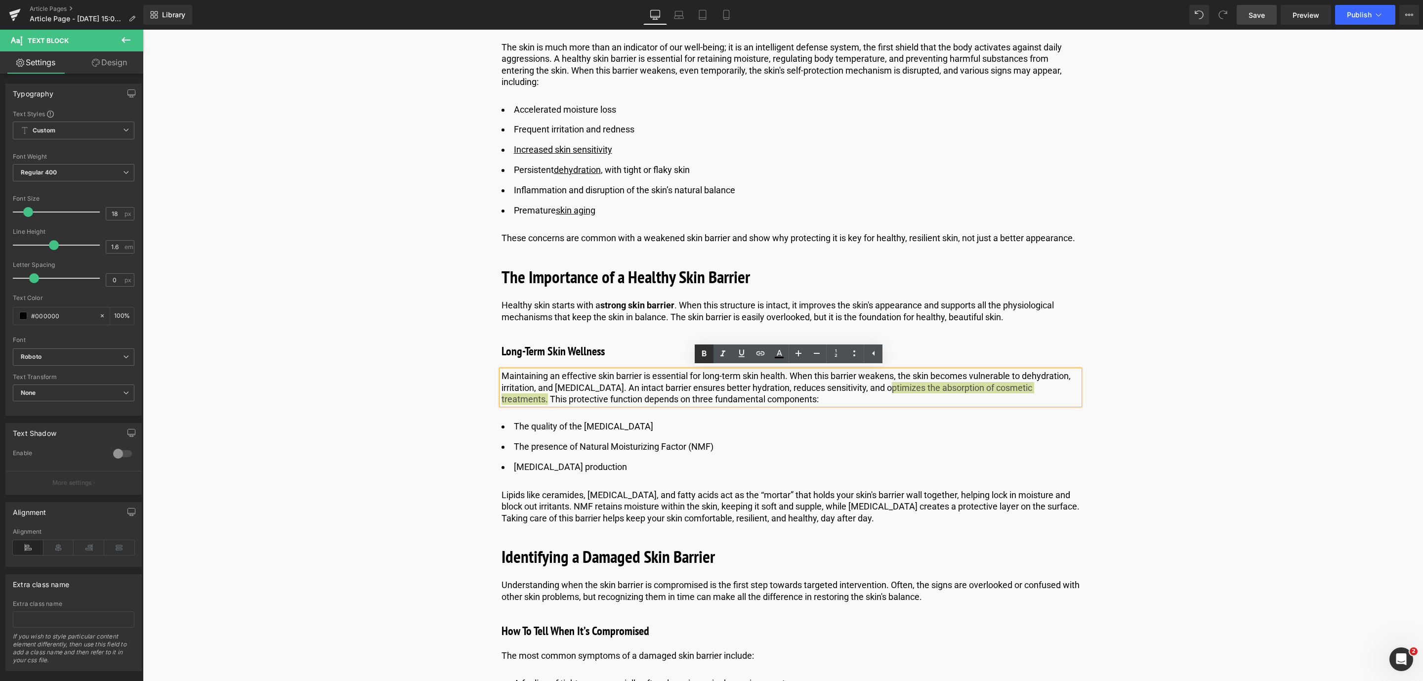
click at [700, 348] on icon at bounding box center [704, 354] width 12 height 12
drag, startPoint x: 585, startPoint y: 424, endPoint x: 666, endPoint y: 424, distance: 81.5
click at [666, 424] on li "The quality of the [MEDICAL_DATA]" at bounding box center [791, 427] width 578 height 14
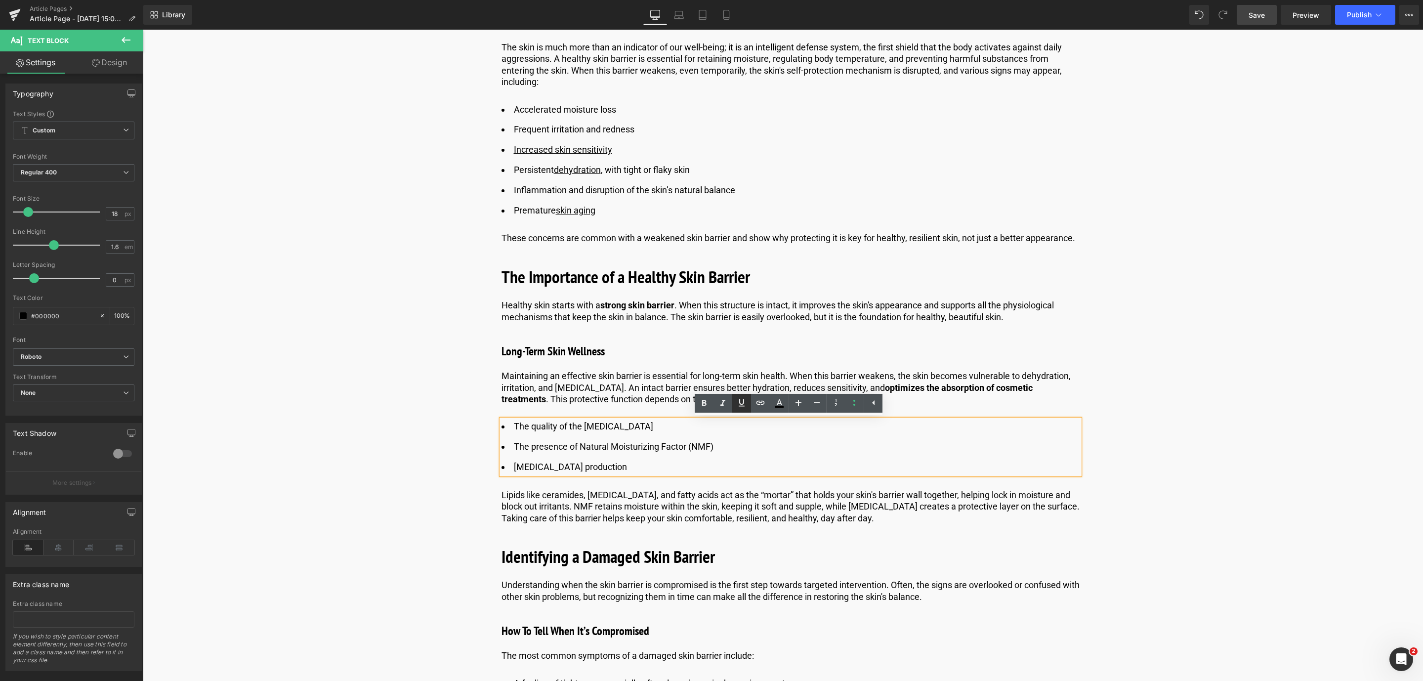
click at [741, 401] on icon at bounding box center [742, 403] width 12 height 12
click at [755, 401] on icon at bounding box center [761, 403] width 12 height 12
drag, startPoint x: 745, startPoint y: 489, endPoint x: 601, endPoint y: 460, distance: 146.2
click at [601, 460] on li "[MEDICAL_DATA] production" at bounding box center [791, 467] width 578 height 14
click at [597, 422] on u "[MEDICAL_DATA]" at bounding box center [616, 426] width 69 height 10
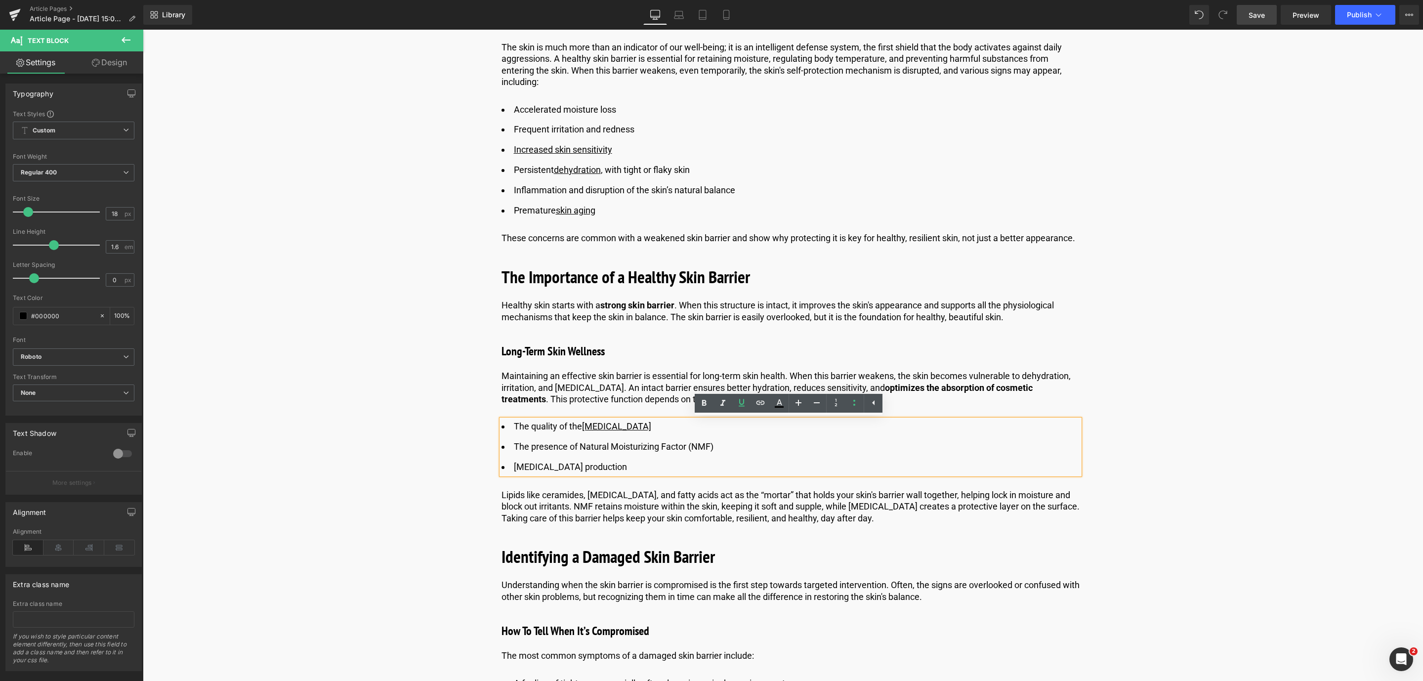
drag, startPoint x: 664, startPoint y: 430, endPoint x: 584, endPoint y: 423, distance: 80.4
click at [584, 423] on li "The quality of the [MEDICAL_DATA]" at bounding box center [791, 427] width 578 height 14
click at [754, 405] on link at bounding box center [760, 403] width 19 height 19
click at [593, 446] on input "text" at bounding box center [644, 447] width 152 height 25
paste input "[URL][DOMAIN_NAME]"
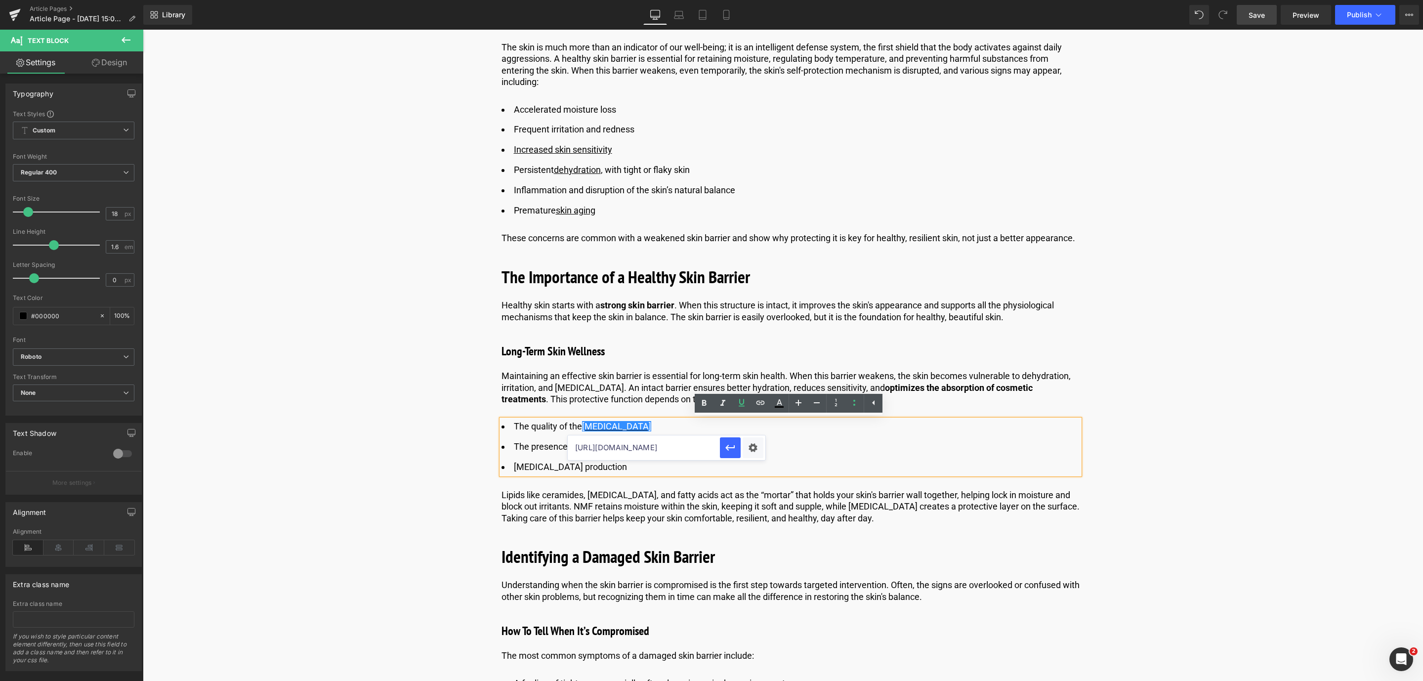
scroll to position [0, 132]
type input "[URL][DOMAIN_NAME]"
click at [729, 449] on icon "button" at bounding box center [730, 448] width 12 height 12
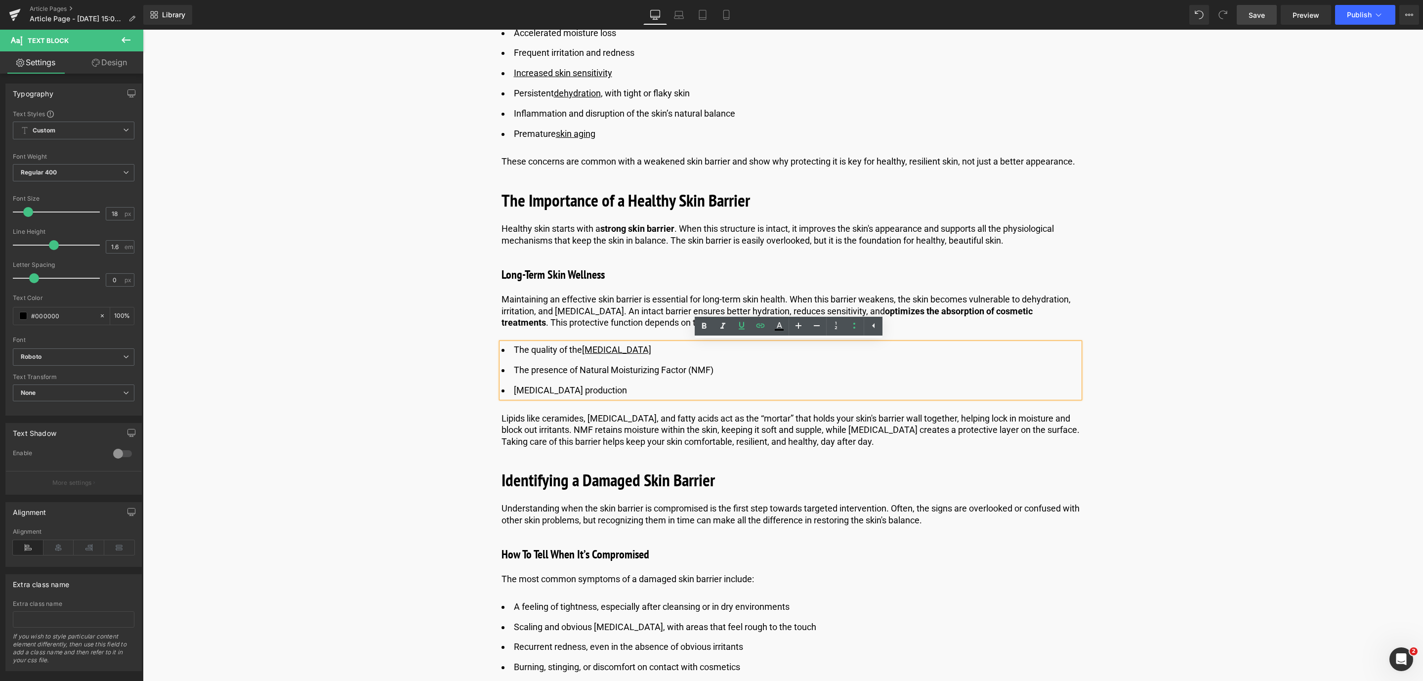
scroll to position [934, 0]
click at [521, 385] on li "[MEDICAL_DATA] production" at bounding box center [791, 390] width 578 height 14
click at [554, 380] on ul "The quality of the [MEDICAL_DATA] The presence of Natural Moisturizing Factor (…" at bounding box center [791, 369] width 578 height 54
drag, startPoint x: 537, startPoint y: 386, endPoint x: 509, endPoint y: 387, distance: 27.7
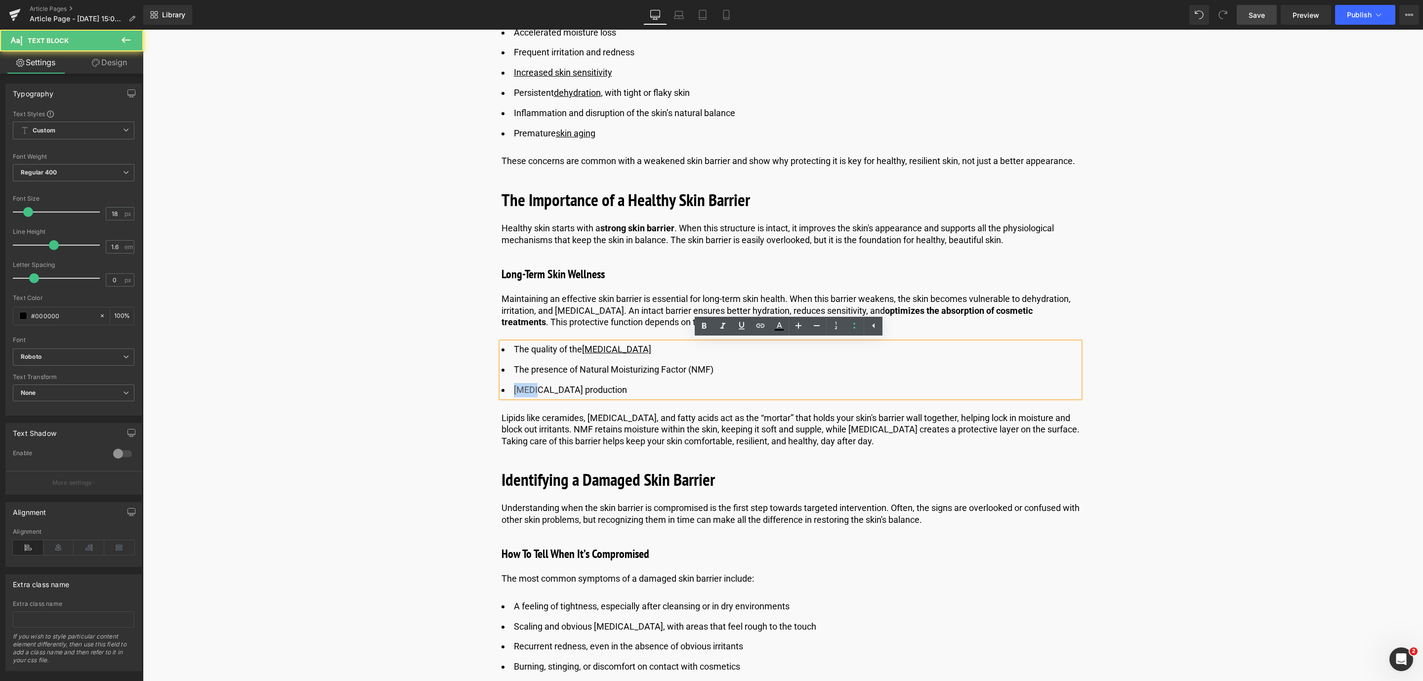
click at [509, 387] on li "[MEDICAL_DATA] production" at bounding box center [791, 390] width 578 height 14
click at [698, 323] on icon at bounding box center [704, 326] width 12 height 12
drag, startPoint x: 656, startPoint y: 350, endPoint x: 586, endPoint y: 345, distance: 69.8
click at [586, 345] on li "The quality of the [MEDICAL_DATA]" at bounding box center [791, 349] width 578 height 14
click at [586, 345] on link "[MEDICAL_DATA]" at bounding box center [616, 349] width 69 height 10
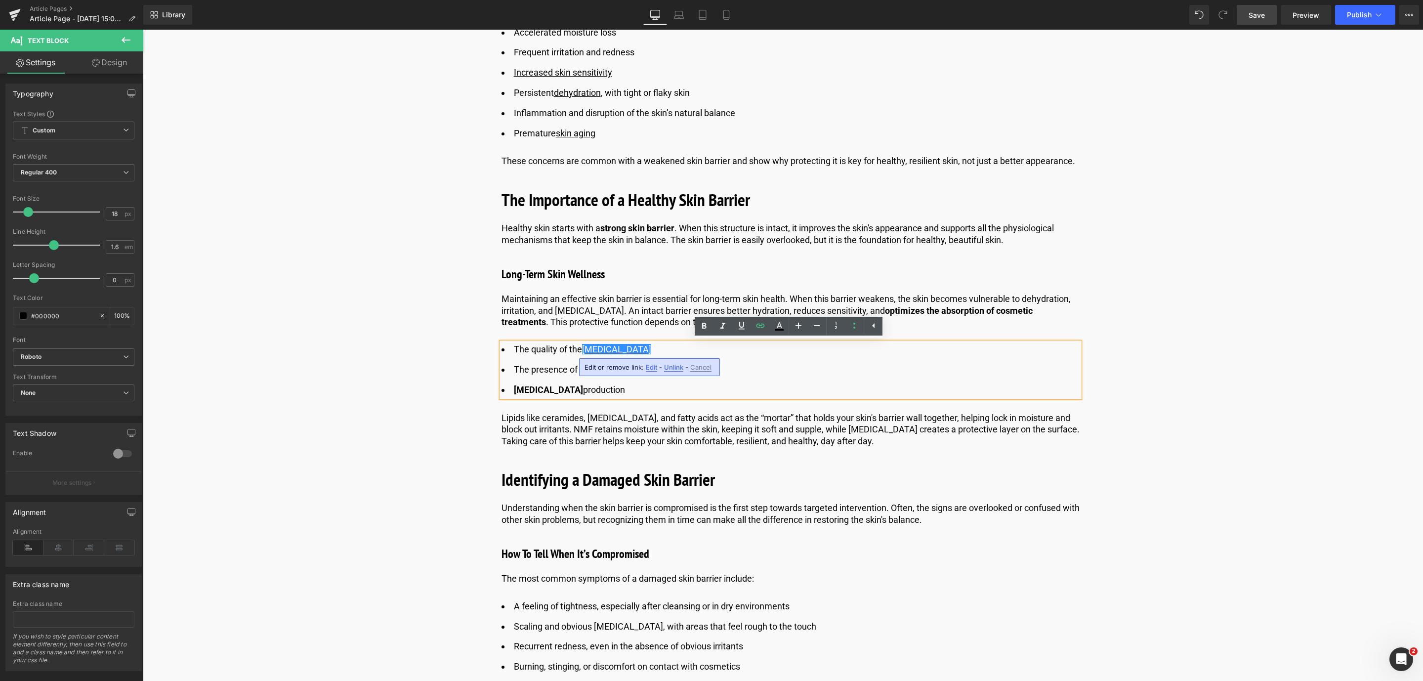
click at [673, 365] on span "Unlink" at bounding box center [673, 367] width 19 height 8
drag, startPoint x: 653, startPoint y: 353, endPoint x: 585, endPoint y: 350, distance: 68.8
click at [585, 350] on li "The quality of the [MEDICAL_DATA]" at bounding box center [791, 349] width 578 height 14
click at [700, 322] on icon at bounding box center [704, 326] width 12 height 12
click at [742, 325] on icon at bounding box center [742, 326] width 12 height 12
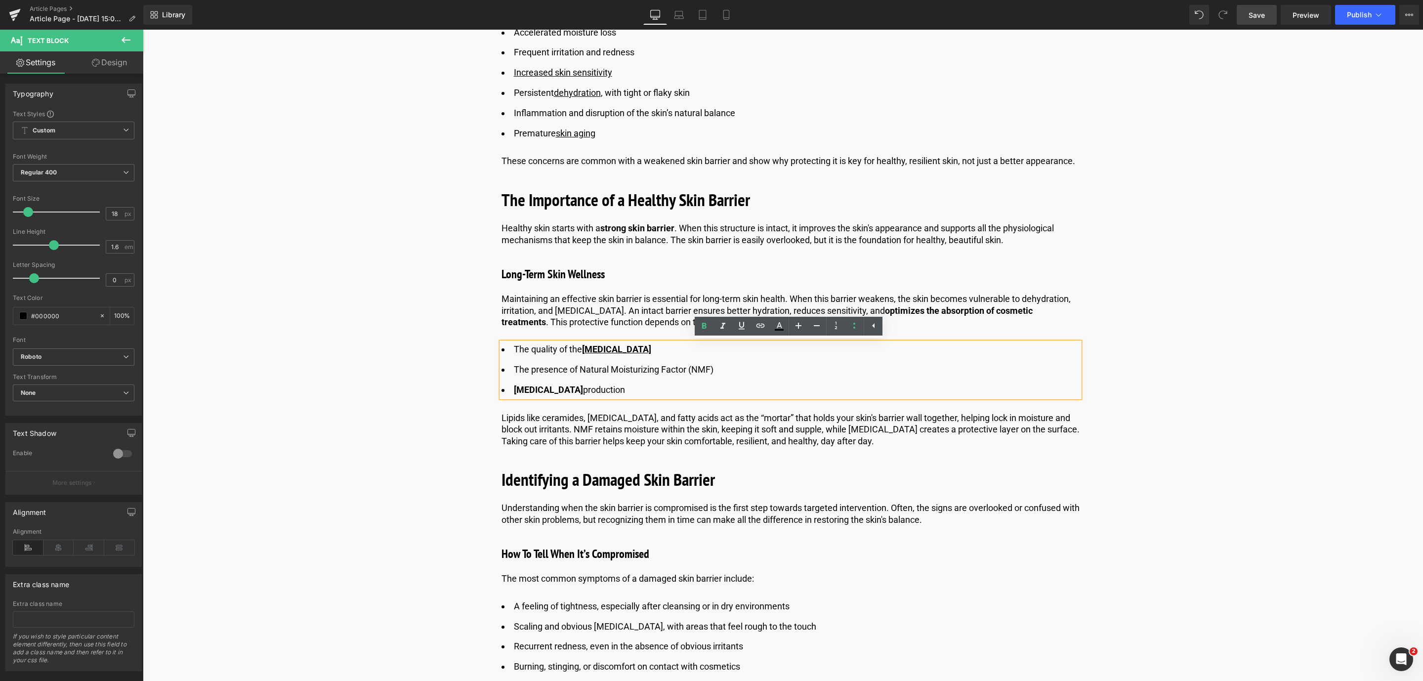
click at [654, 348] on li "The quality of the [MEDICAL_DATA]" at bounding box center [791, 349] width 578 height 14
drag, startPoint x: 654, startPoint y: 348, endPoint x: 601, endPoint y: 347, distance: 52.9
click at [601, 347] on li "The quality of the [MEDICAL_DATA]" at bounding box center [791, 349] width 578 height 14
click at [738, 327] on icon at bounding box center [742, 326] width 12 height 12
click at [1265, 13] on span "Save" at bounding box center [1257, 15] width 16 height 10
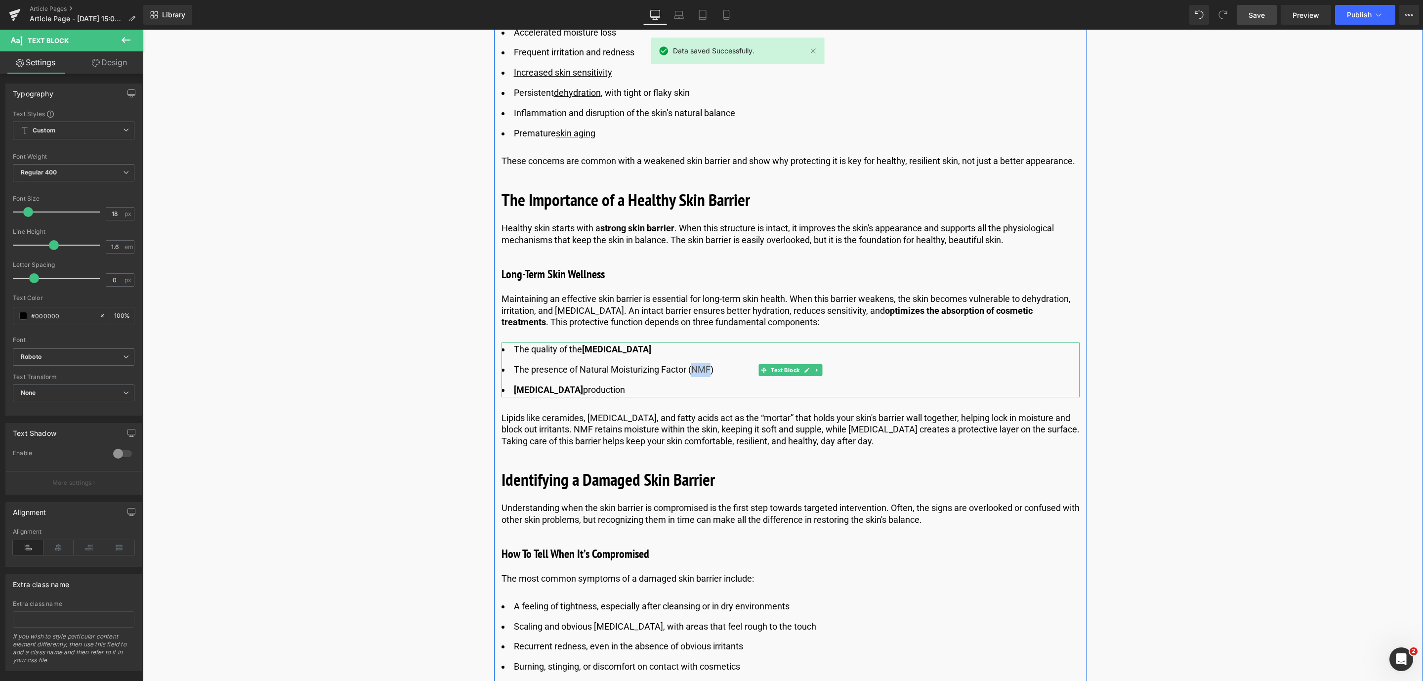
drag, startPoint x: 709, startPoint y: 368, endPoint x: 690, endPoint y: 371, distance: 19.0
click at [690, 371] on li "The presence of Natural Moisturizing Factor (NMF)" at bounding box center [791, 370] width 578 height 14
click at [710, 321] on icon at bounding box center [704, 326] width 12 height 12
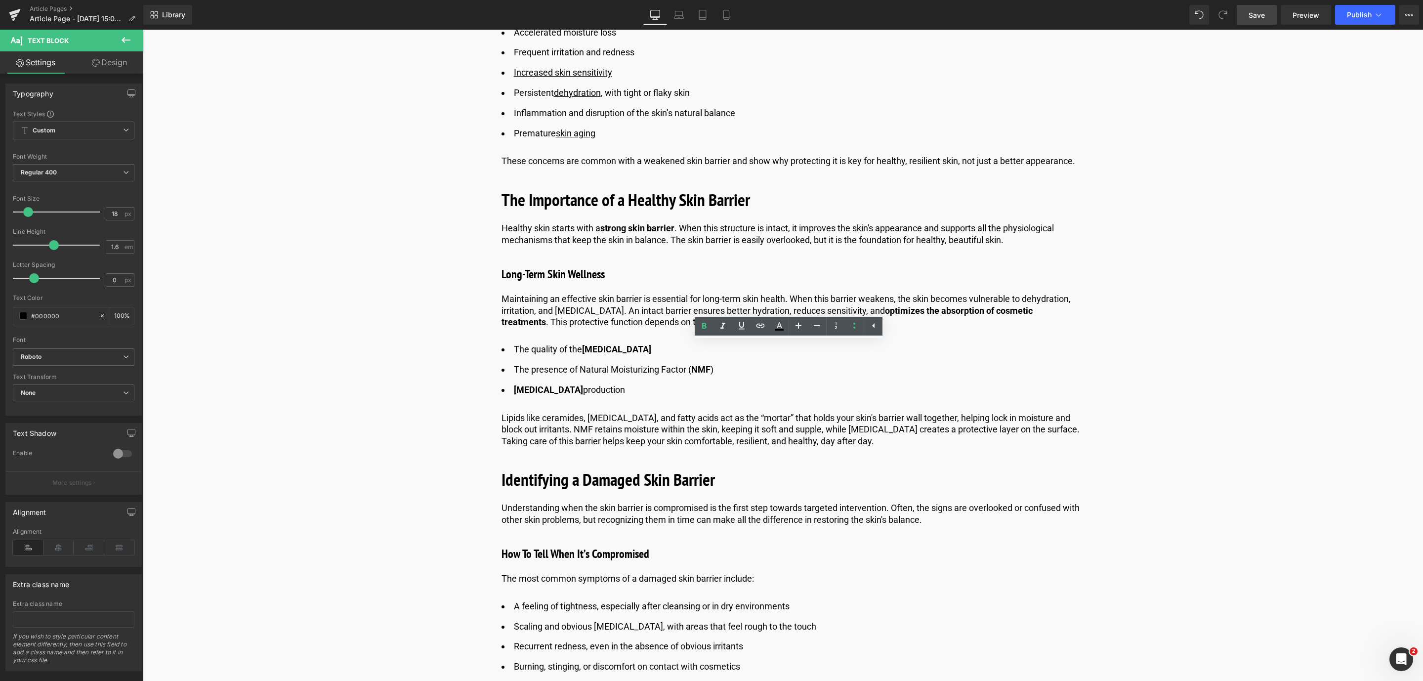
click at [1265, 25] on div "Library Desktop Desktop Laptop Tablet Mobile Save Preview Publish Scheduled Vie…" at bounding box center [783, 15] width 1280 height 30
click at [1267, 18] on link "Save" at bounding box center [1257, 15] width 40 height 20
click at [1272, 9] on link "Save" at bounding box center [1257, 15] width 40 height 20
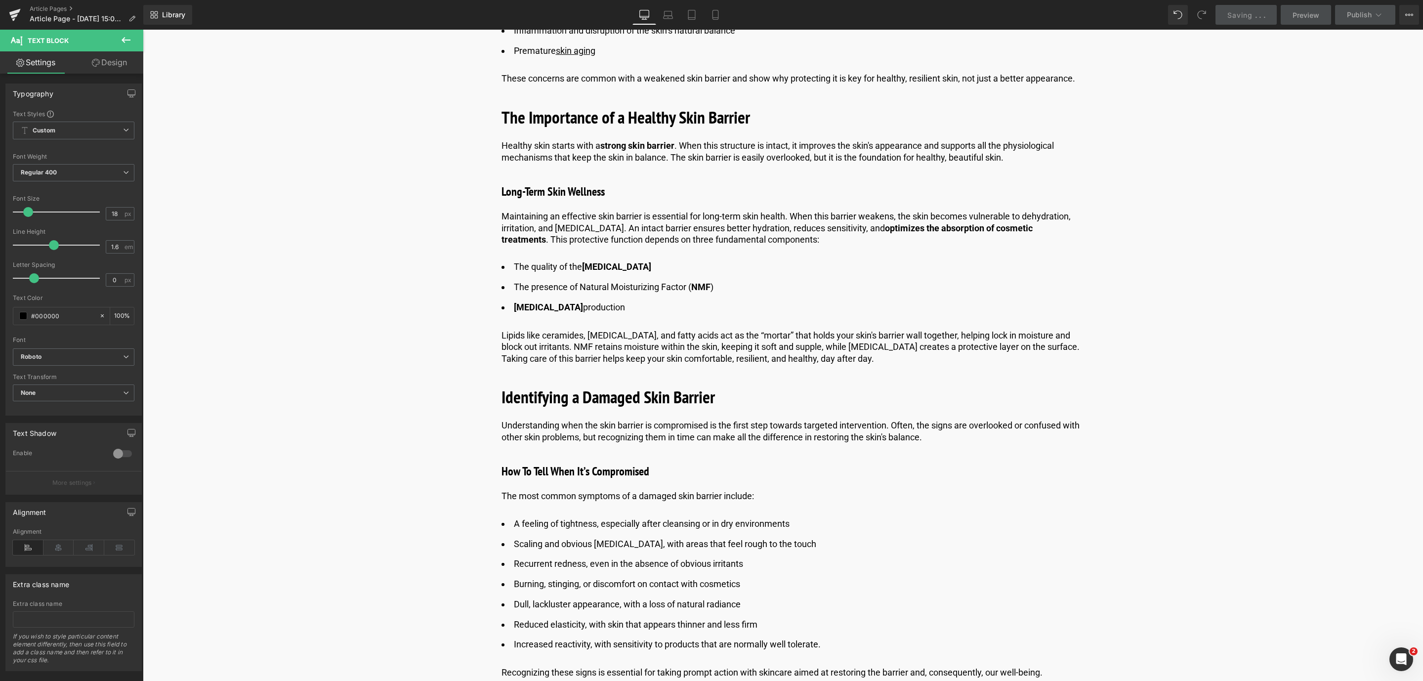
scroll to position [1018, 0]
click at [1259, 24] on link "Save" at bounding box center [1257, 15] width 40 height 20
